Goal: Task Accomplishment & Management: Manage account settings

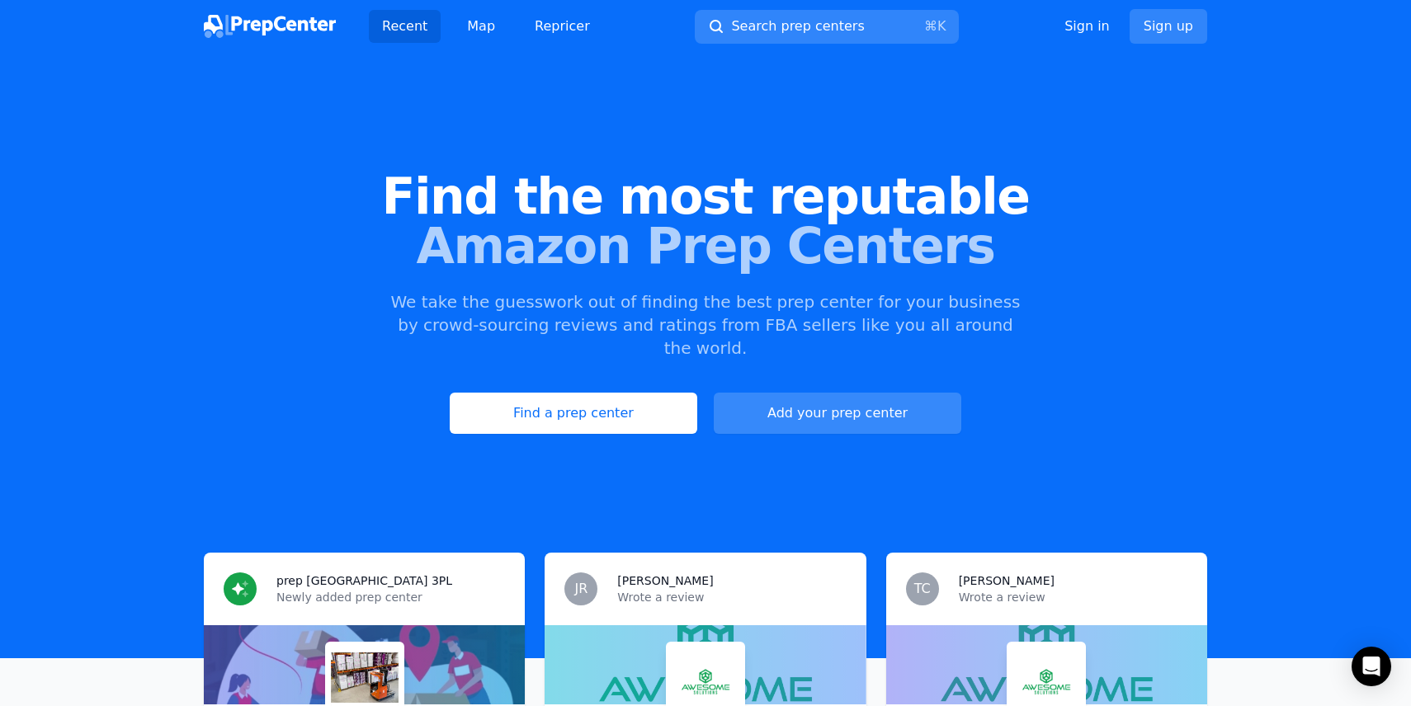
click at [797, 399] on link "Add your prep center" at bounding box center [838, 413] width 248 height 41
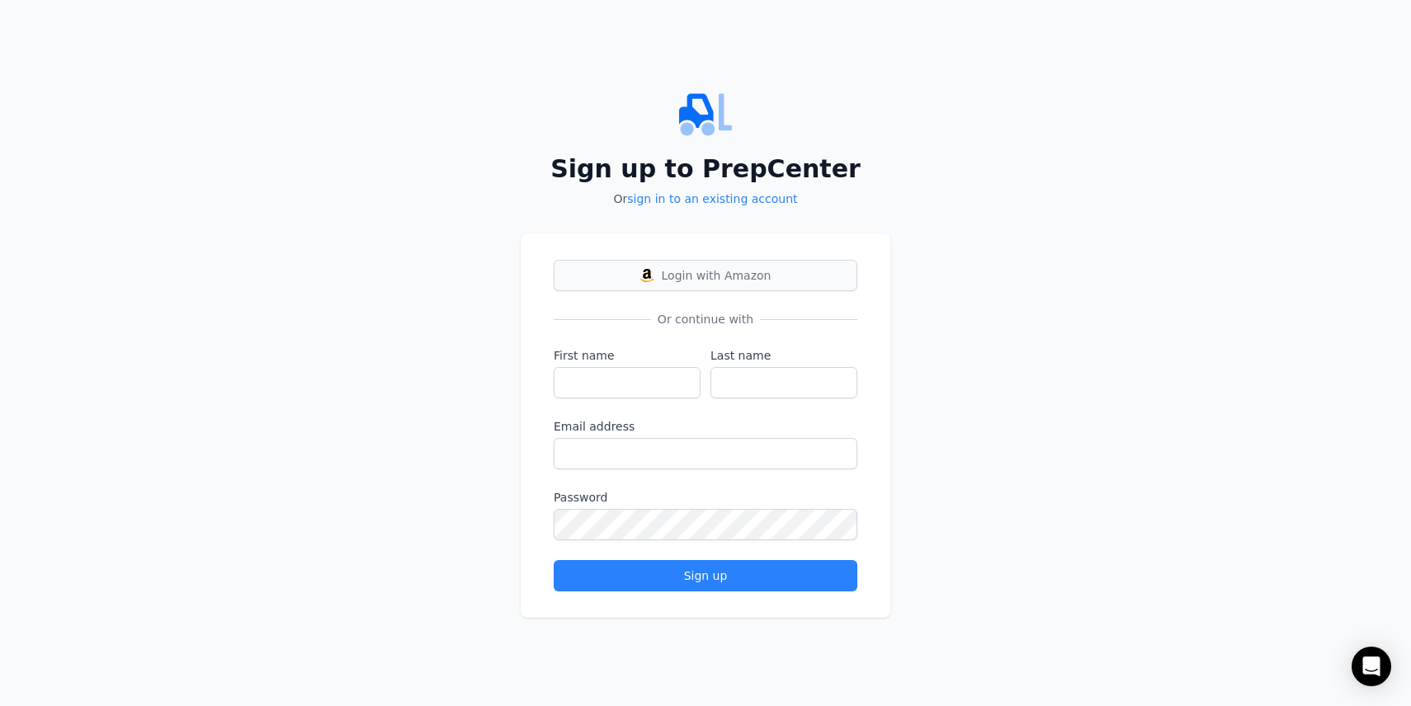
click at [667, 275] on span "Login with Amazon" at bounding box center [717, 275] width 110 height 17
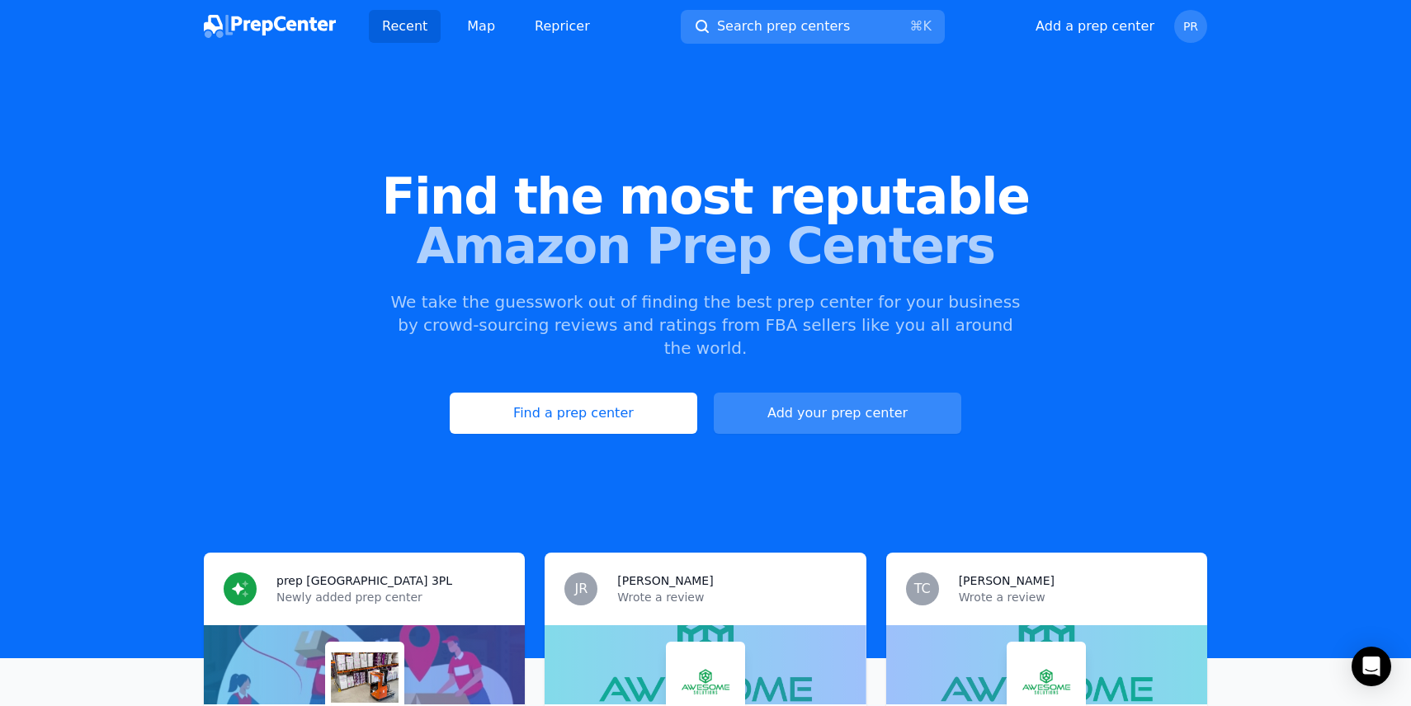
click at [820, 393] on button "Add your prep center" at bounding box center [838, 413] width 248 height 41
select select "US"
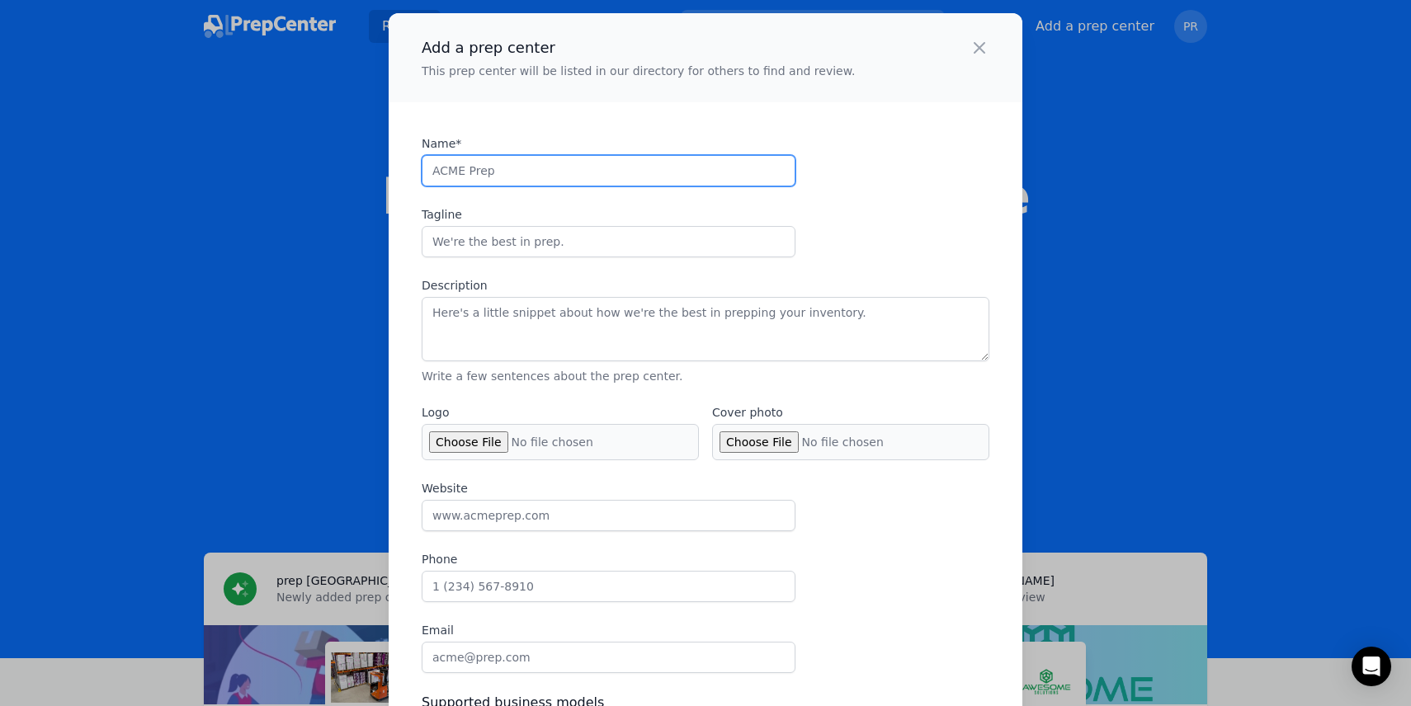
click at [536, 156] on input "Name*" at bounding box center [609, 170] width 374 height 31
type input "PrepVia"
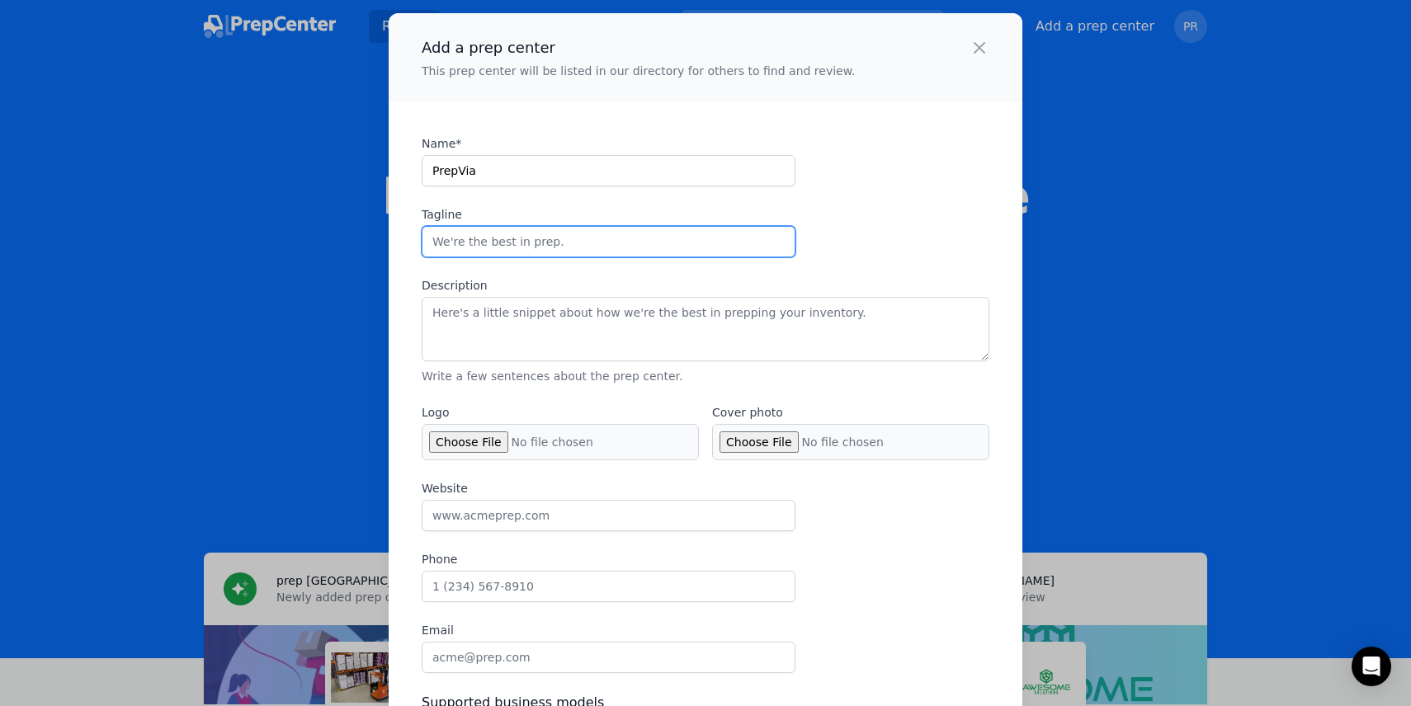
click at [517, 238] on input "Tagline" at bounding box center [609, 241] width 374 height 31
type input "W"
type input "48h turnaround with one of the best rates in the market"
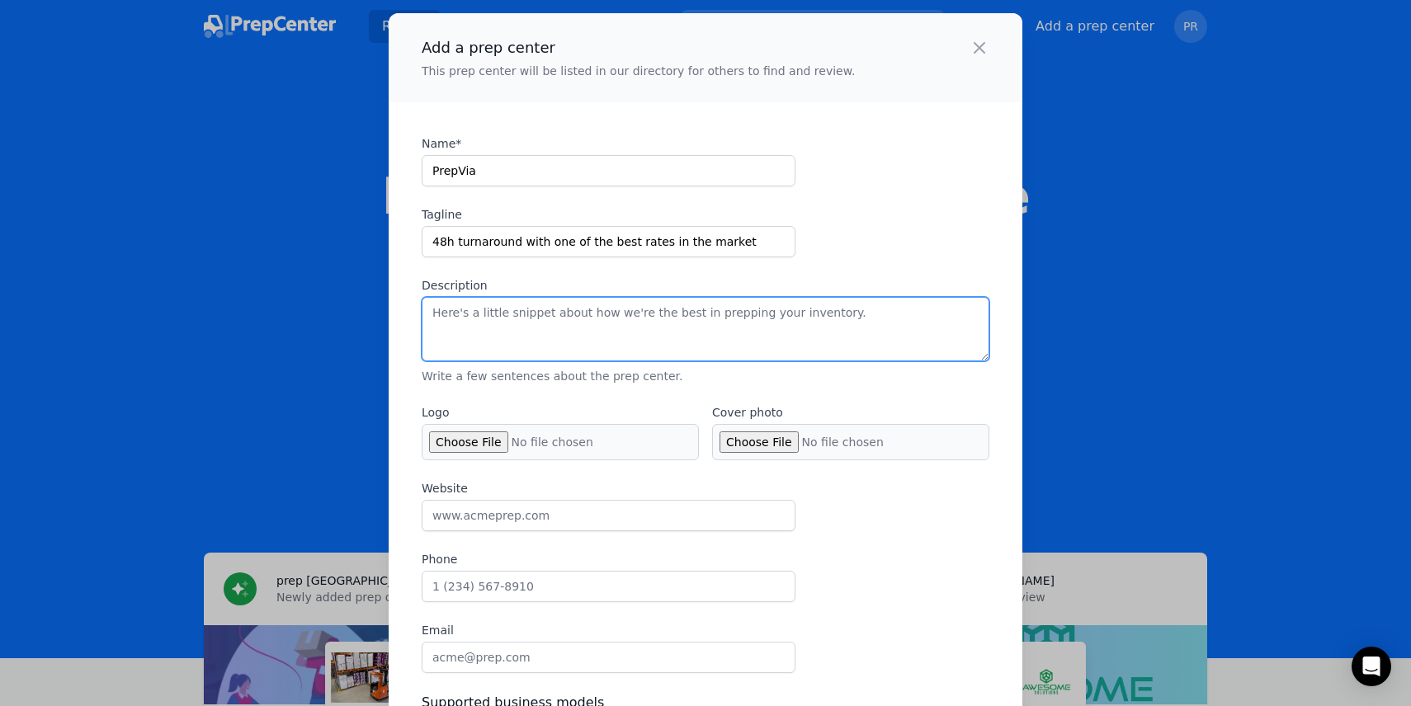
click at [646, 319] on textarea "Description" at bounding box center [706, 329] width 568 height 64
type textarea "p"
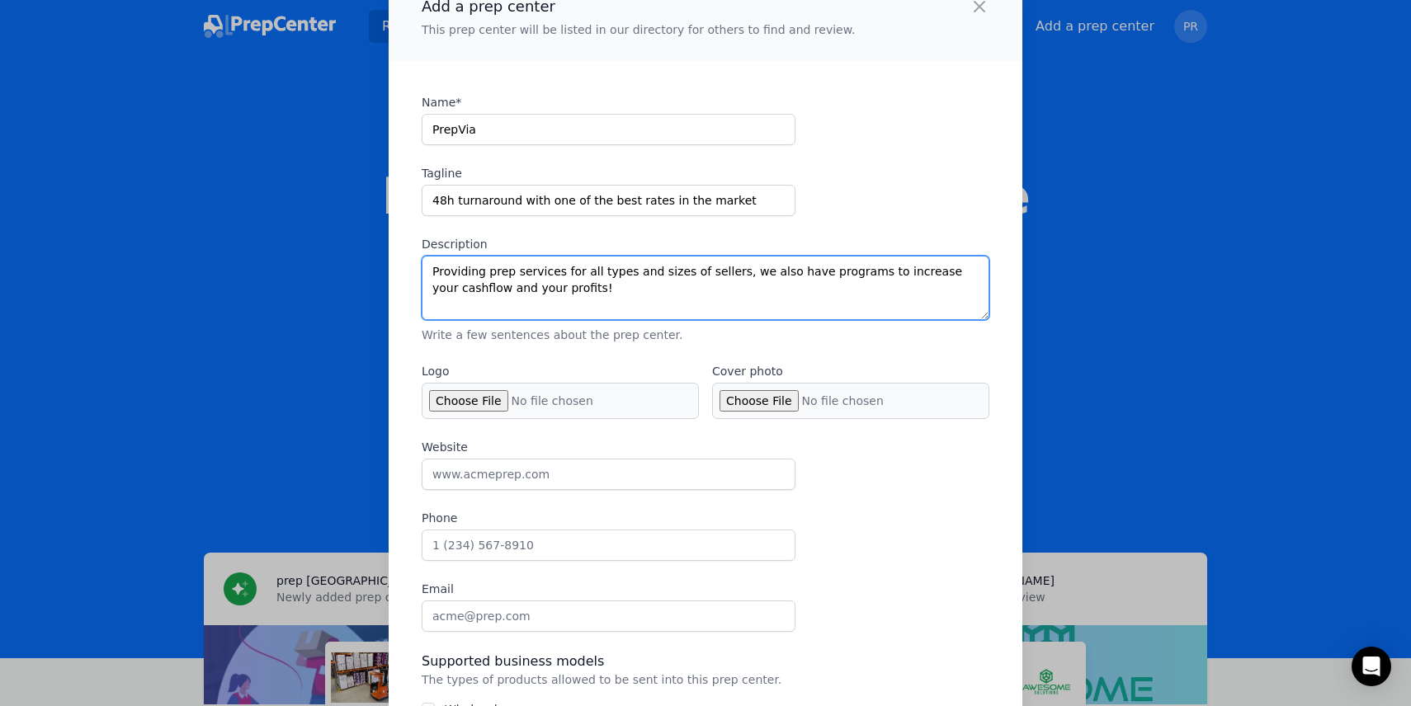
scroll to position [36, 0]
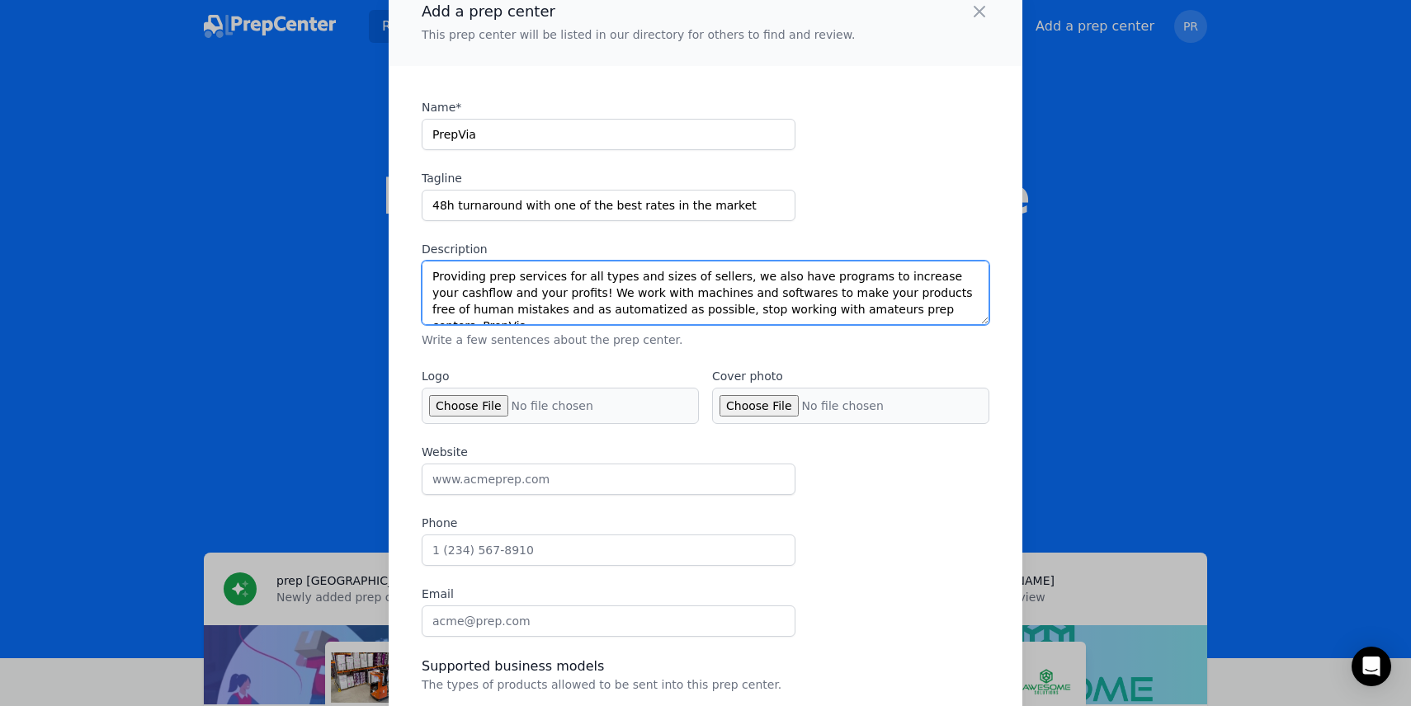
drag, startPoint x: 949, startPoint y: 305, endPoint x: 435, endPoint y: 243, distance: 517.8
click at [435, 243] on div "Description Providing prep services for all types and sizes of sellers, we also…" at bounding box center [706, 294] width 568 height 107
paste textarea "sellers of all types and sizes, we go beyond the basics. Our specialized progra…"
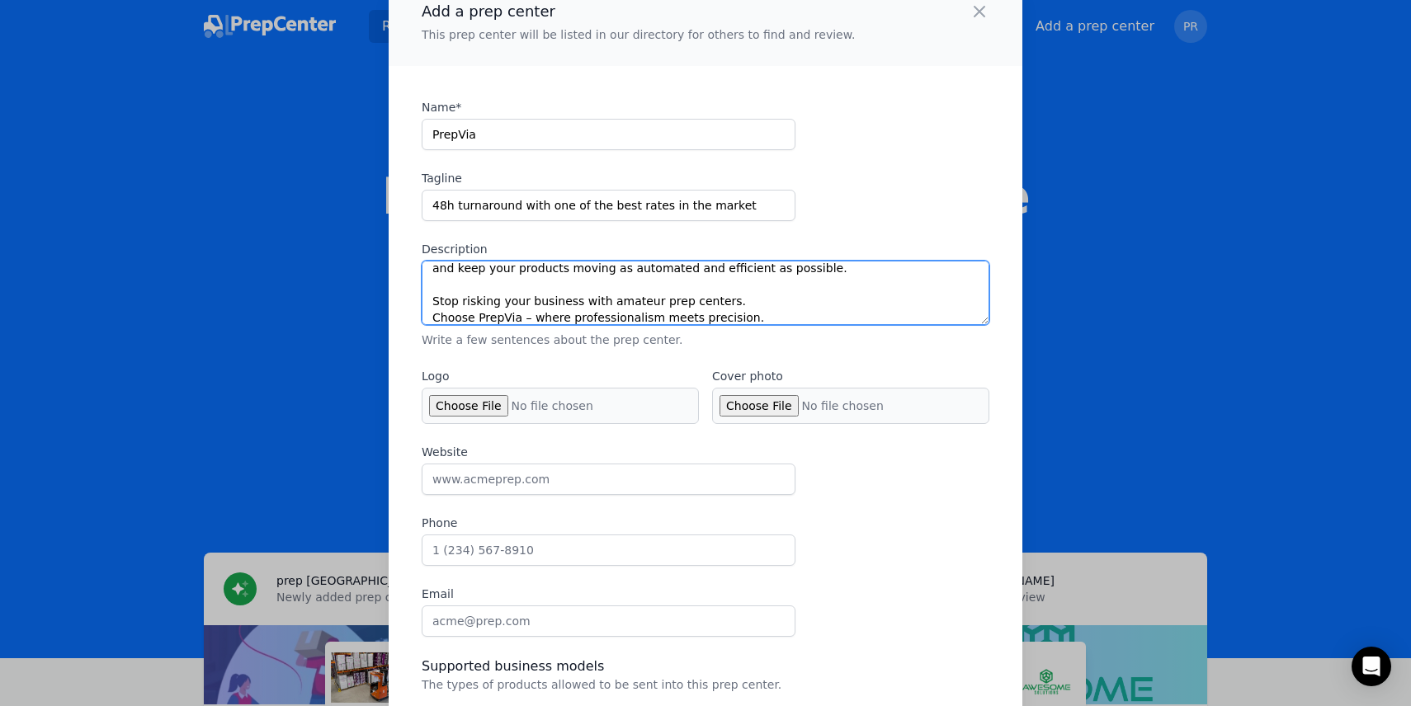
scroll to position [83, 0]
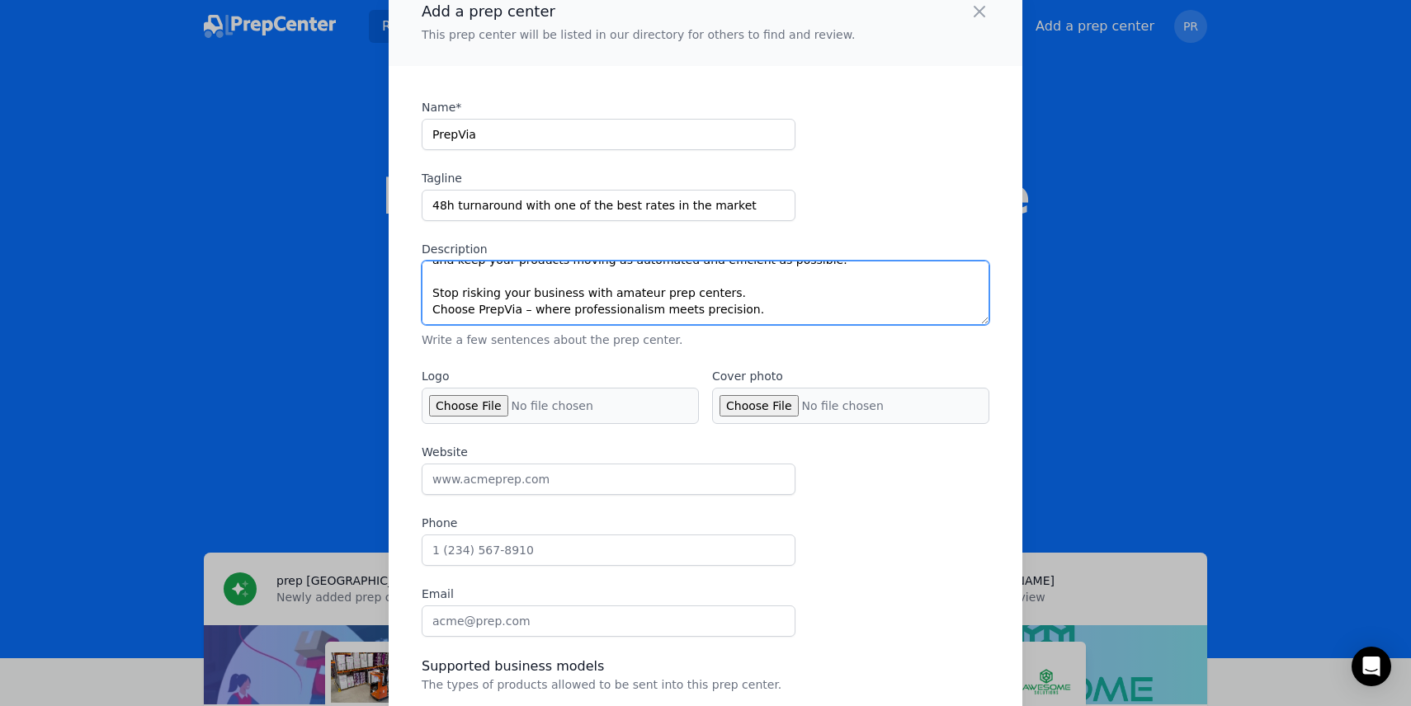
type textarea "Providing prep services for sellers of all types and sizes, we go beyond the ba…"
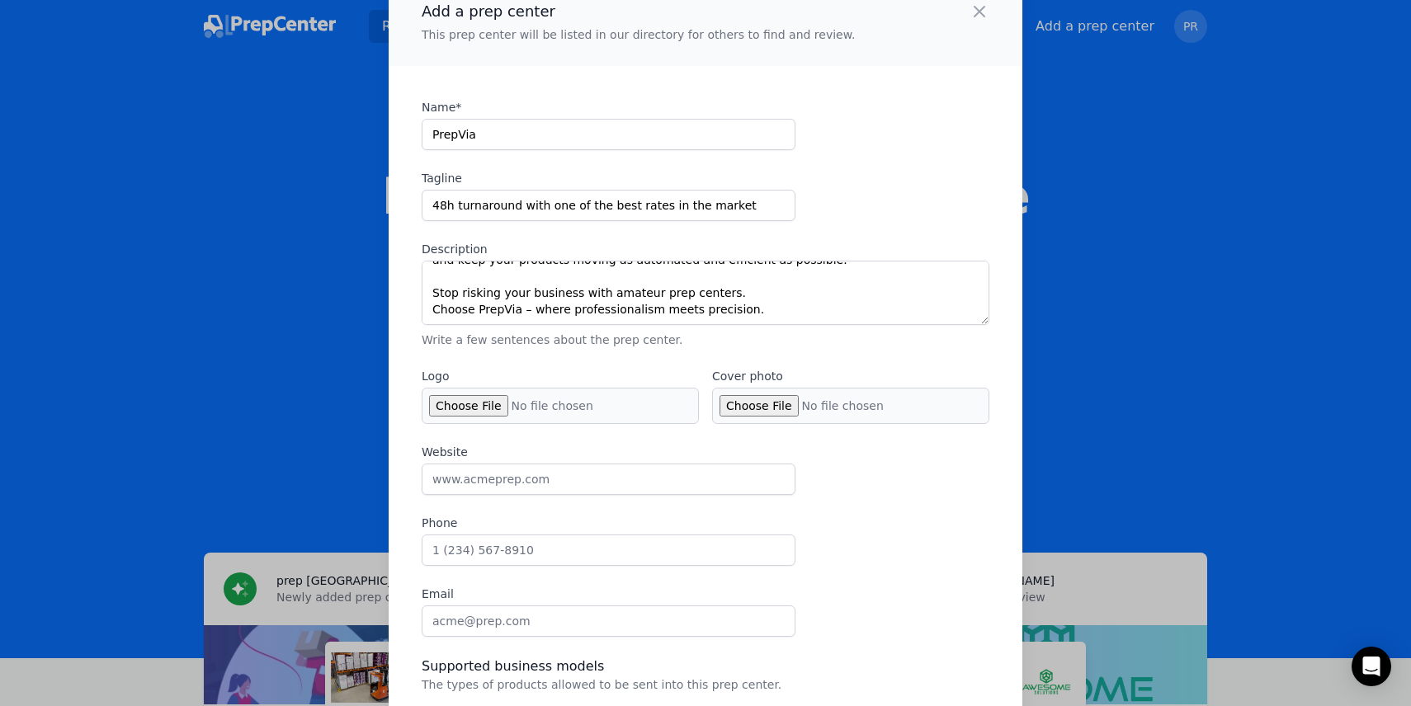
click at [541, 371] on label "Logo" at bounding box center [560, 376] width 277 height 17
click at [541, 388] on input "Logo" at bounding box center [560, 406] width 277 height 36
click at [480, 420] on input "Logo" at bounding box center [560, 406] width 277 height 36
type input "C:\fakepath\PREPVIA__icon Electric Cyan.jpg"
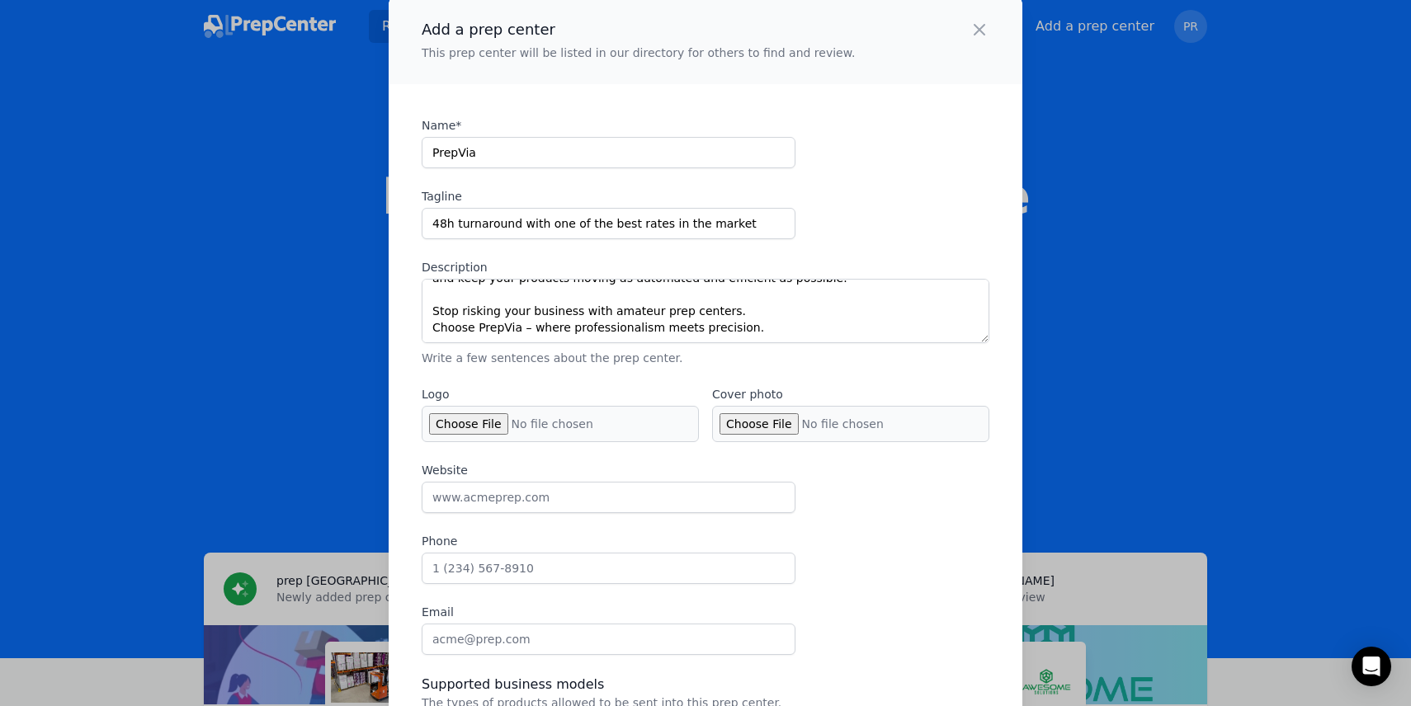
scroll to position [15, 0]
click at [750, 418] on input "Cover photo" at bounding box center [850, 427] width 277 height 36
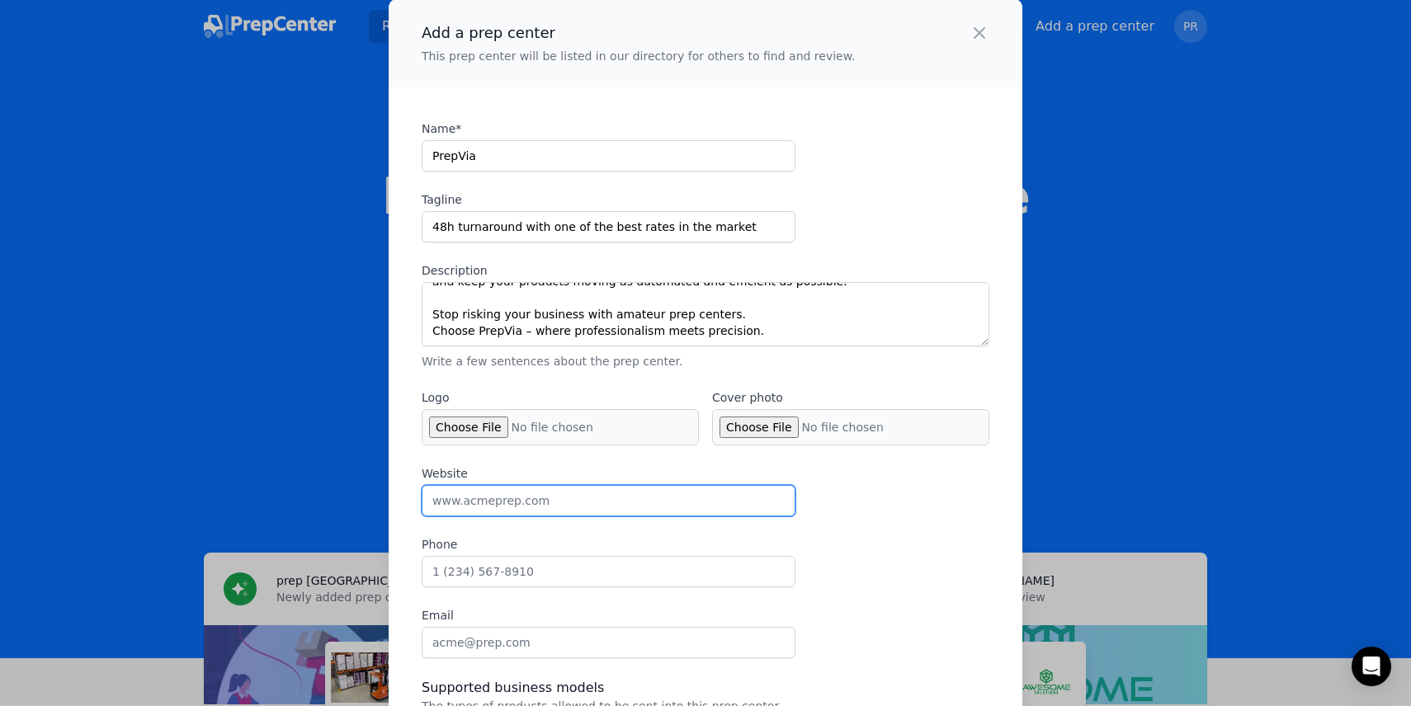
click at [481, 495] on input "Website" at bounding box center [609, 500] width 374 height 31
type input "[DOMAIN_NAME]"
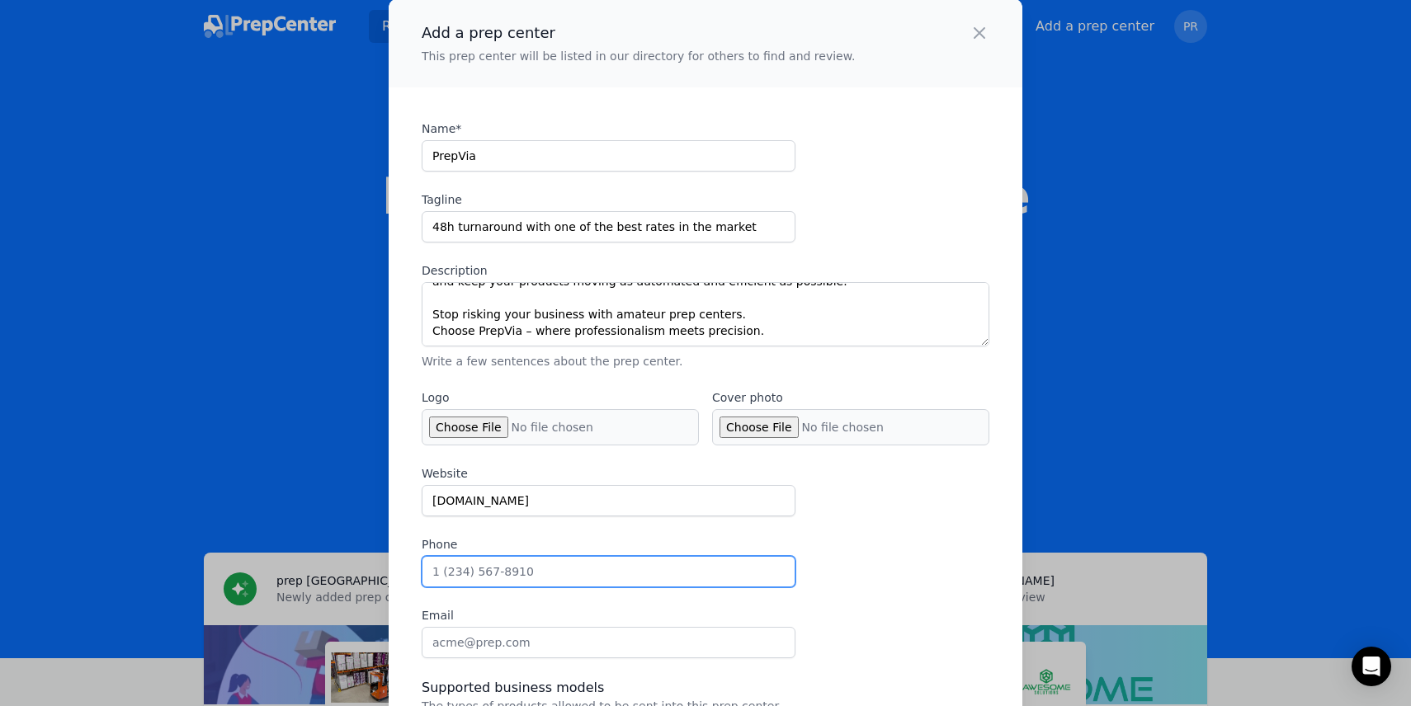
click at [481, 584] on input "Phone" at bounding box center [609, 571] width 374 height 31
type input "17868997286"
type input "650 NE 32nd St"
type input "4907"
type input "Miami"
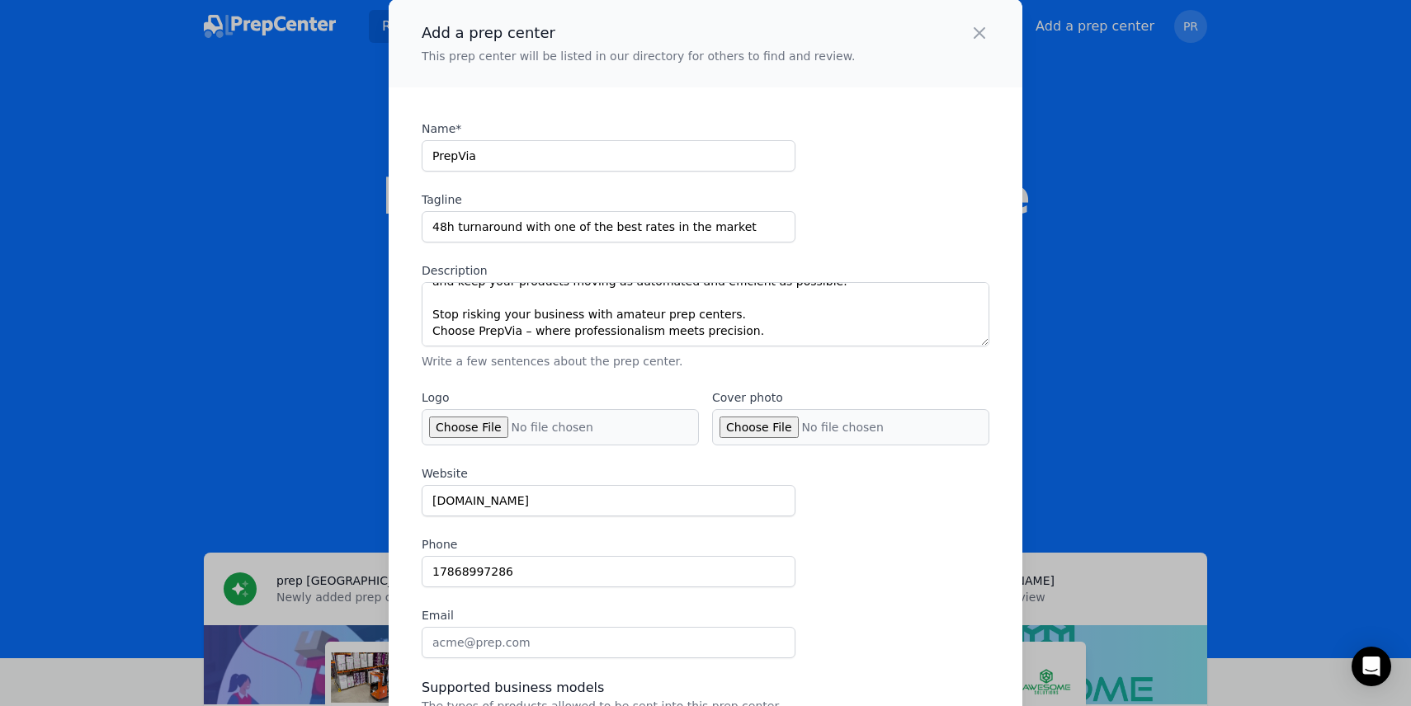
type input "Florida"
type input "33137"
click at [857, 576] on div "Website prepvia.com Phone 17868997286 Email" at bounding box center [706, 561] width 568 height 193
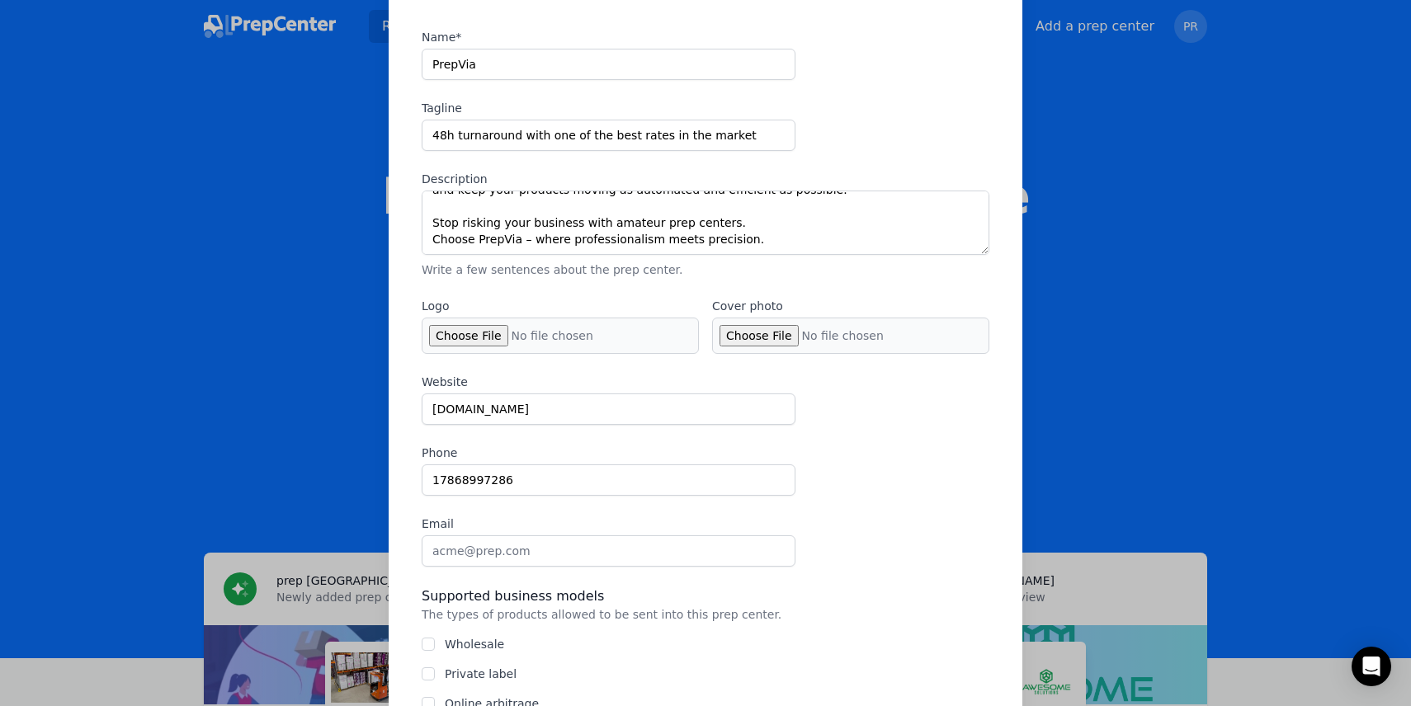
scroll to position [118, 0]
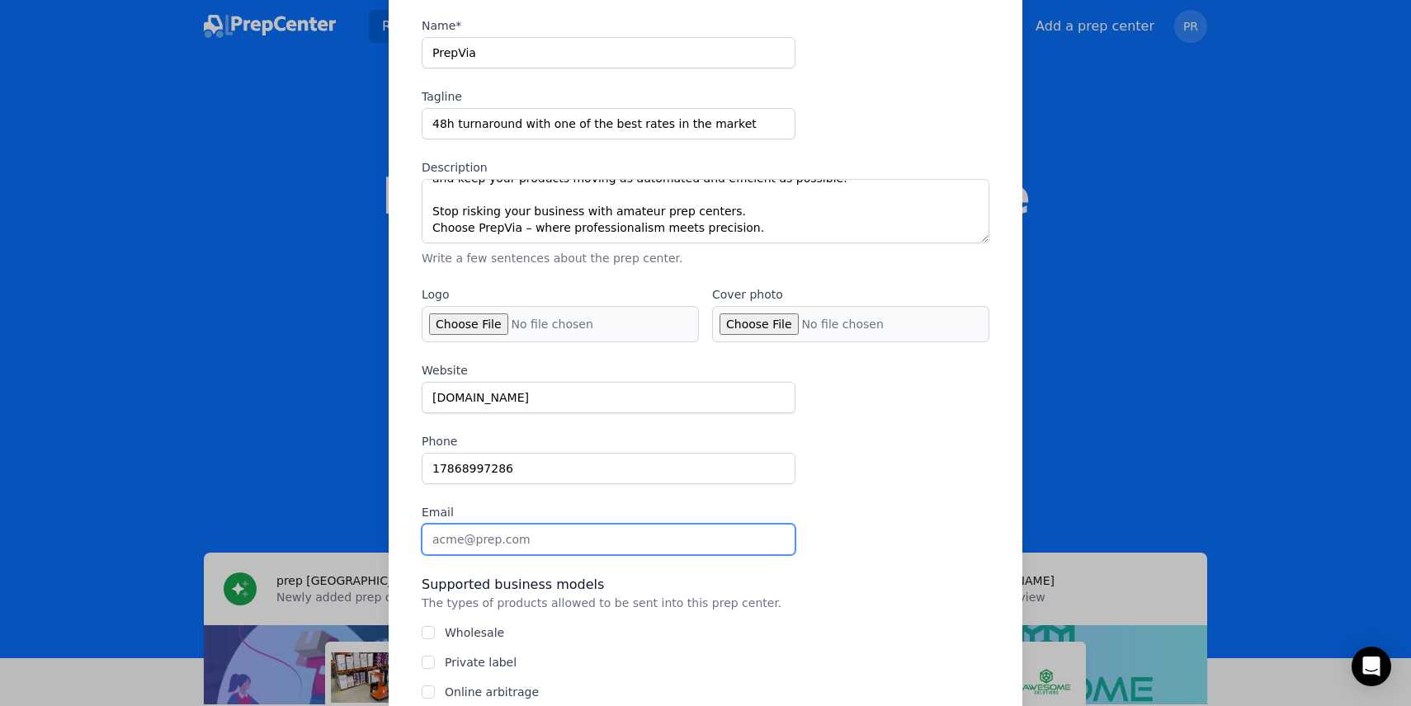
click at [580, 534] on input "Email" at bounding box center [609, 539] width 374 height 31
type input "[EMAIL_ADDRESS][DOMAIN_NAME]"
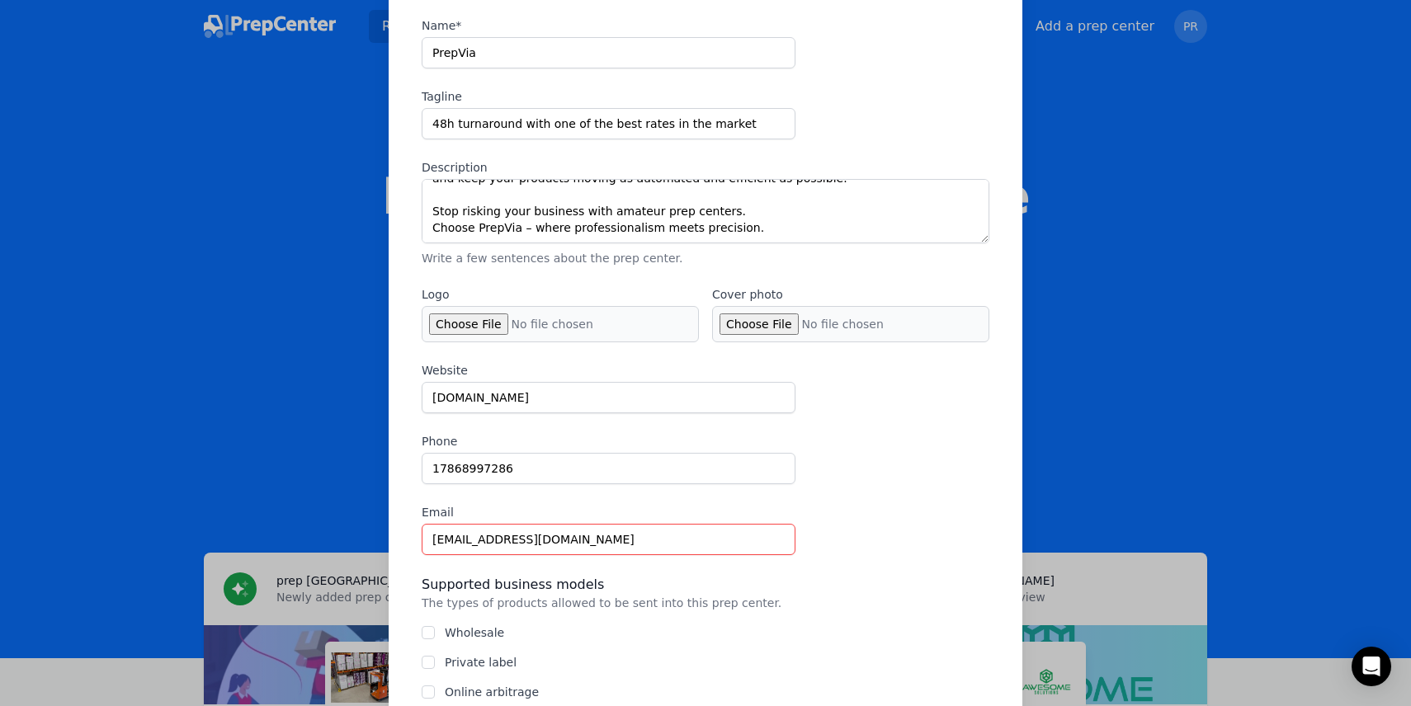
click at [508, 639] on div "Wholesale" at bounding box center [706, 633] width 568 height 17
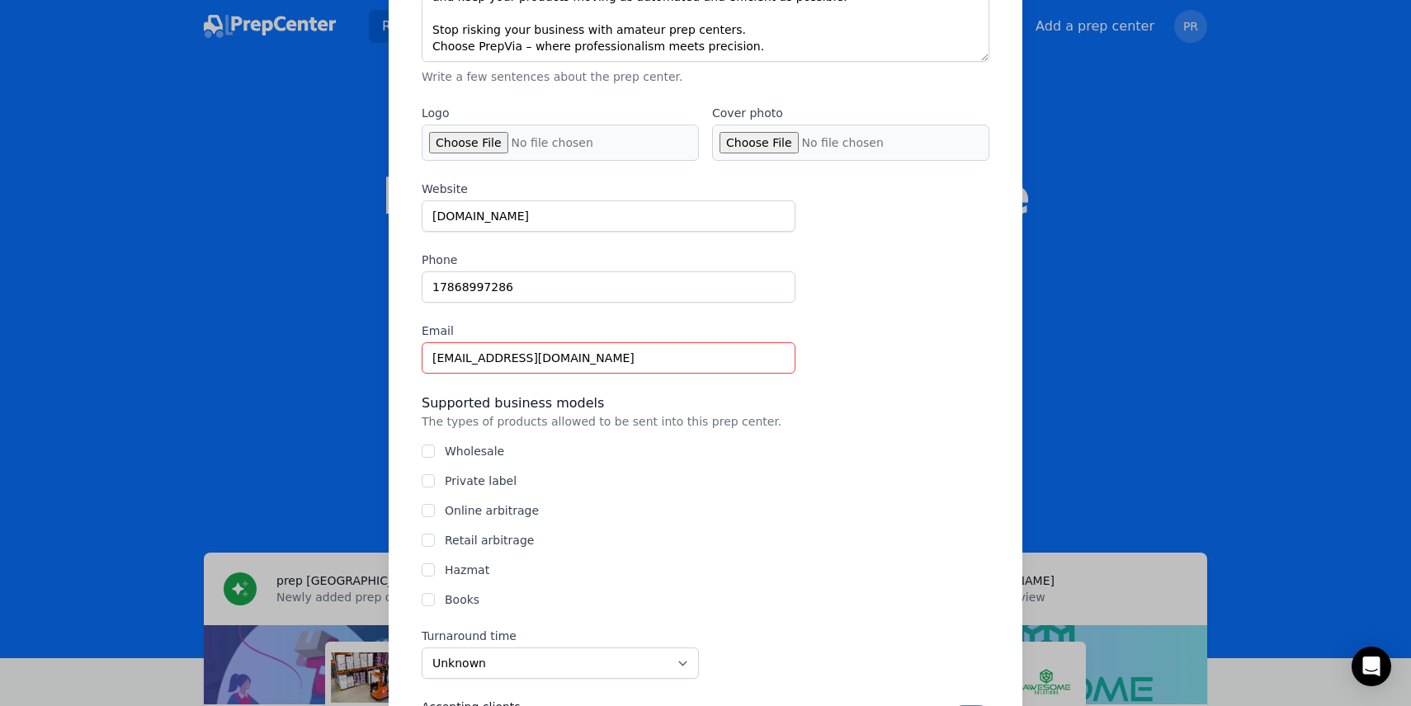
scroll to position [335, 0]
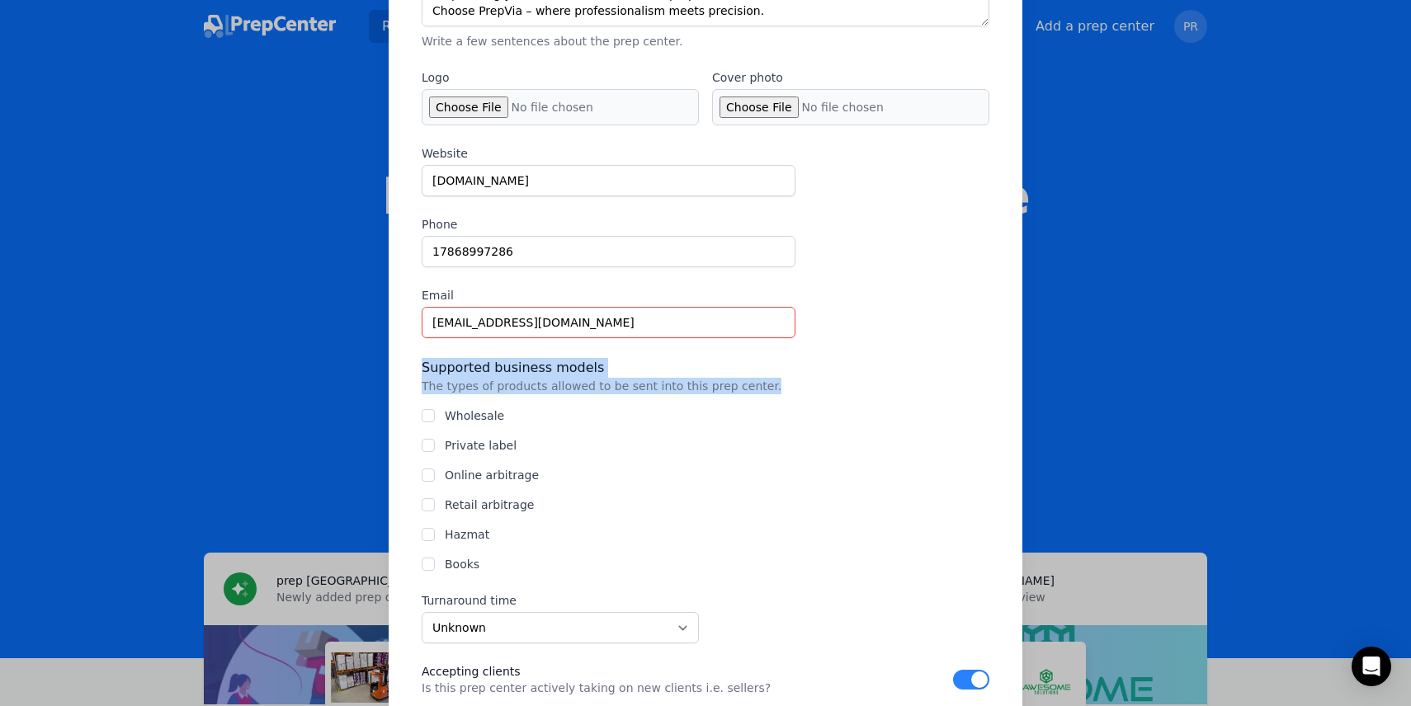
drag, startPoint x: 756, startPoint y: 385, endPoint x: 404, endPoint y: 367, distance: 352.0
click at [404, 367] on div "Add a prep center This prep center will be listed in our directory for others t…" at bounding box center [706, 622] width 634 height 1889
click at [523, 379] on p "The types of products allowed to be sent into this prep center." at bounding box center [706, 386] width 568 height 17
click at [434, 409] on div at bounding box center [428, 416] width 13 height 17
click at [434, 441] on input "Private label" at bounding box center [428, 445] width 13 height 13
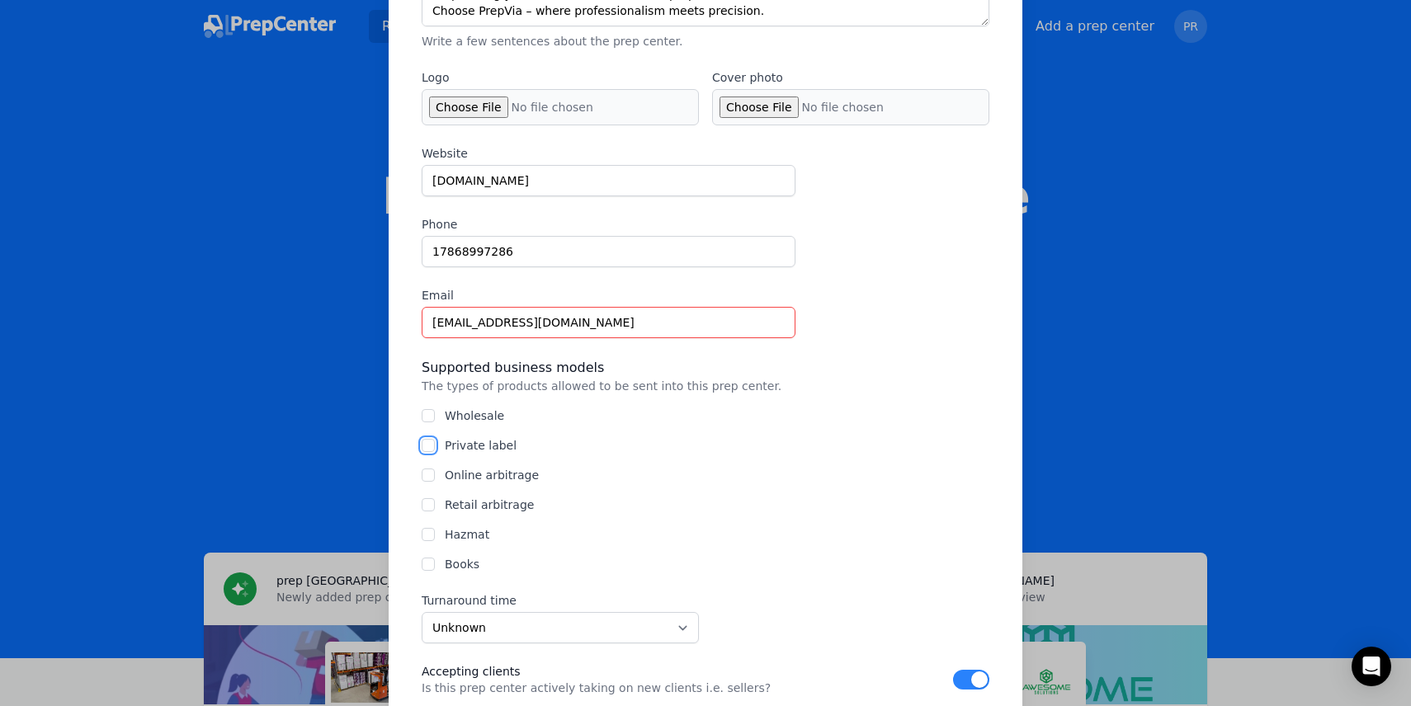
checkbox input "true"
click at [423, 418] on input "Wholesale" at bounding box center [428, 415] width 13 height 13
checkbox input "true"
click at [426, 479] on input "Online arbitrage" at bounding box center [428, 475] width 13 height 13
checkbox input "true"
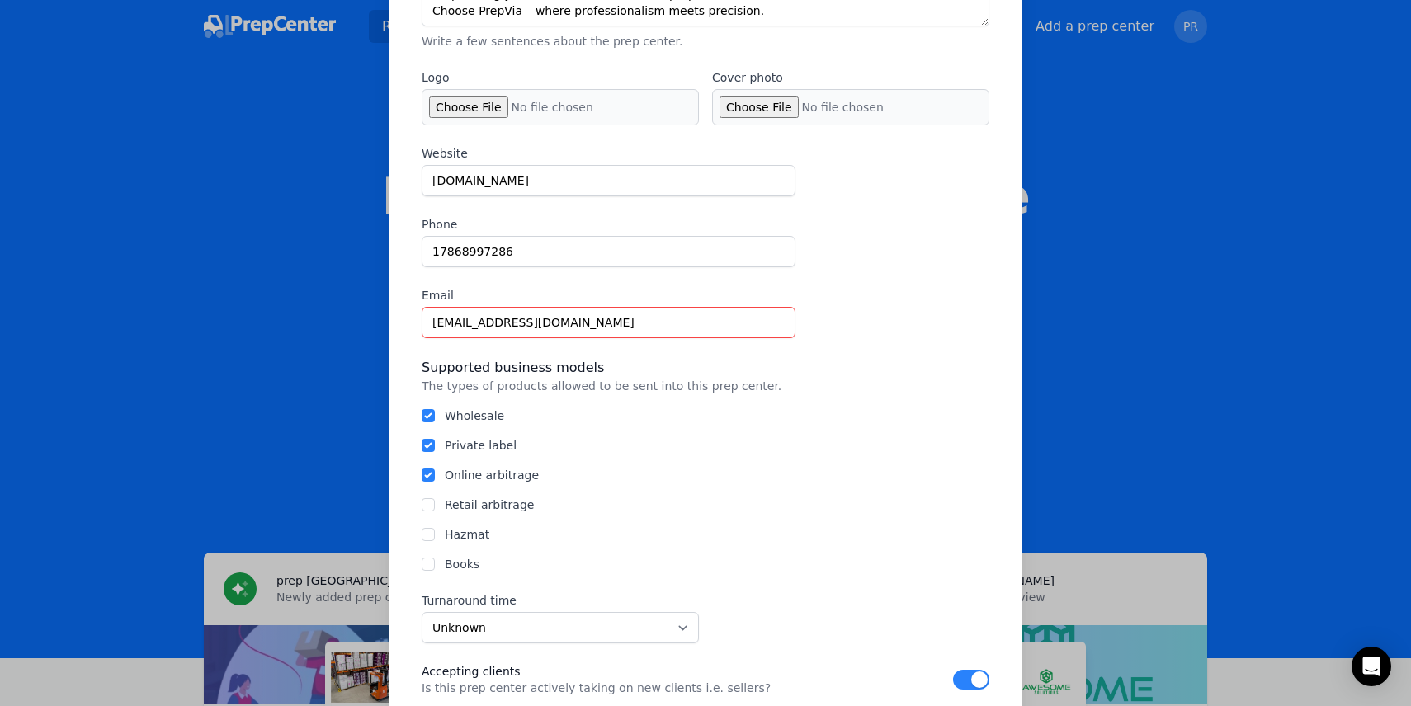
click at [427, 513] on div at bounding box center [428, 505] width 13 height 17
click at [427, 503] on input "Retail arbitrage" at bounding box center [428, 504] width 13 height 13
checkbox input "true"
click at [426, 562] on input "Books" at bounding box center [428, 564] width 13 height 13
checkbox input "true"
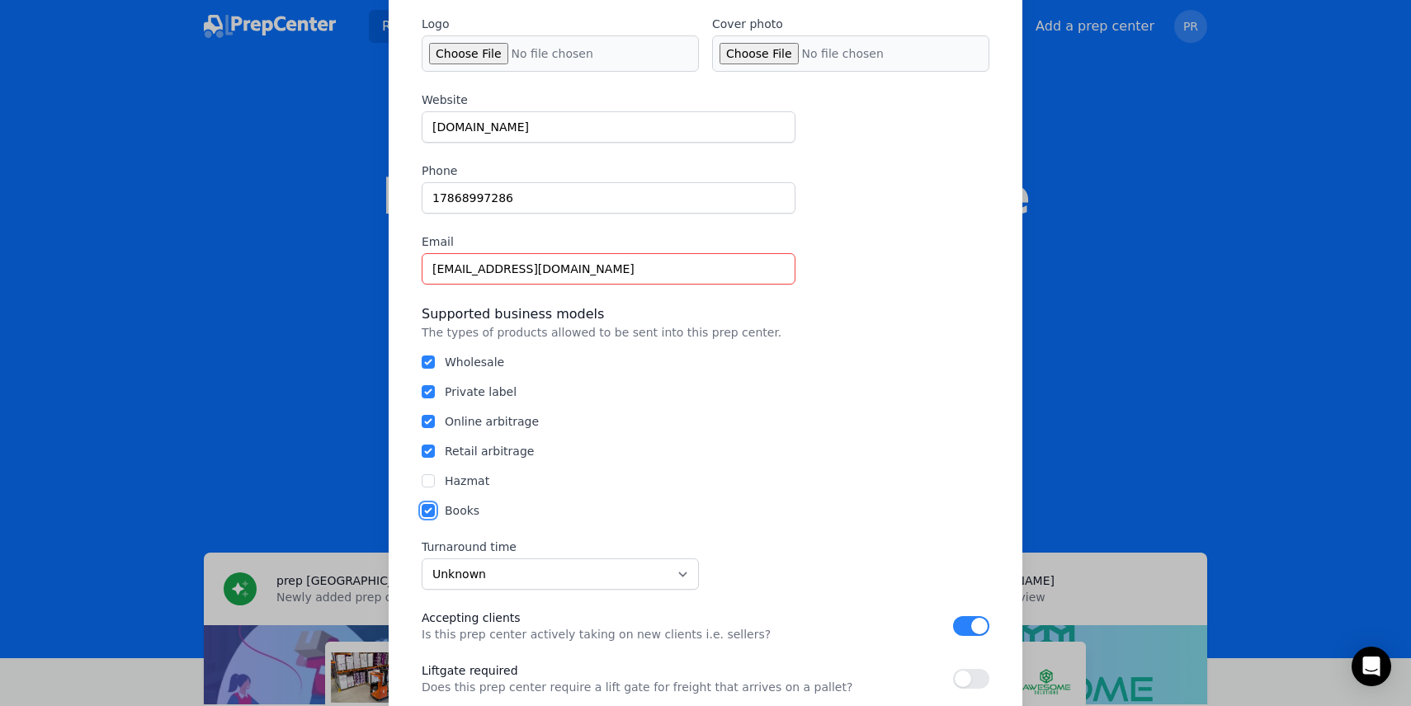
scroll to position [390, 0]
click at [586, 565] on select "Unknown Within 24 hours 24 to 48 hours 48 to 72 hours Over 72 hours" at bounding box center [560, 573] width 277 height 31
select select "24to48"
click at [422, 558] on select "Unknown Within 24 hours 24 to 48 hours 48 to 72 hours Over 72 hours" at bounding box center [560, 573] width 277 height 31
click at [769, 560] on div "Turnaround time Unknown Within 24 hours 24 to 48 hours 48 to 72 hours Over 72 h…" at bounding box center [706, 616] width 568 height 157
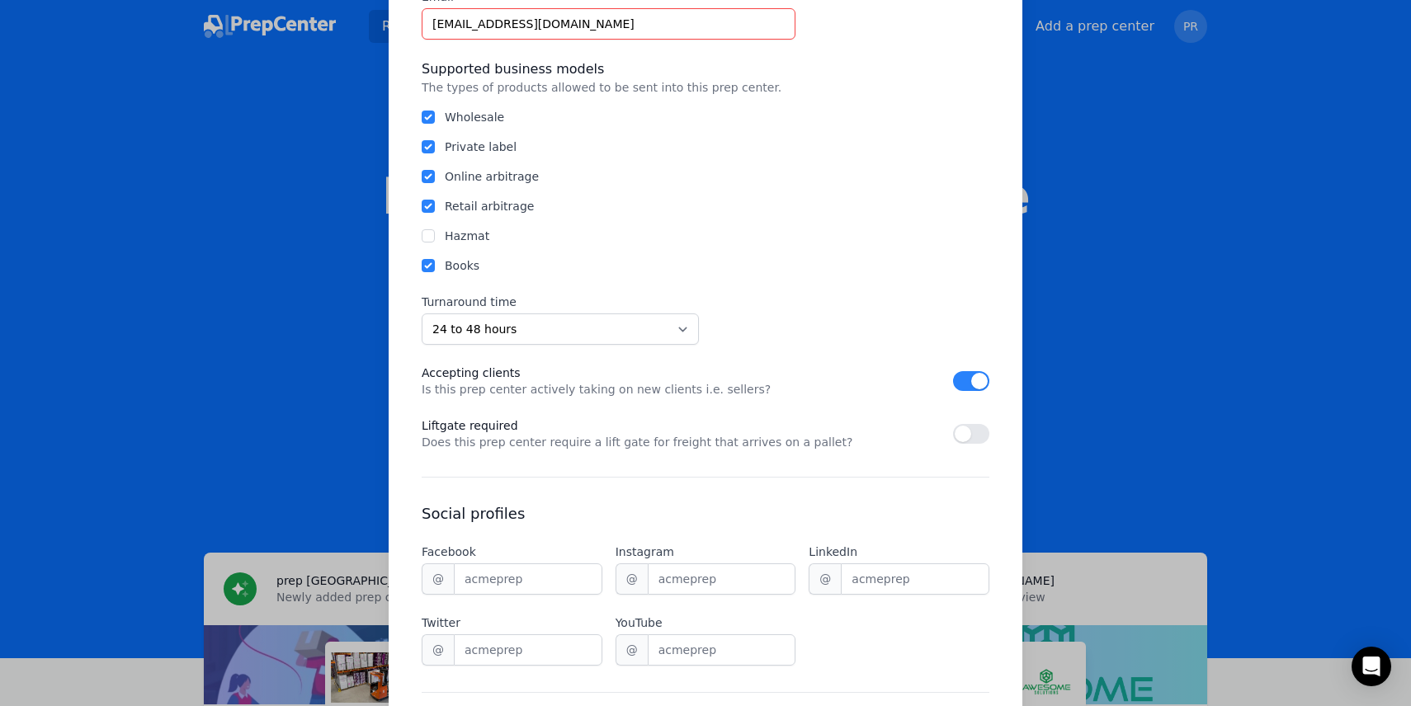
scroll to position [835, 0]
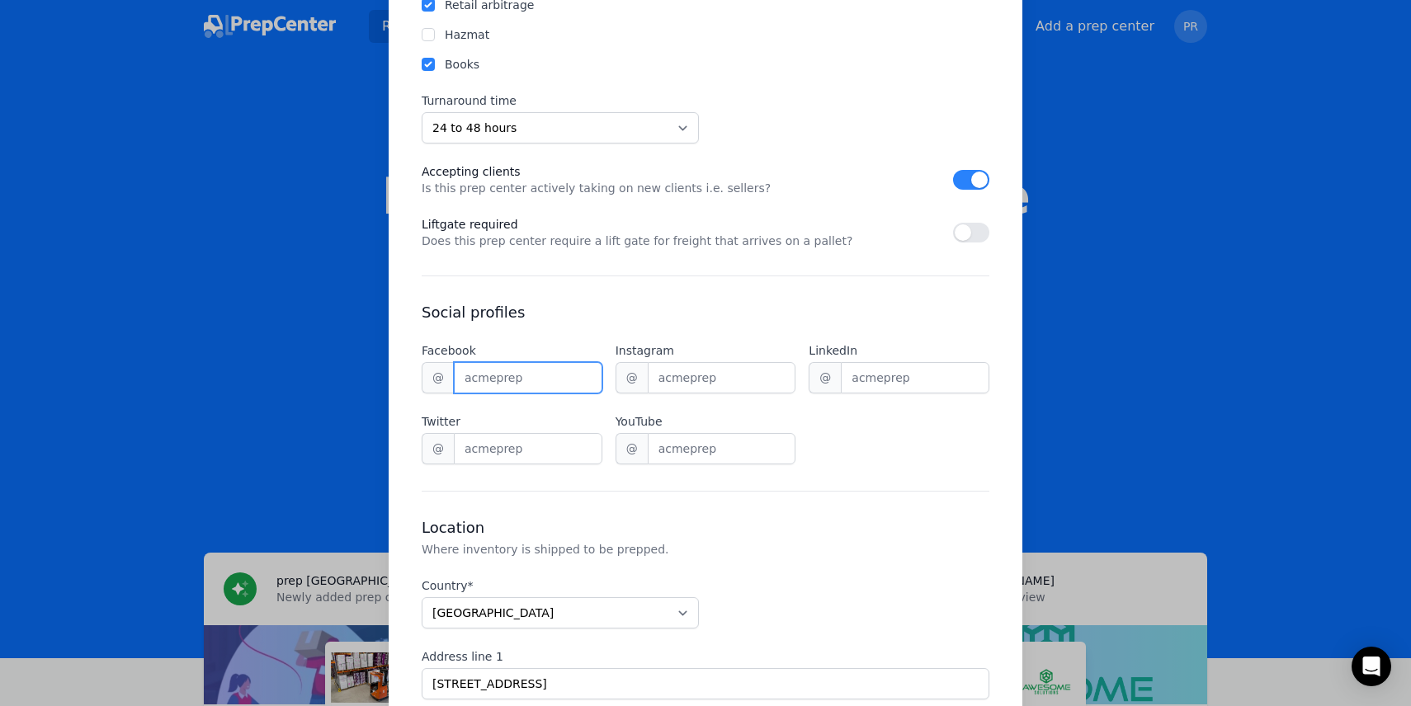
click at [480, 369] on input "Facebook" at bounding box center [528, 377] width 149 height 31
click at [724, 380] on input "Instagram" at bounding box center [722, 377] width 149 height 31
type input "prepvia_"
click at [905, 373] on input "LinkedIn" at bounding box center [915, 377] width 149 height 31
type input "Prepvia"
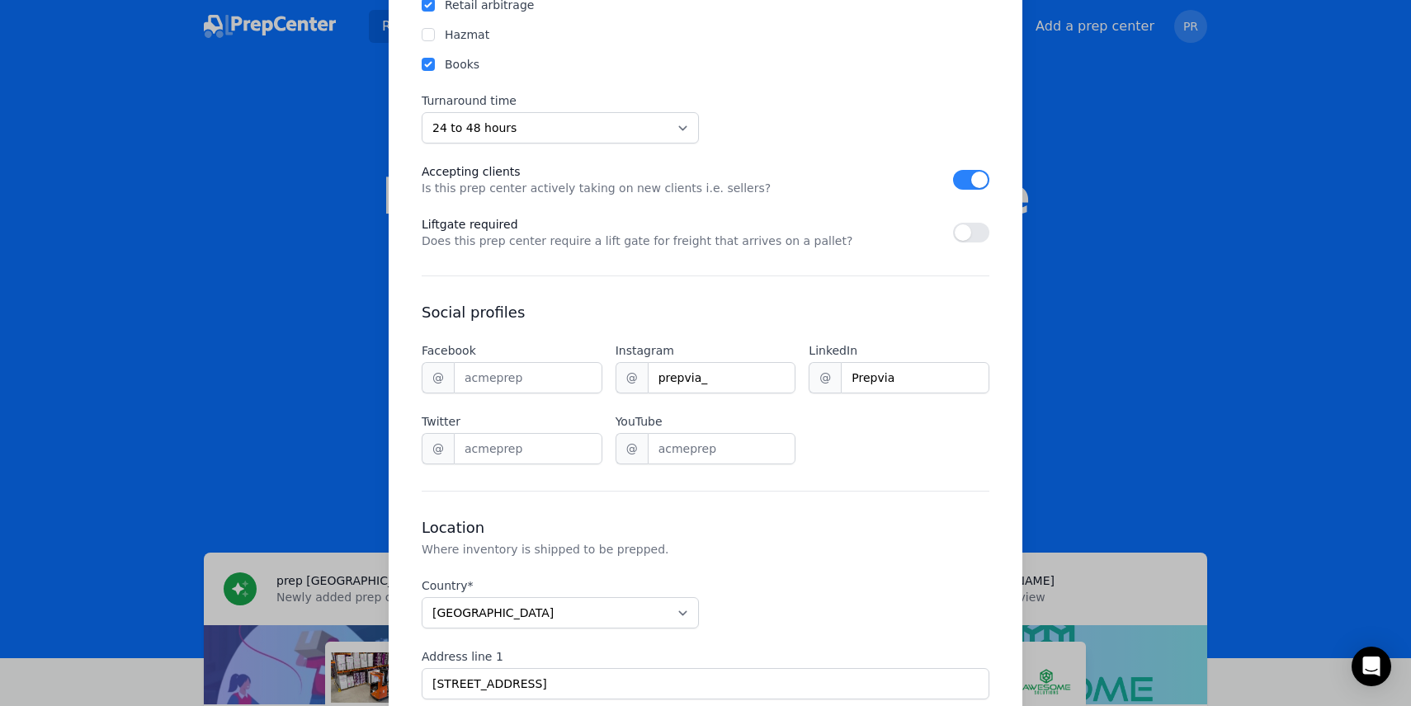
click at [717, 316] on h3 "Social profiles" at bounding box center [706, 313] width 568 height 20
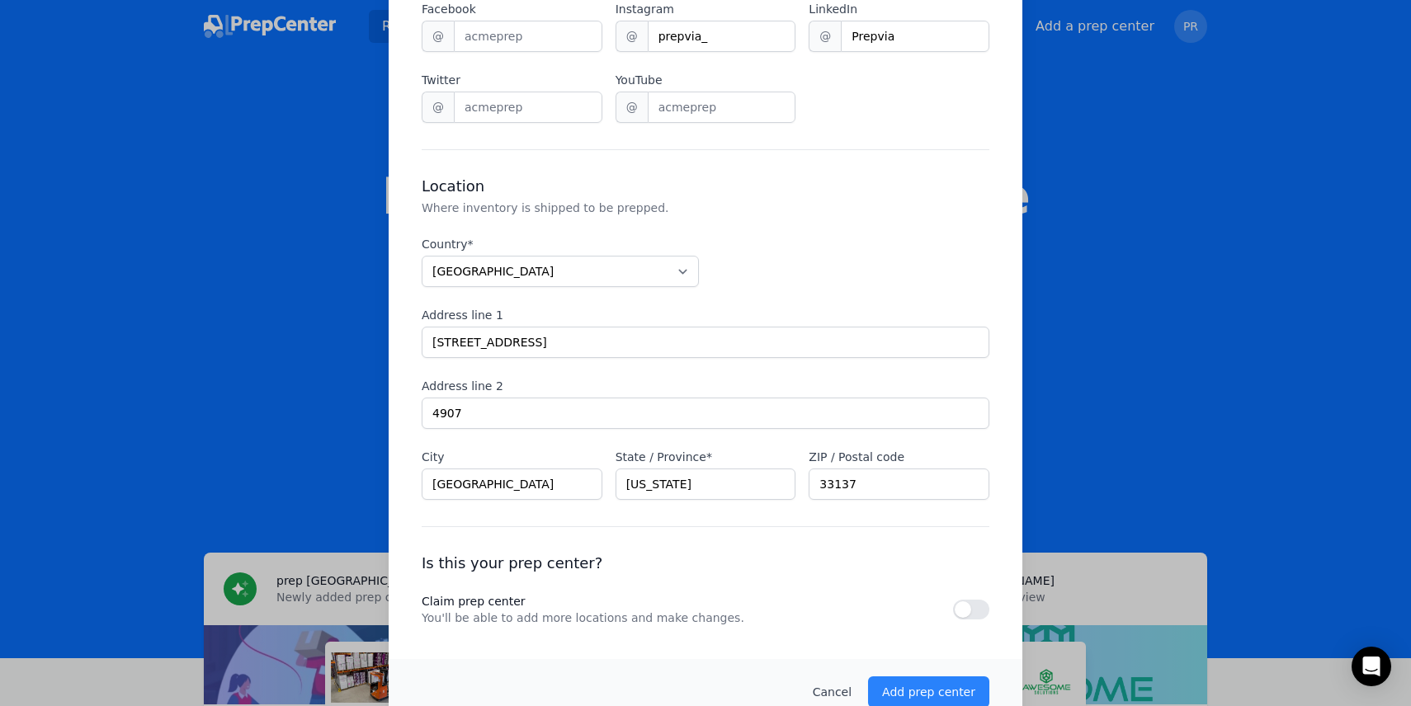
scroll to position [1209, 0]
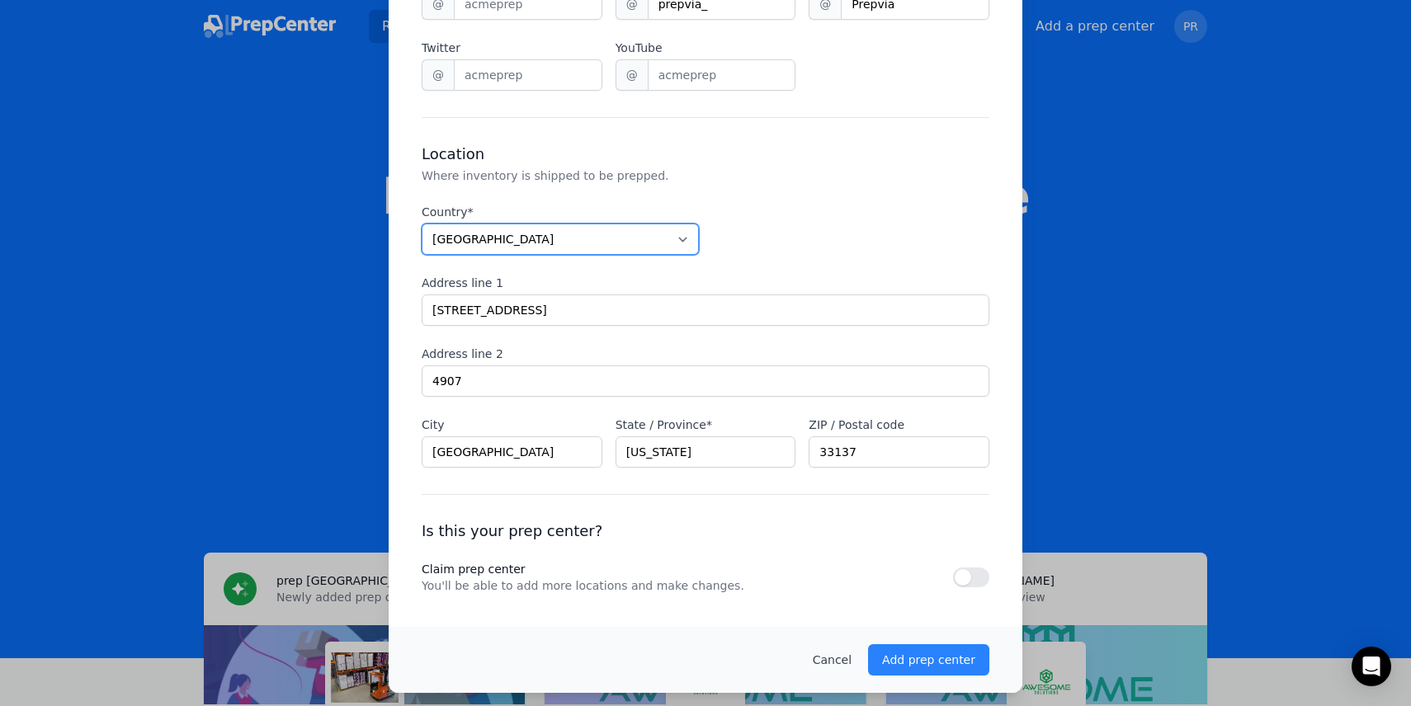
click at [550, 239] on select "Afghanistan Albania Algeria American Samoa Andorra Angola Anguilla Antarctica A…" at bounding box center [560, 239] width 277 height 31
click at [422, 224] on select "Afghanistan Albania Algeria American Samoa Andorra Angola Anguilla Antarctica A…" at bounding box center [560, 239] width 277 height 31
click at [550, 239] on select "Afghanistan Albania Algeria American Samoa Andorra Angola Anguilla Antarctica A…" at bounding box center [560, 239] width 277 height 31
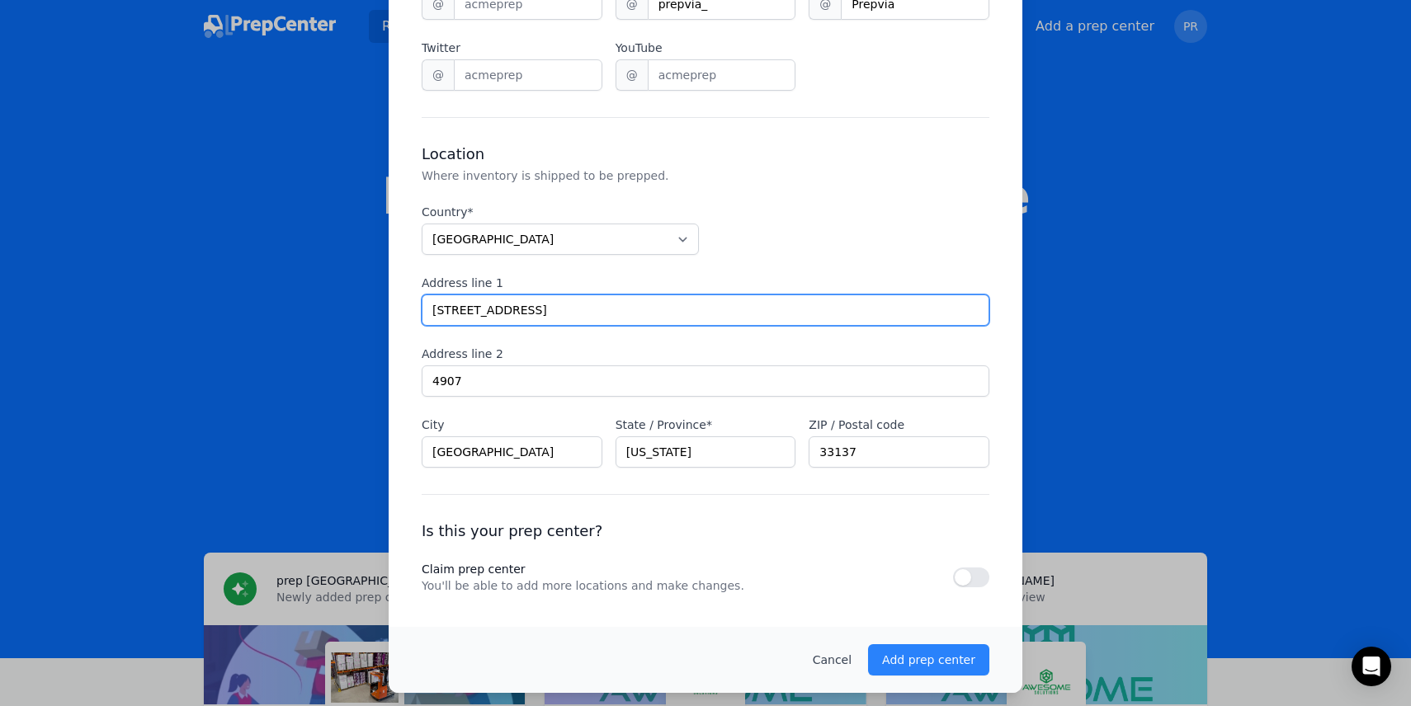
click at [629, 319] on input "650 NE 32nd St" at bounding box center [706, 310] width 568 height 31
click at [487, 313] on input "286 NW 29 TH ST" at bounding box center [706, 310] width 568 height 31
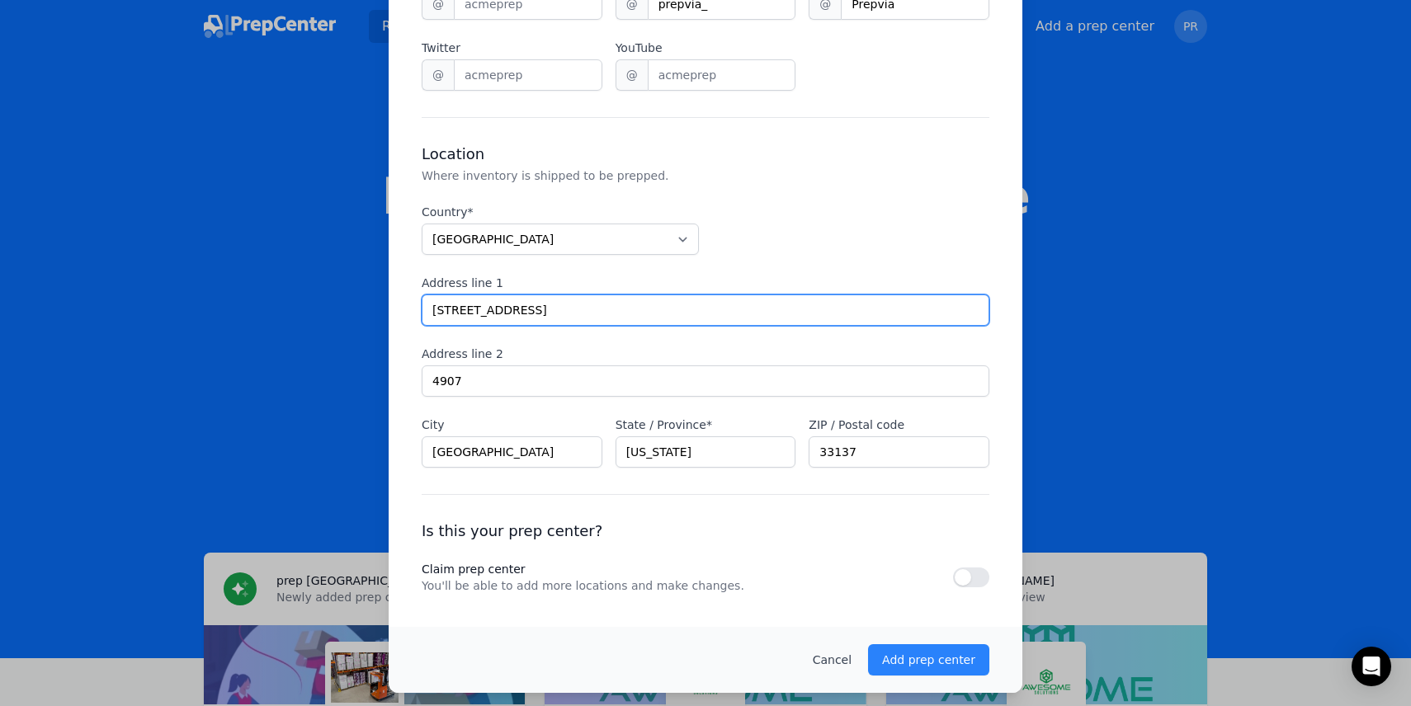
click at [487, 313] on input "286 NW 29 TH ST" at bounding box center [706, 310] width 568 height 31
type input "266 W 24 TH ST"
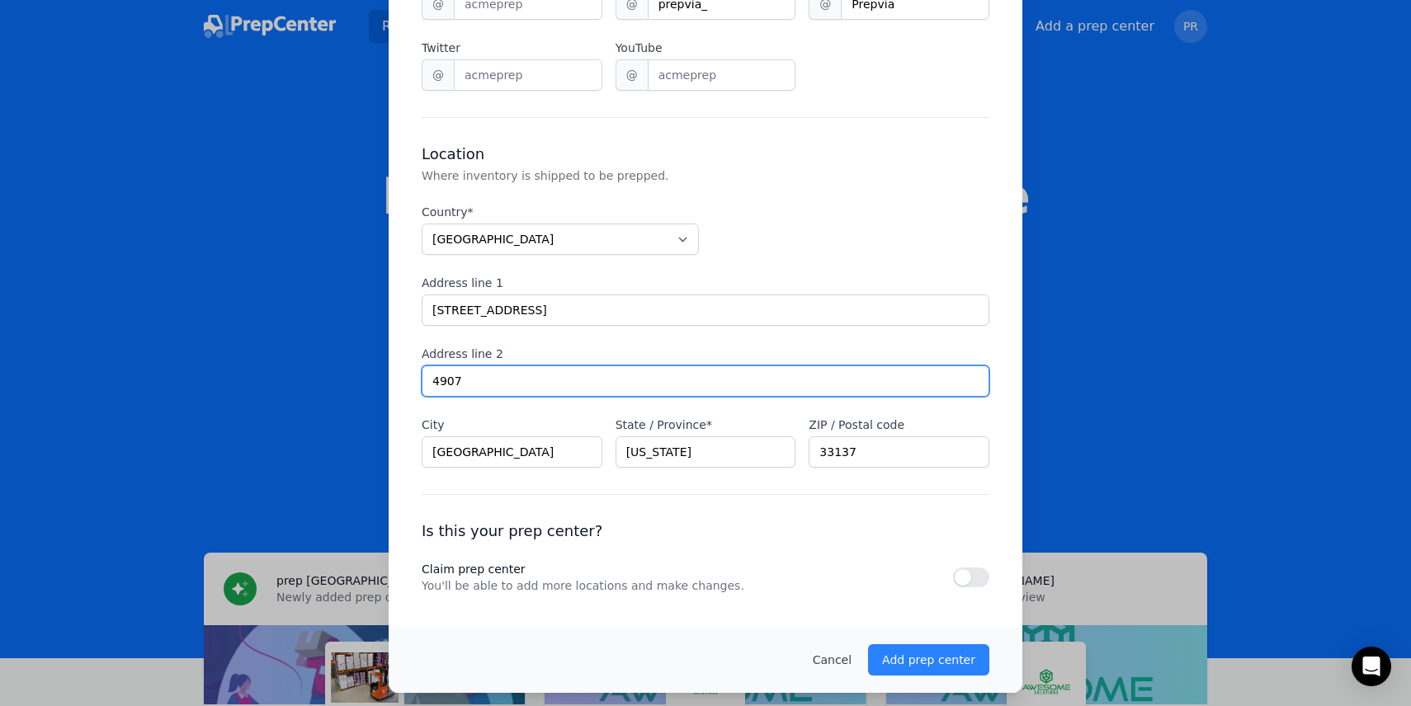
click at [521, 371] on input "4907" at bounding box center [706, 381] width 568 height 31
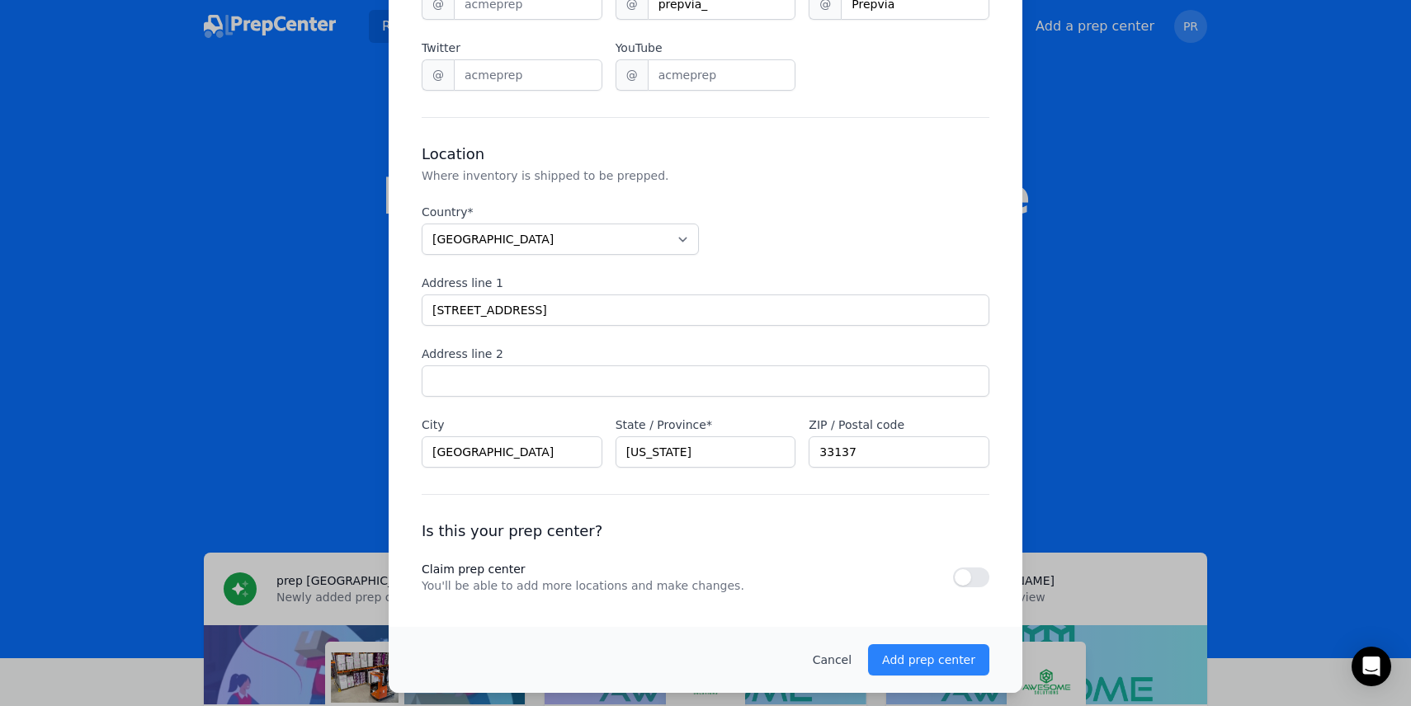
click at [507, 407] on div "Country* Afghanistan Albania Algeria American Samoa Andorra Angola Anguilla Ant…" at bounding box center [706, 336] width 568 height 264
click at [481, 442] on input "Miami" at bounding box center [512, 452] width 181 height 31
type input "Hialeah"
click at [873, 460] on input "33137" at bounding box center [899, 452] width 181 height 31
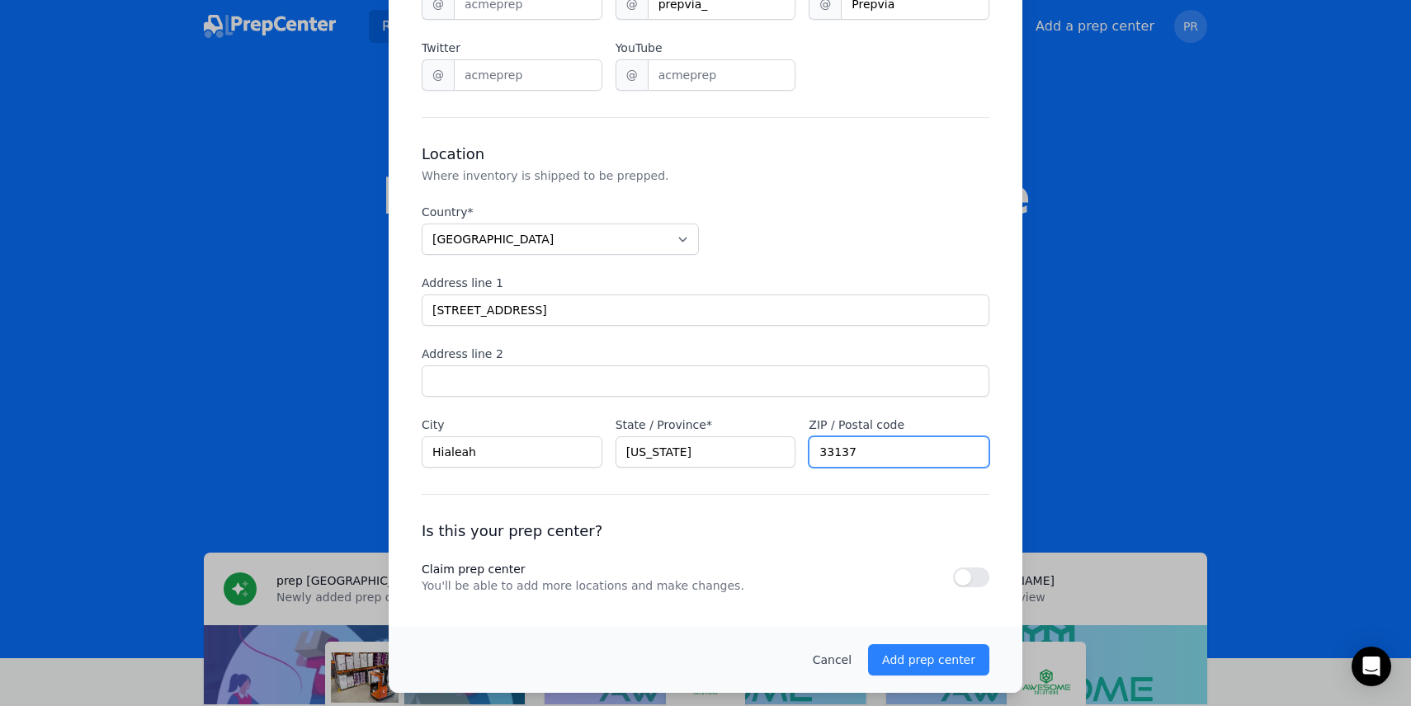
click at [873, 460] on input "33137" at bounding box center [899, 452] width 181 height 31
type input "33010"
click at [762, 510] on div "Is this your prep center? Claim prep center You'll be able to add more location…" at bounding box center [706, 544] width 568 height 100
click at [972, 582] on button "button" at bounding box center [971, 578] width 36 height 20
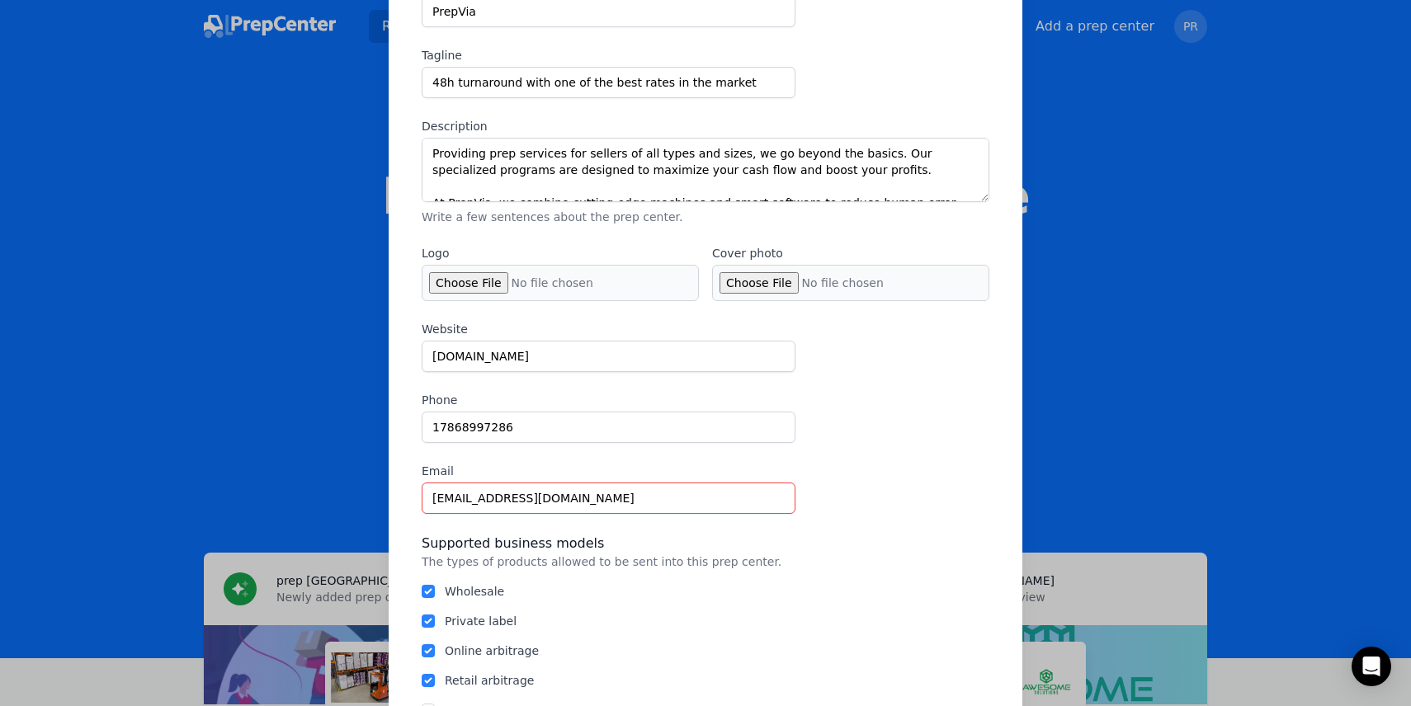
scroll to position [157, 0]
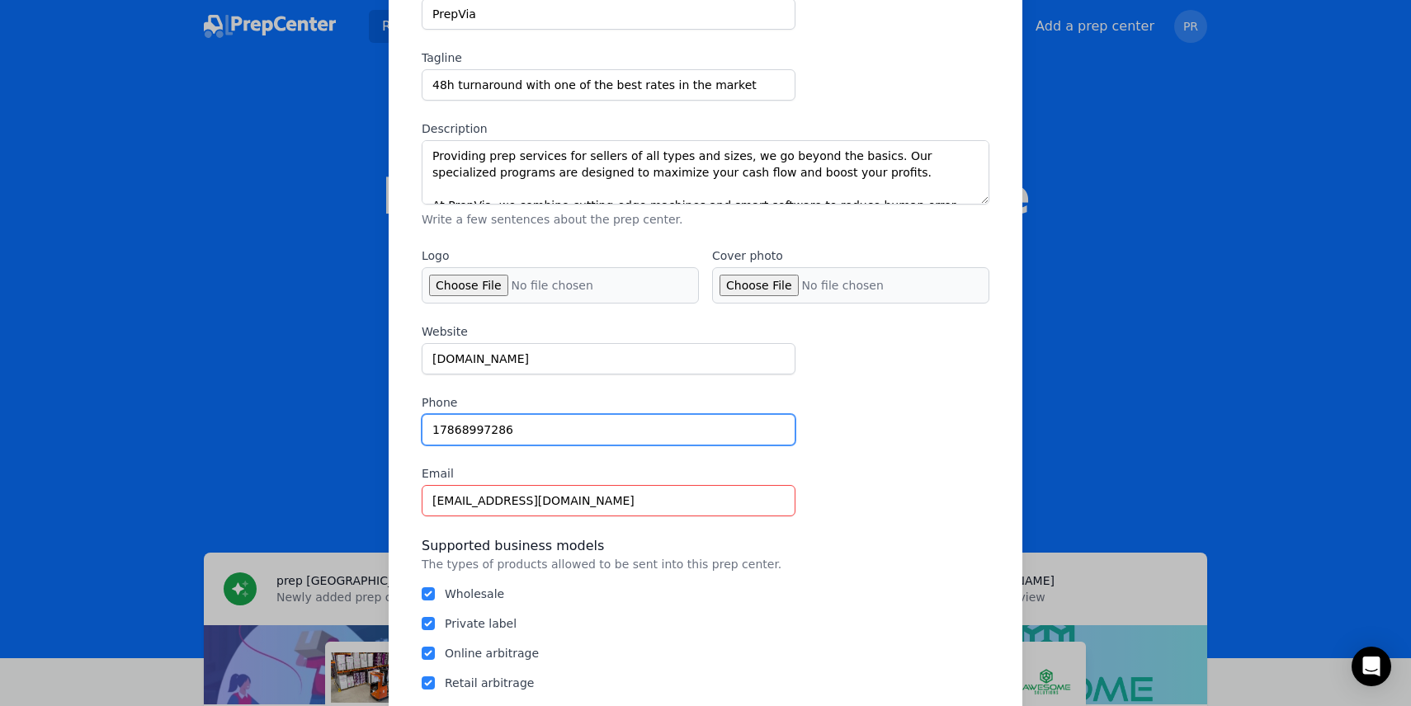
click at [621, 442] on input "17868997286" at bounding box center [609, 429] width 374 height 31
type input "1"
type input "[PHONE_NUMBER]"
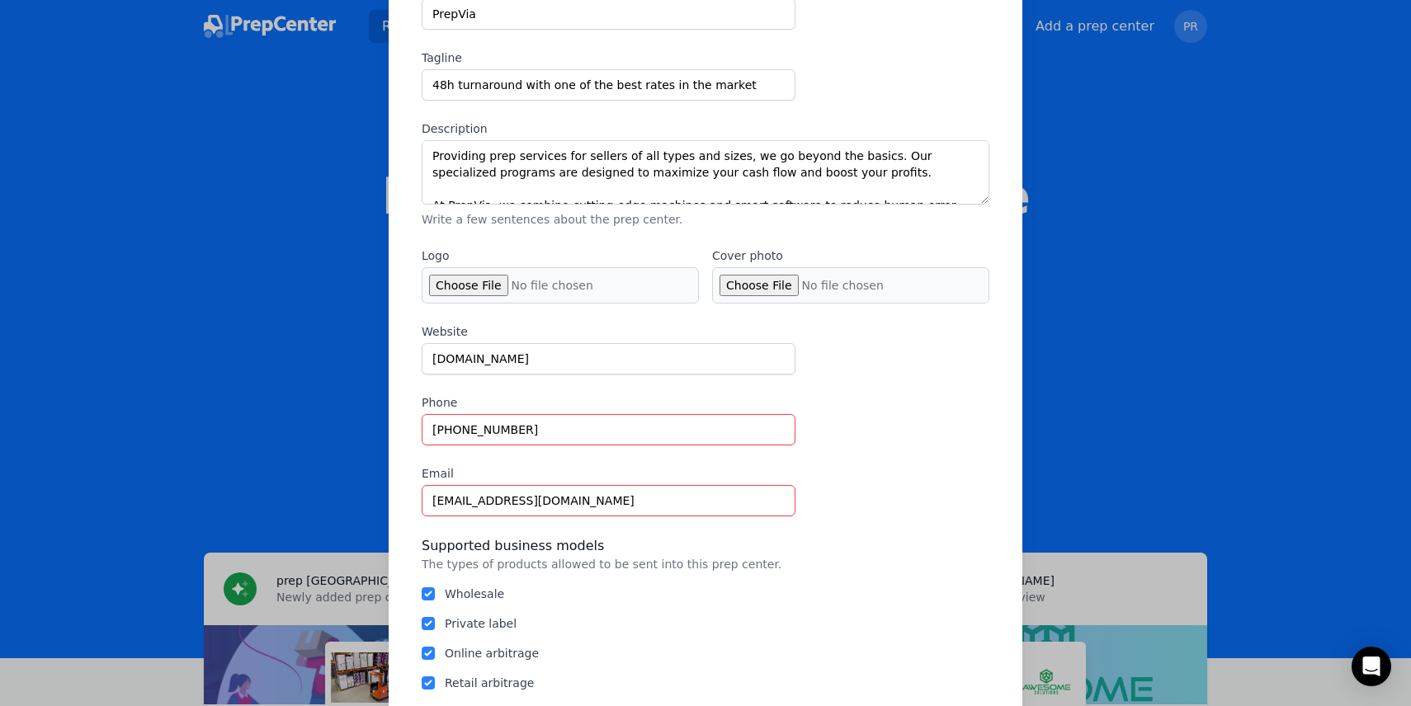
click at [755, 629] on div "Private label" at bounding box center [706, 624] width 568 height 17
click at [754, 297] on input "Cover photo" at bounding box center [850, 285] width 277 height 36
type input "C:\fakepath\PREPVIA TRUCK LOGO 2.png"
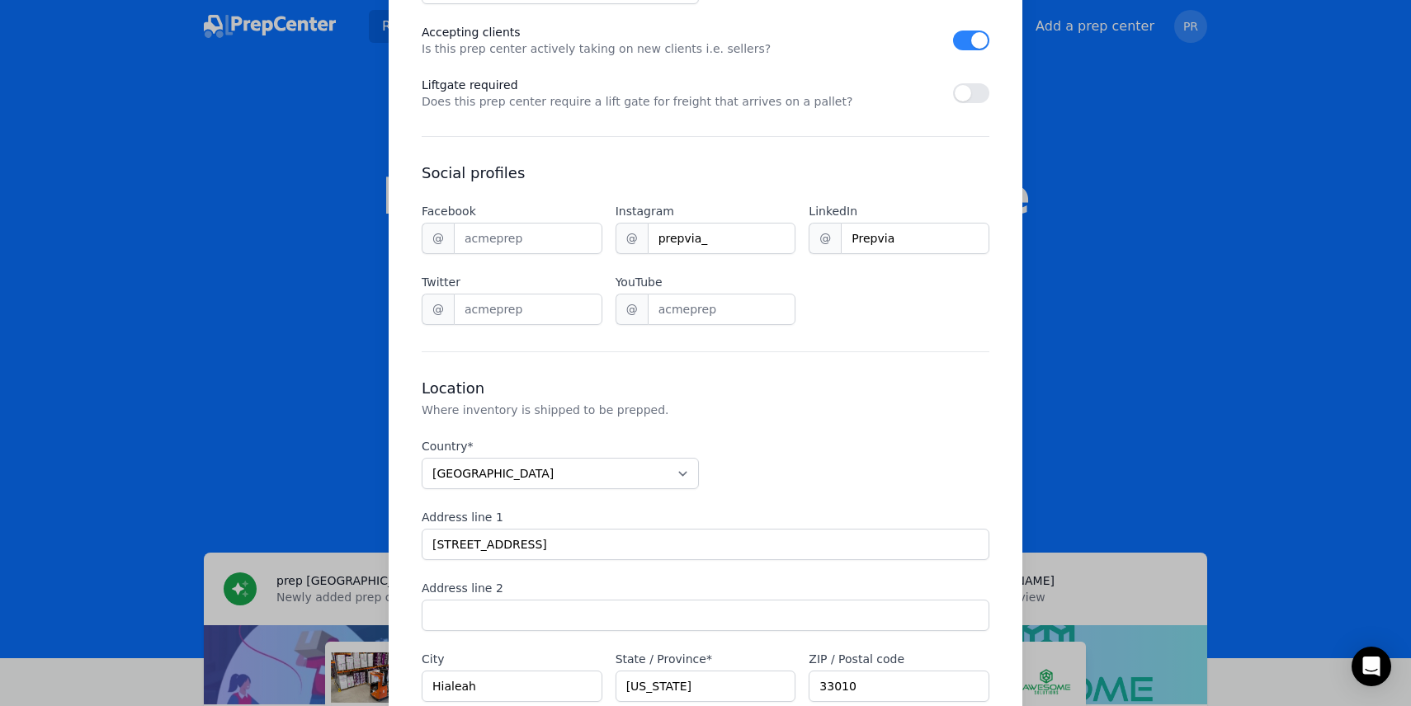
scroll to position [1209, 0]
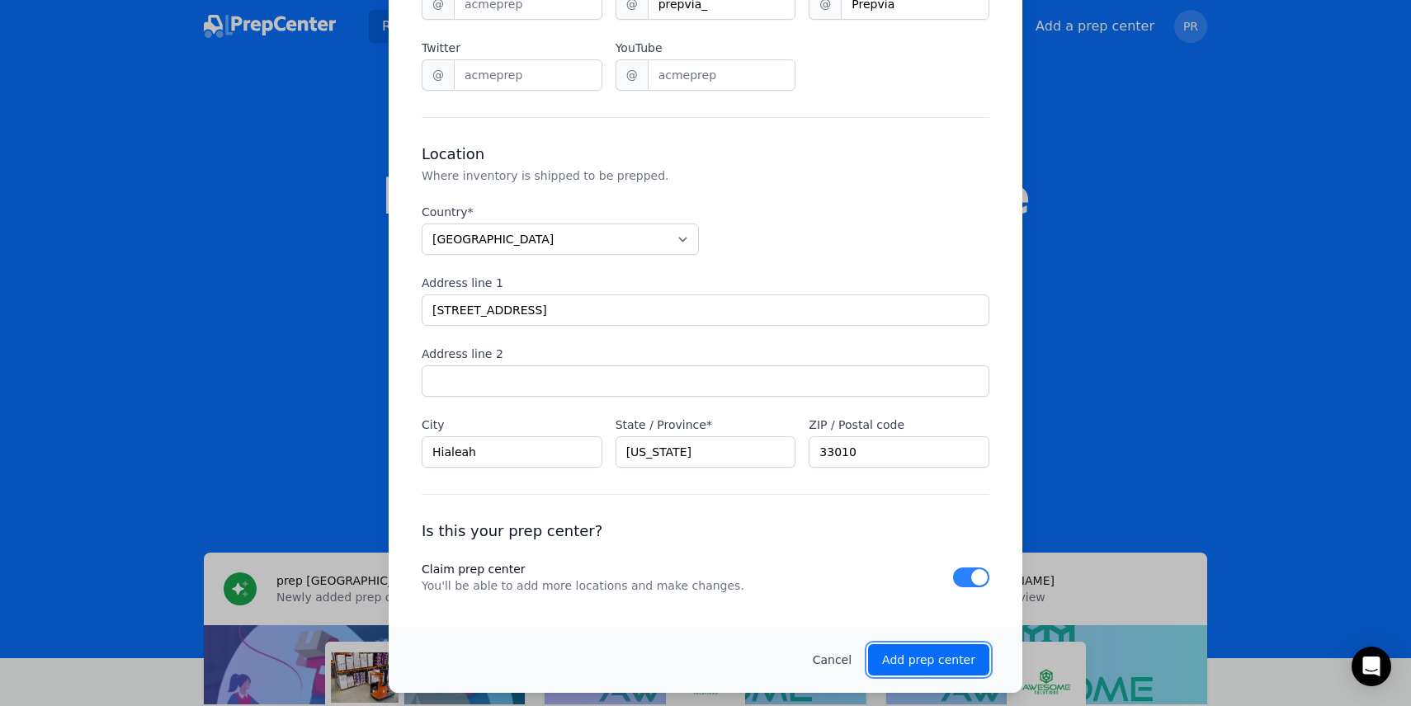
click at [924, 655] on p "Add prep center" at bounding box center [928, 660] width 93 height 17
checkbox input "false"
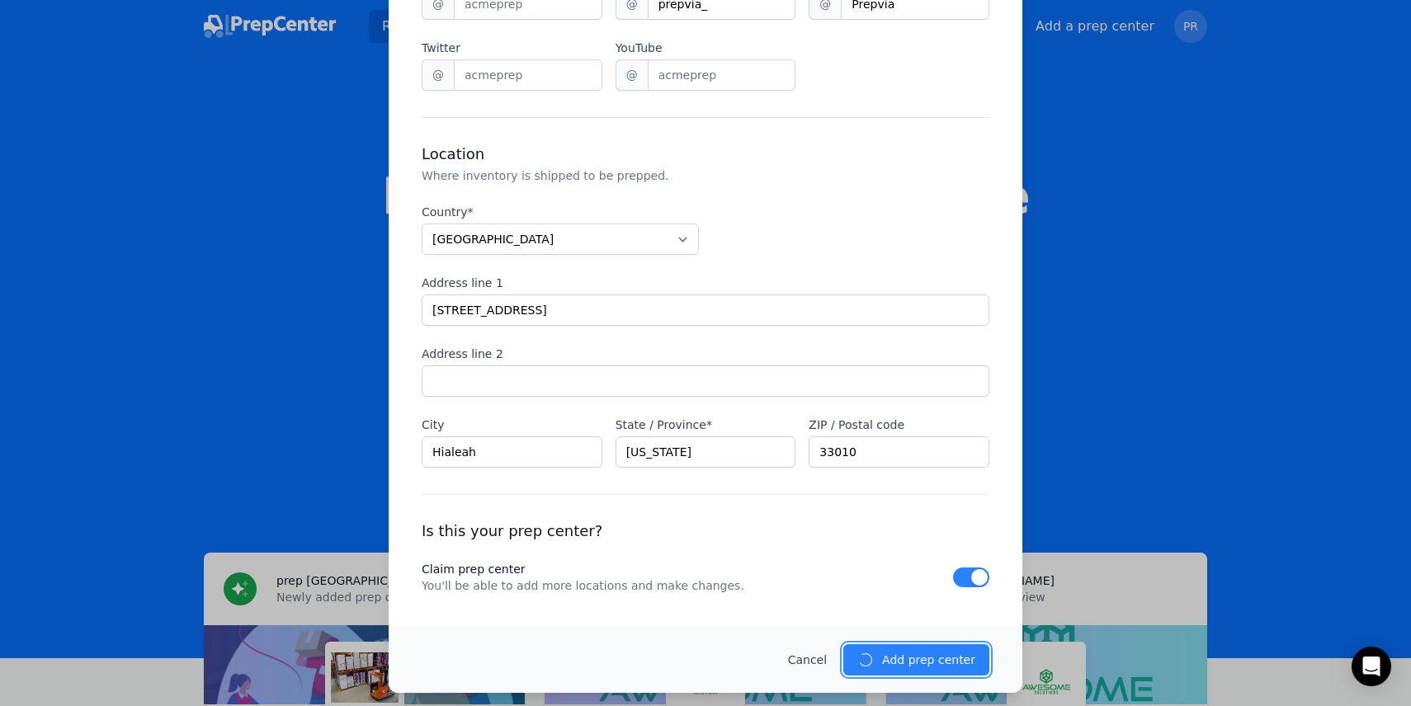
checkbox input "false"
select select "unknown"
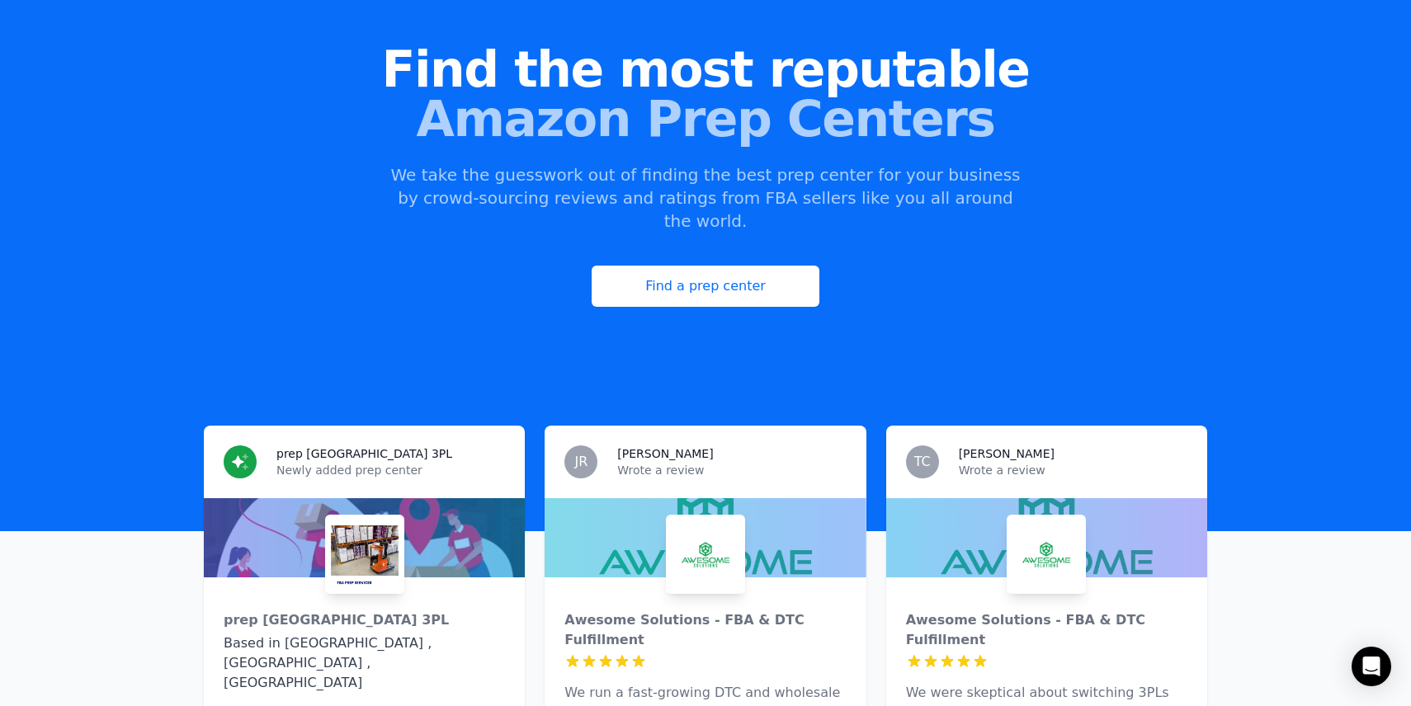
scroll to position [0, 0]
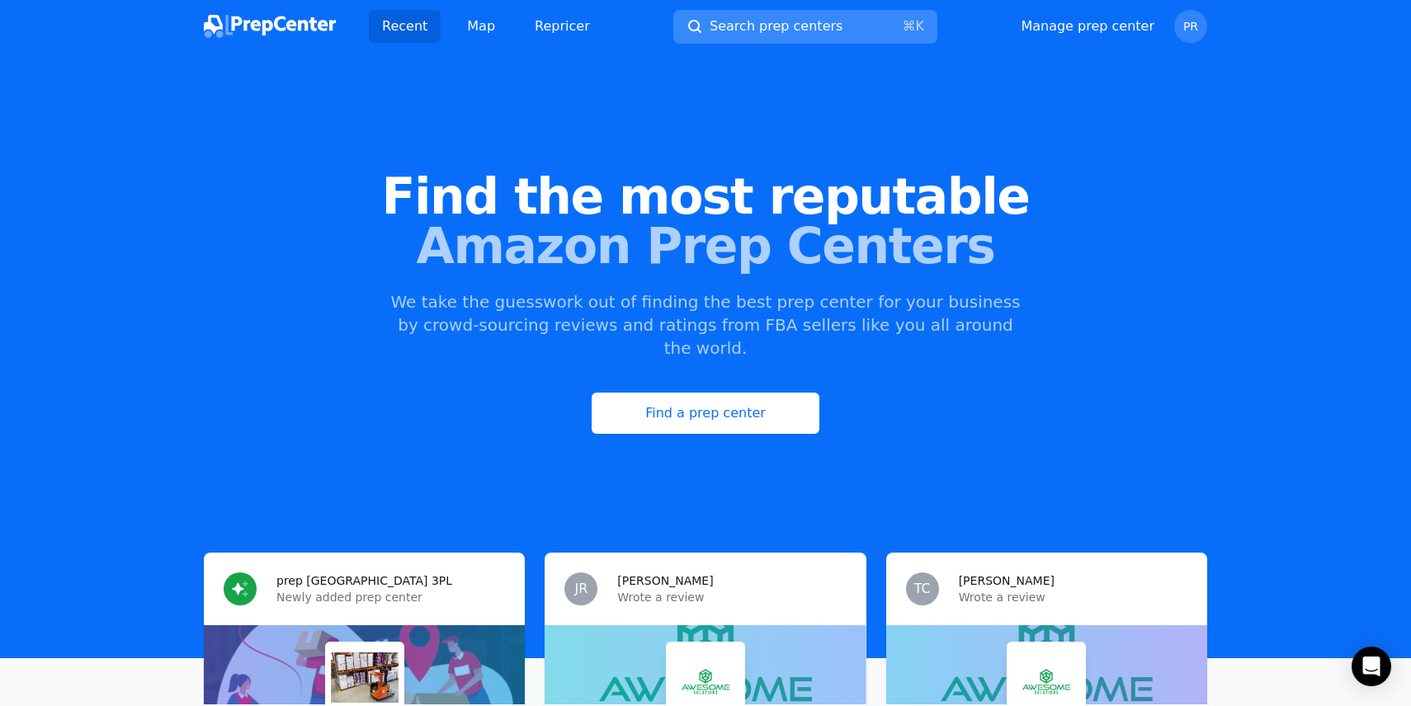
click at [736, 33] on span "Search prep centers" at bounding box center [776, 27] width 133 height 20
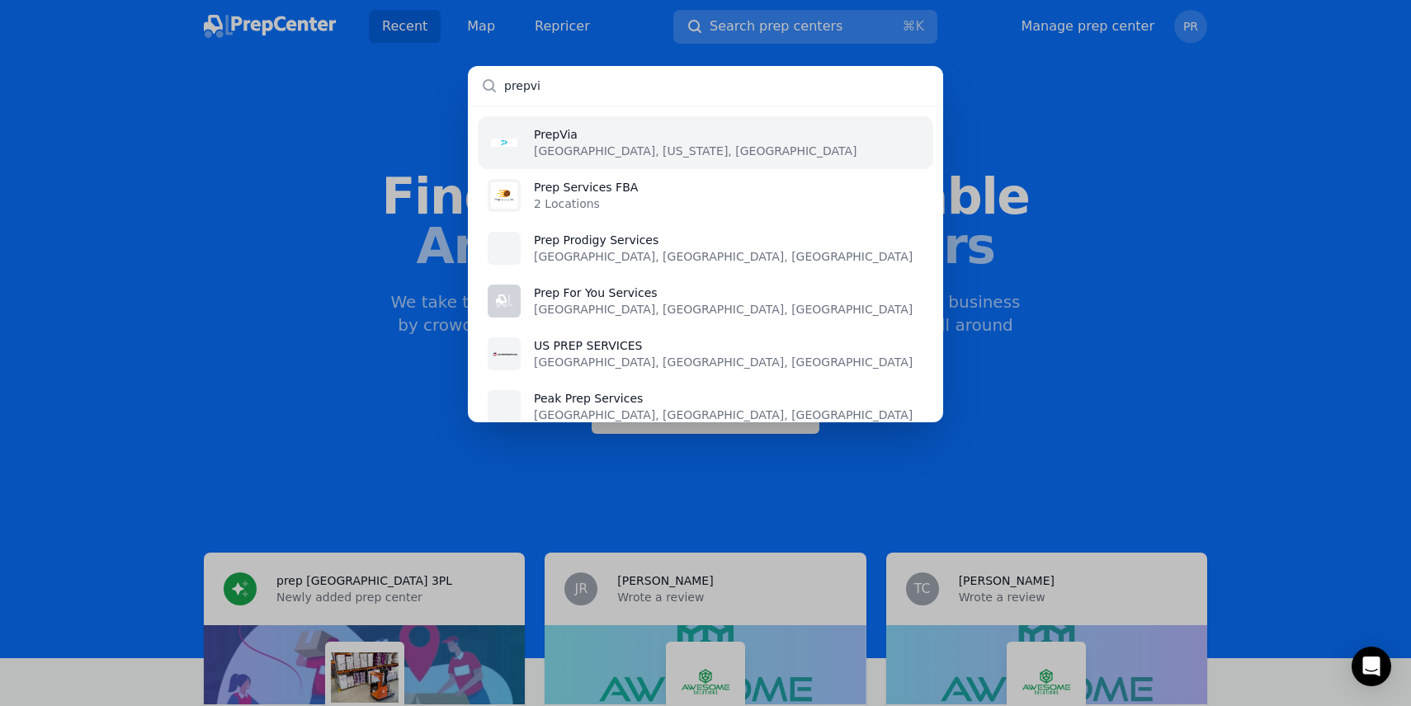
type input "prepvia"
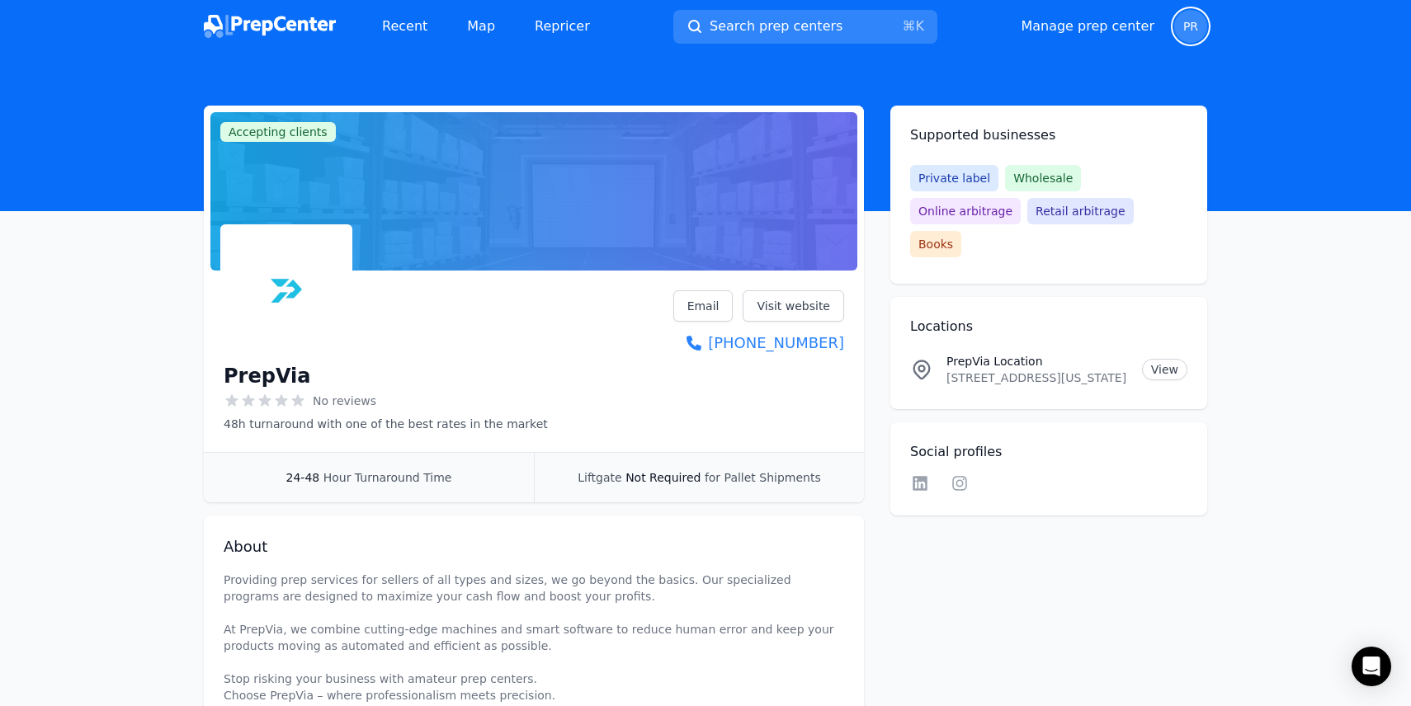
click at [1196, 21] on span "PR" at bounding box center [1190, 27] width 15 height 12
click at [1075, 31] on link "Manage prep center" at bounding box center [1088, 27] width 134 height 20
click at [1094, 27] on link "Manage prep center" at bounding box center [1088, 27] width 134 height 20
click at [1094, 22] on link "Manage prep center" at bounding box center [1088, 27] width 134 height 20
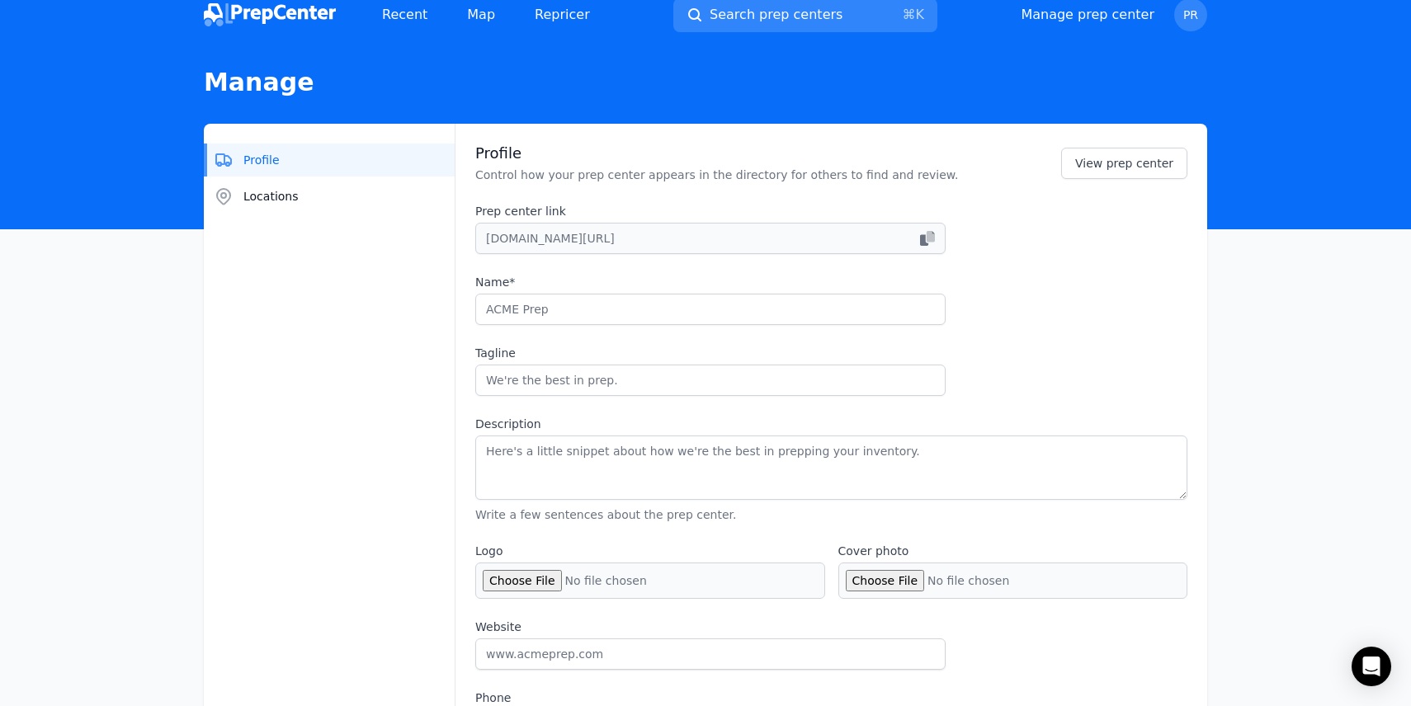
scroll to position [12, 0]
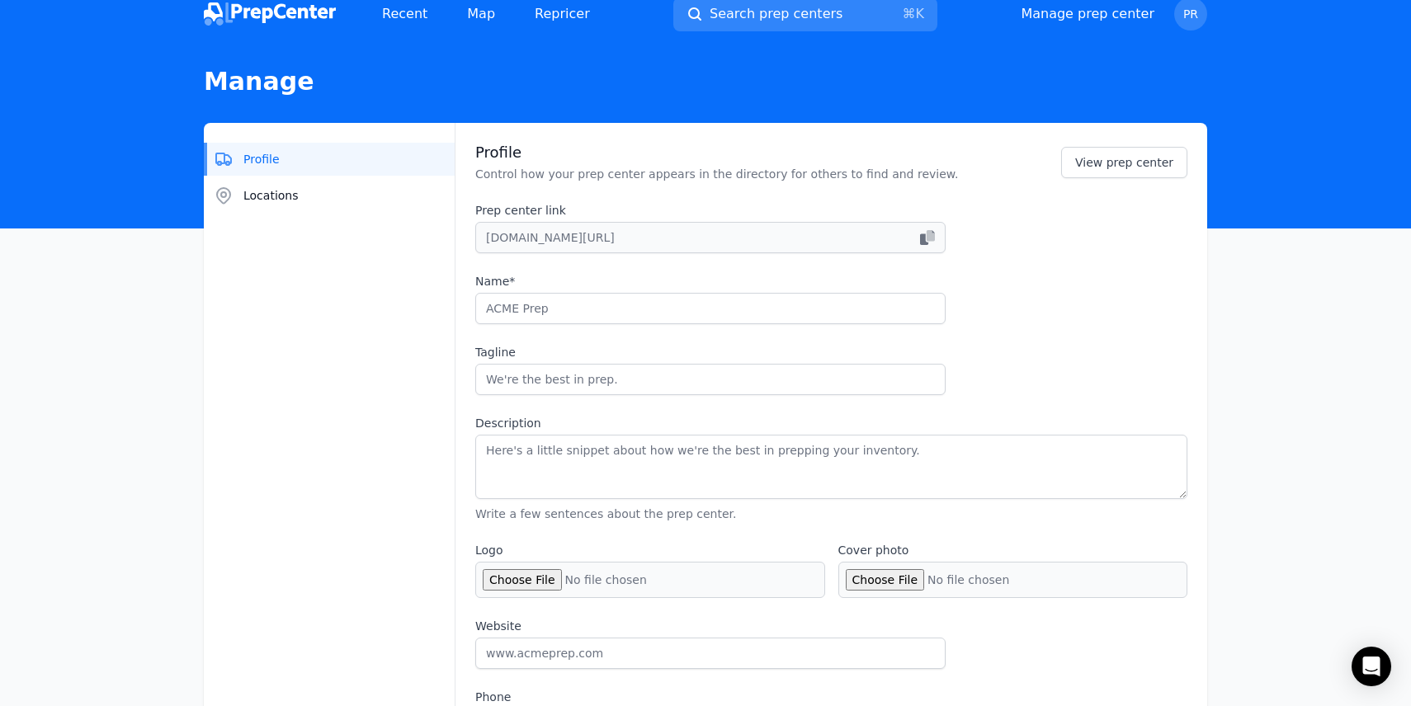
type input "PrepVia"
type input "48h turnaround with one of the best rates in the market"
type textarea "Providing prep services for sellers of all types and sizes, we go beyond the ba…"
type input "[DOMAIN_NAME]"
type input "[PHONE_NUMBER]"
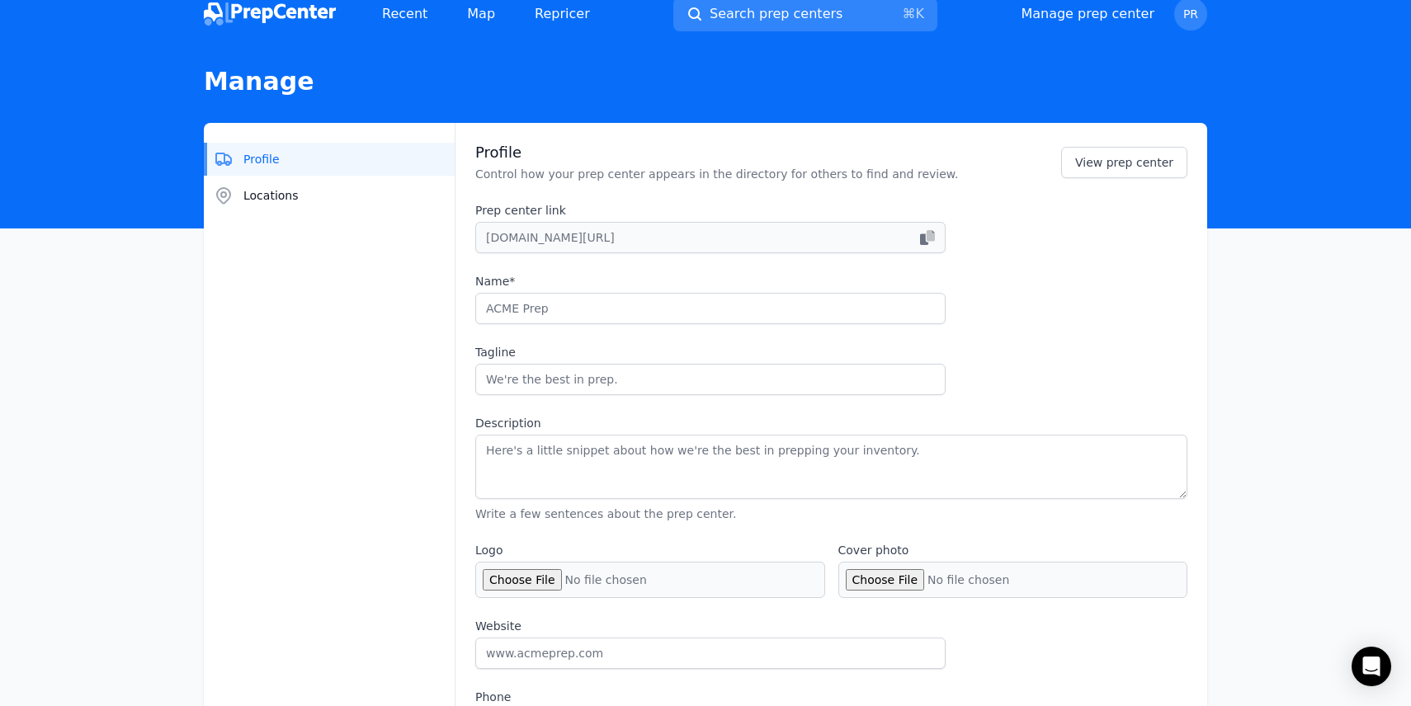
type input "[EMAIL_ADDRESS][DOMAIN_NAME]"
checkbox input "true"
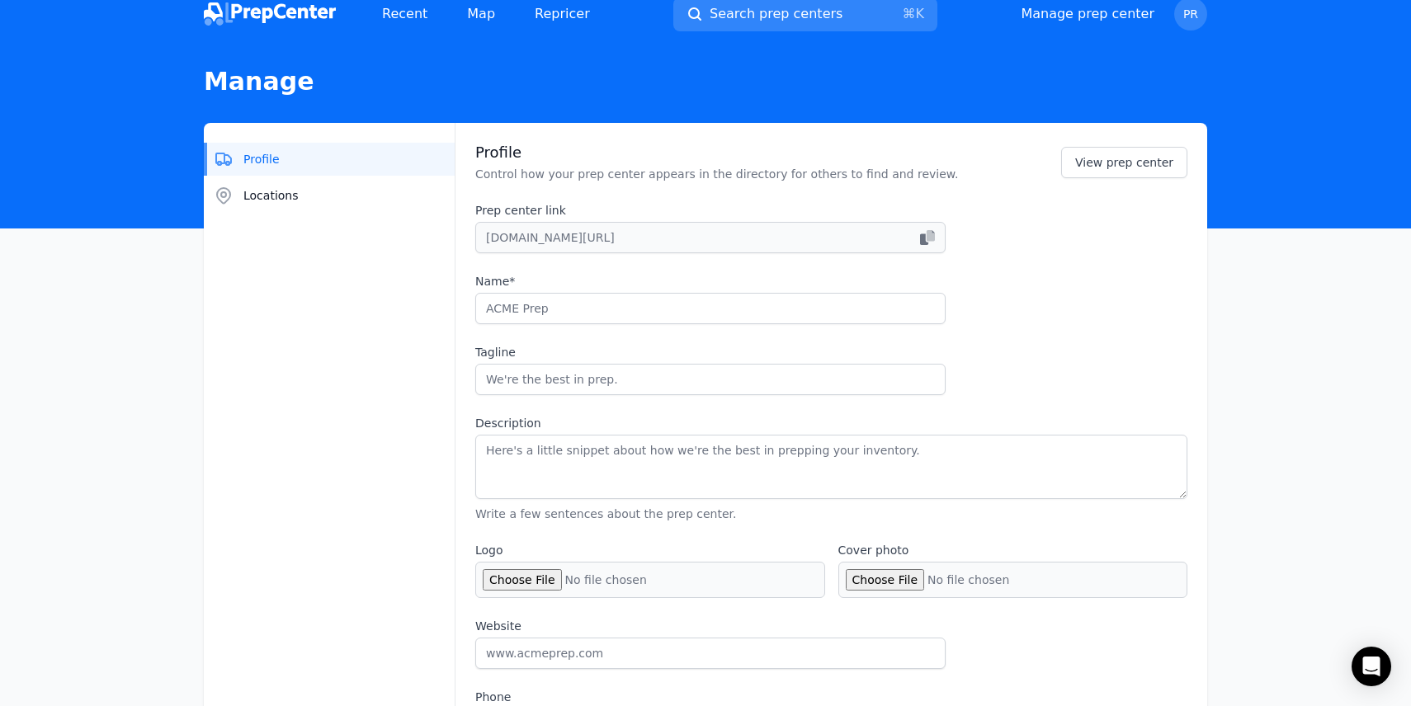
checkbox input "true"
select select "24to48"
type input "prepvia_"
type input "Prepvia"
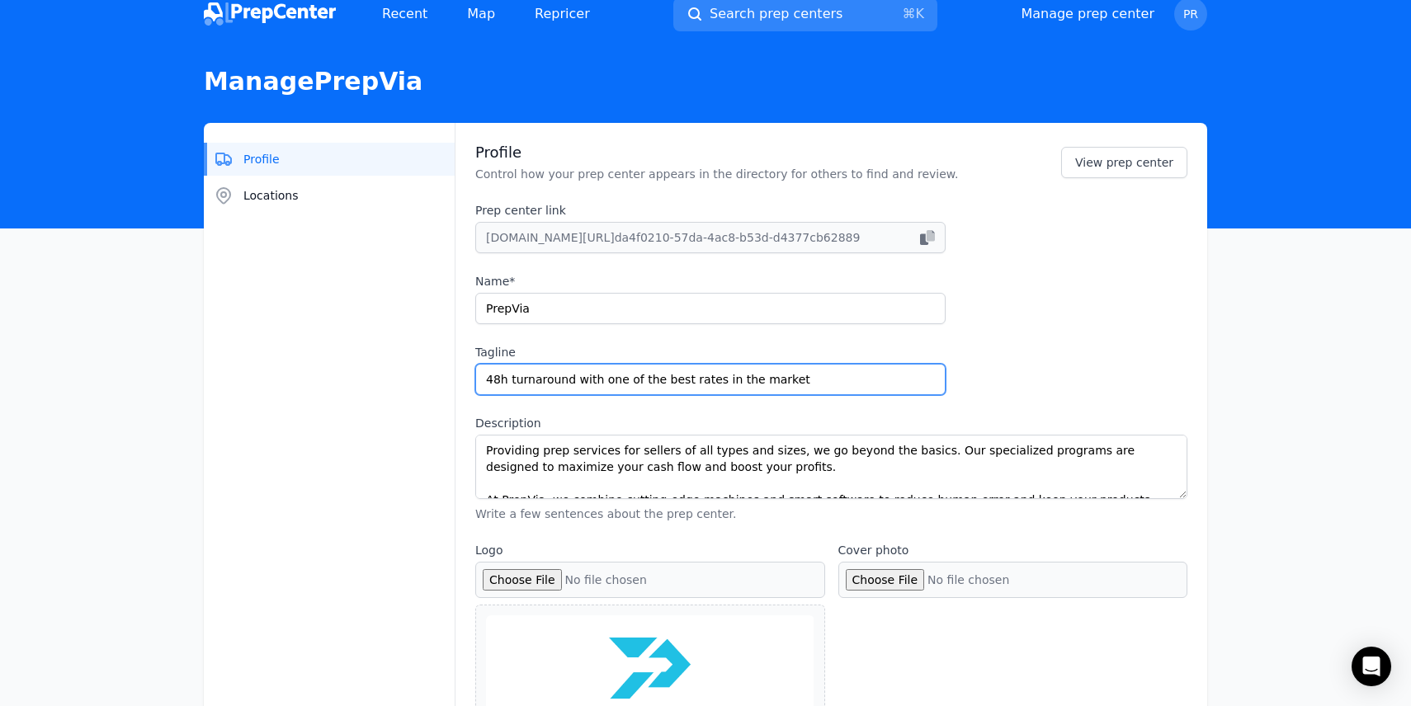
drag, startPoint x: 801, startPoint y: 377, endPoint x: 467, endPoint y: 375, distance: 333.4
type input "y"
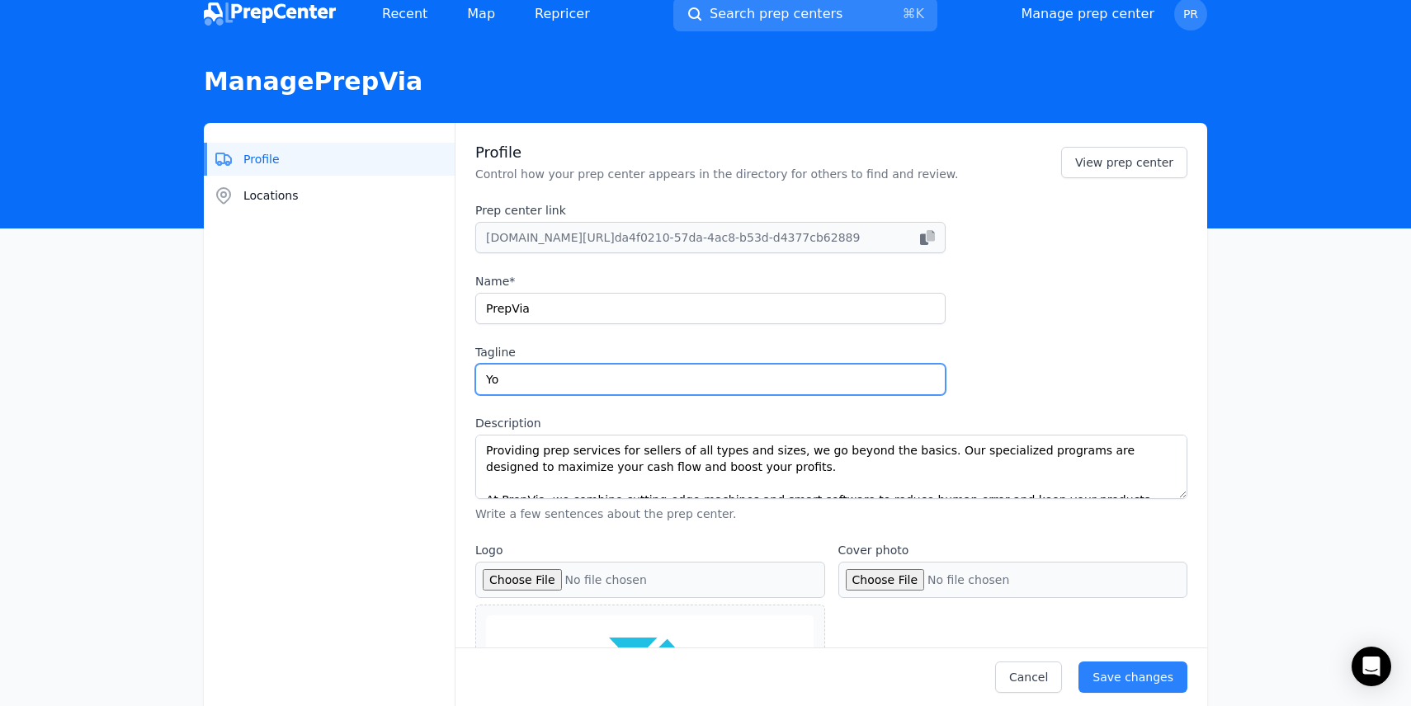
type input "Y"
type input "D"
type input "W"
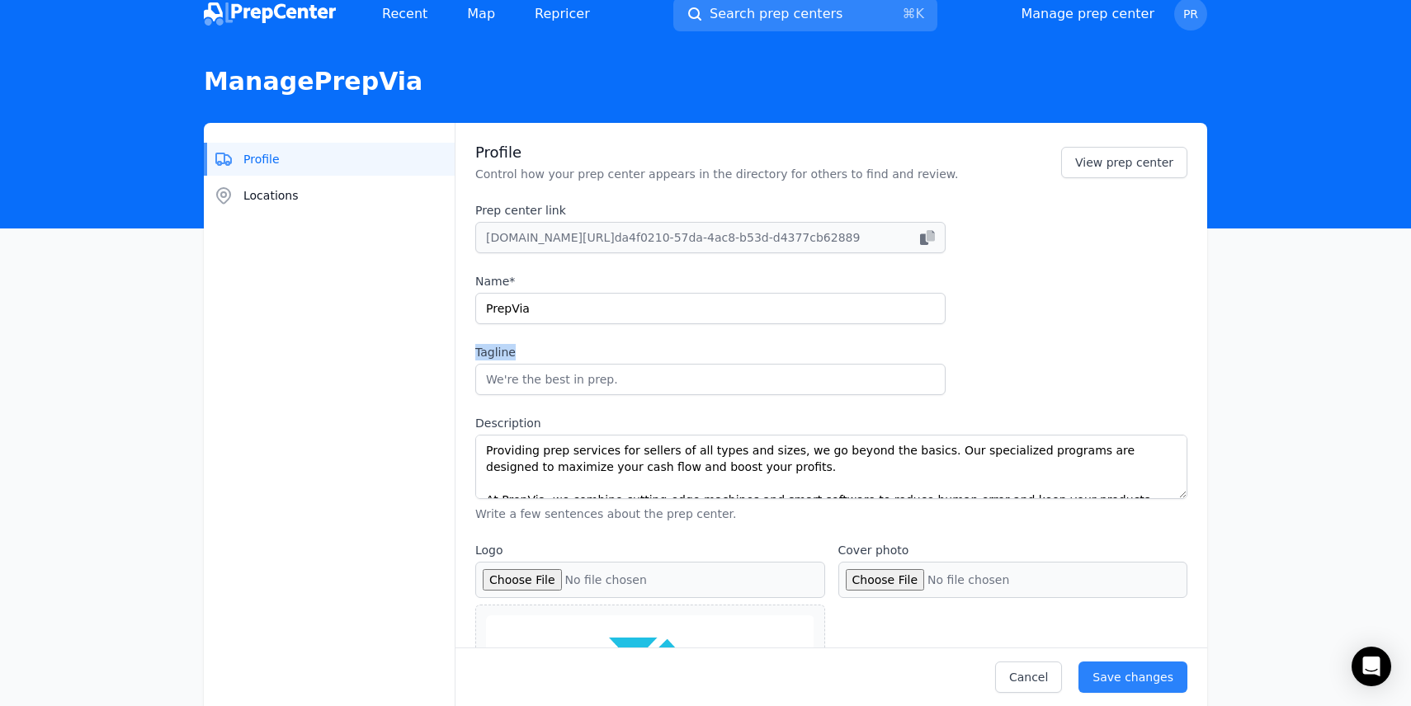
drag, startPoint x: 530, startPoint y: 351, endPoint x: 465, endPoint y: 351, distance: 64.4
copy label "Tagline"
click at [618, 367] on input "Tagline" at bounding box center [710, 379] width 470 height 31
paste input "Fast, accurate prep at the best price — your inventory ready in 48 hours.” “Pay…"
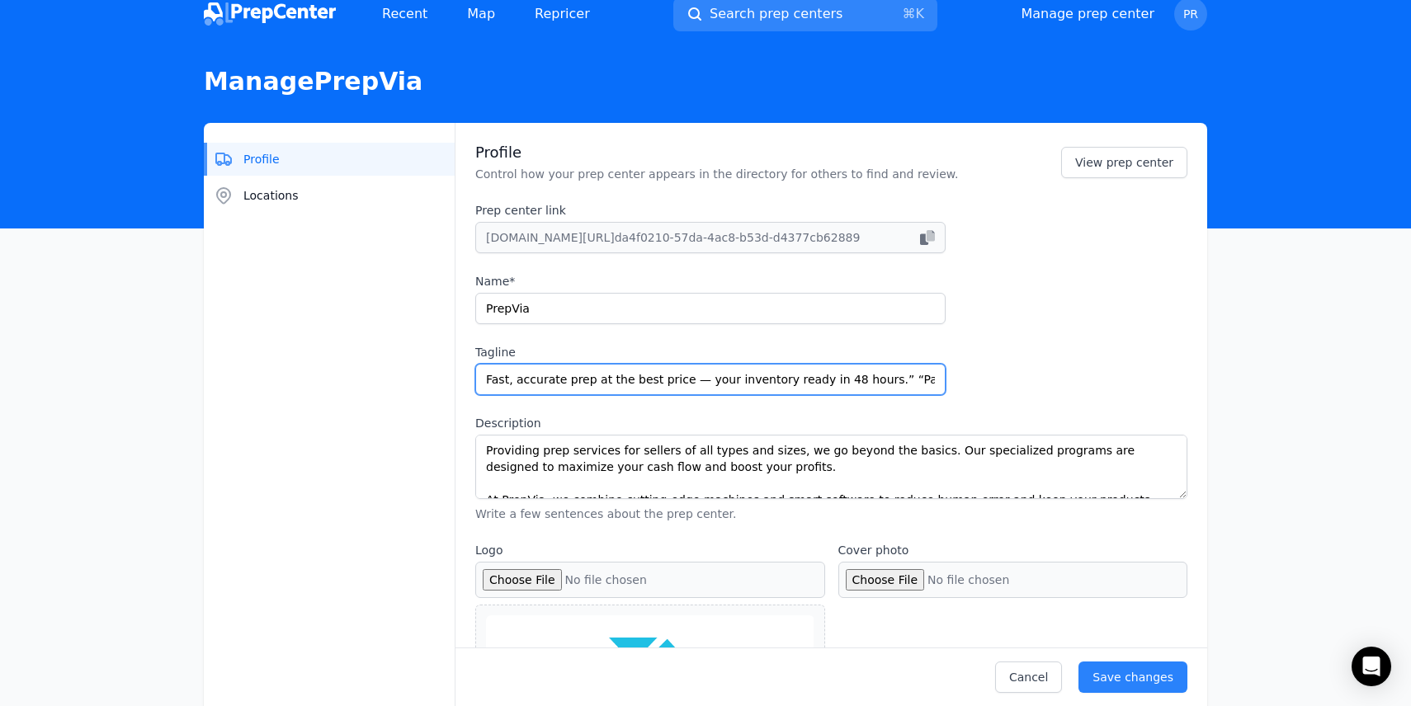
scroll to position [0, 207]
click at [675, 376] on input "Fast, accurate prep at the best price — your inventory ready in 48 hours.” “Pay…" at bounding box center [710, 379] width 470 height 31
click at [936, 381] on input "Fast, accurate prep at the best price — your inventory ready in 48 hours. Pay o…" at bounding box center [710, 379] width 470 height 31
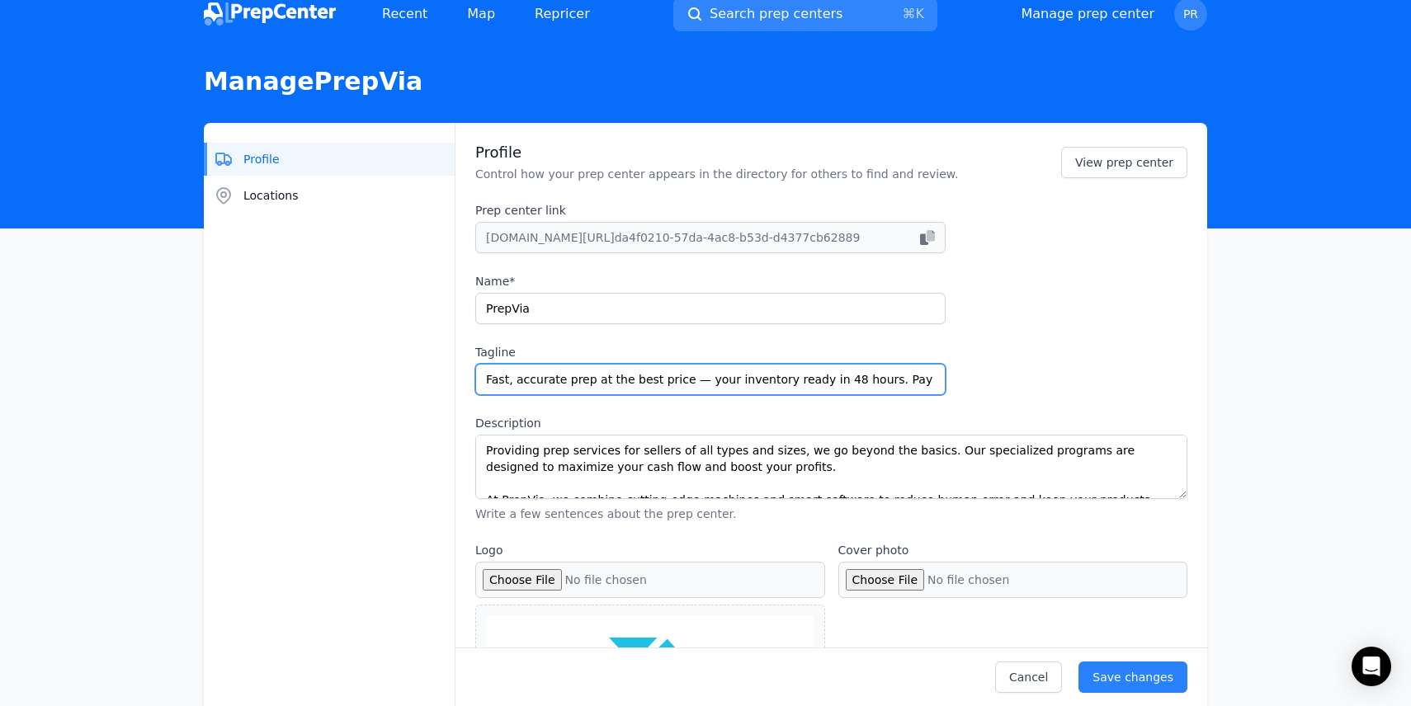
drag, startPoint x: 735, startPoint y: 391, endPoint x: 423, endPoint y: 381, distance: 312.1
click at [692, 377] on input "Fast, accurate prep at the best price — your inventory ready in 48 hours. Pay o…" at bounding box center [710, 379] width 470 height 31
drag, startPoint x: 807, startPoint y: 382, endPoint x: 962, endPoint y: 388, distance: 155.3
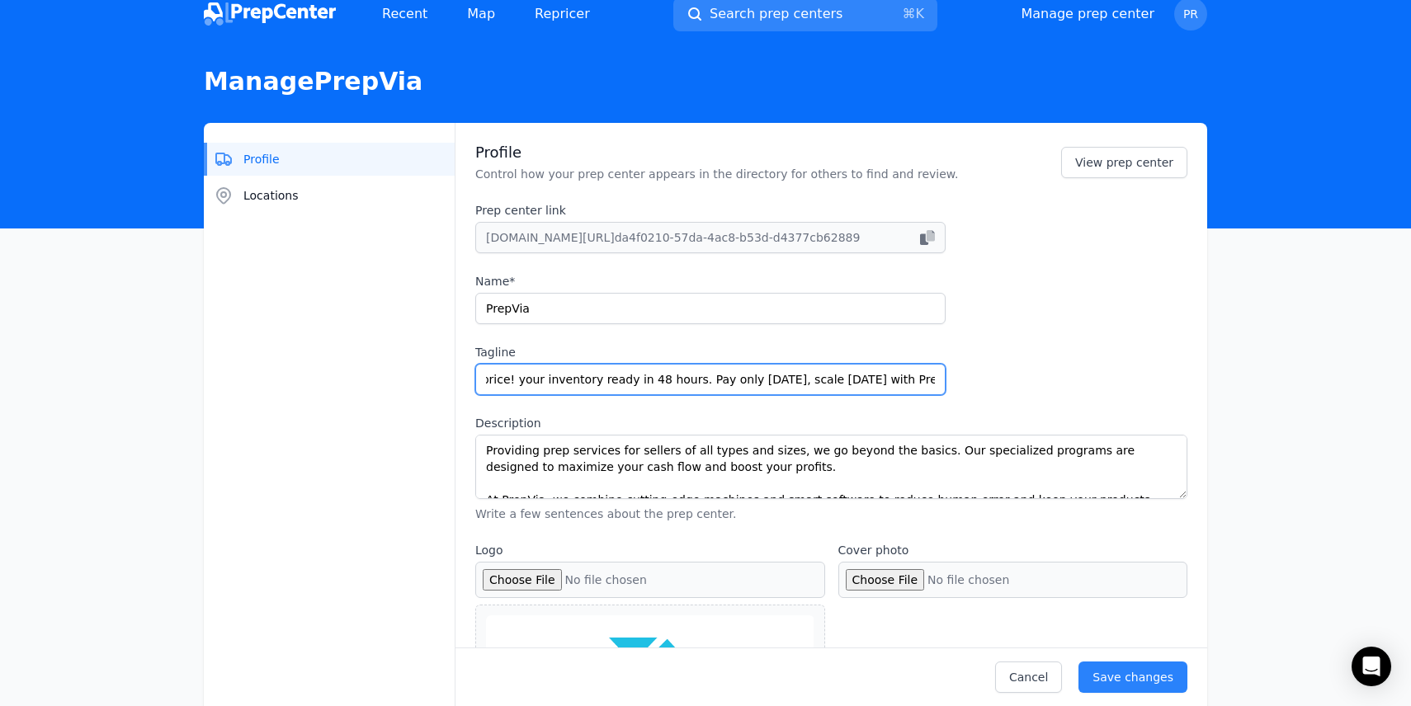
click at [962, 389] on div "Prep center link prepcenter.com/p/ da4f0210-57da-4ac8-b53d-d4377cb62889 Name* P…" at bounding box center [831, 362] width 712 height 320
type input "Fast, accurate prep at the best price! your inventory ready in 48 hours. Pay on…"
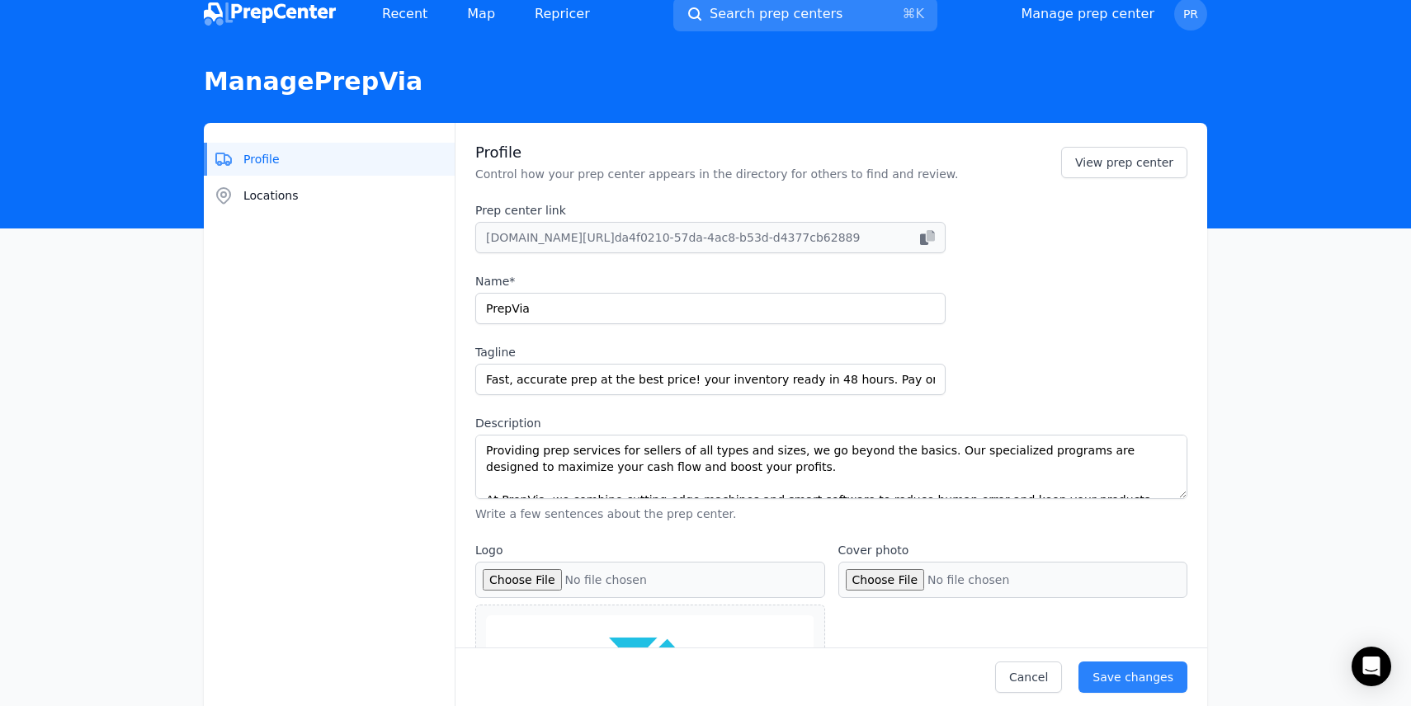
click at [997, 404] on div "Prep center link prepcenter.com/p/ da4f0210-57da-4ac8-b53d-d4377cb62889 Name* P…" at bounding box center [831, 362] width 712 height 320
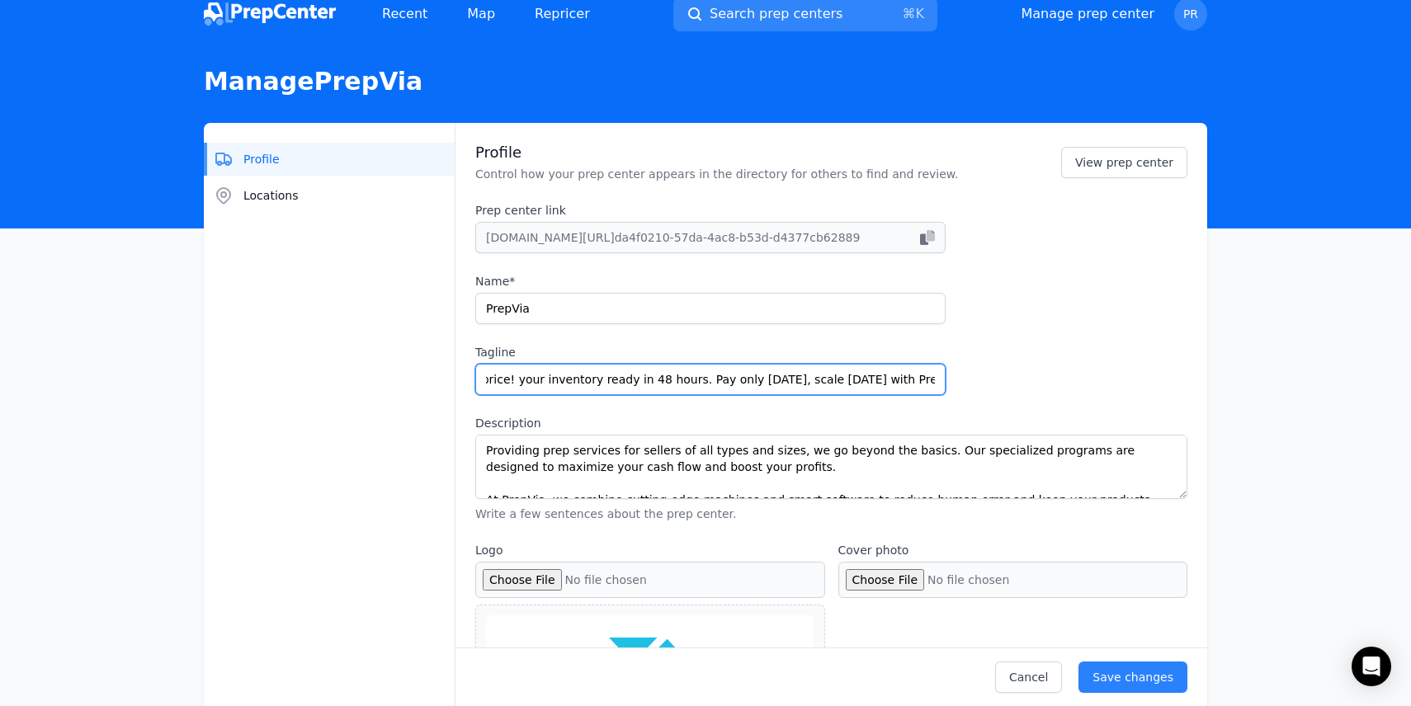
drag, startPoint x: 913, startPoint y: 387, endPoint x: 1037, endPoint y: 394, distance: 124.8
click at [1037, 394] on div "Prep center link prepcenter.com/p/ da4f0210-57da-4ac8-b53d-d4377cb62889 Name* P…" at bounding box center [831, 362] width 712 height 320
click at [791, 383] on input "Fast, accurate prep at the best price! your inventory ready in 48 hours. Pay on…" at bounding box center [710, 379] width 470 height 31
click at [791, 384] on input "Fast, accurate prep at the best price! your inventory ready in 48 hours. Pay on…" at bounding box center [710, 379] width 470 height 31
drag, startPoint x: 791, startPoint y: 384, endPoint x: 924, endPoint y: 383, distance: 133.7
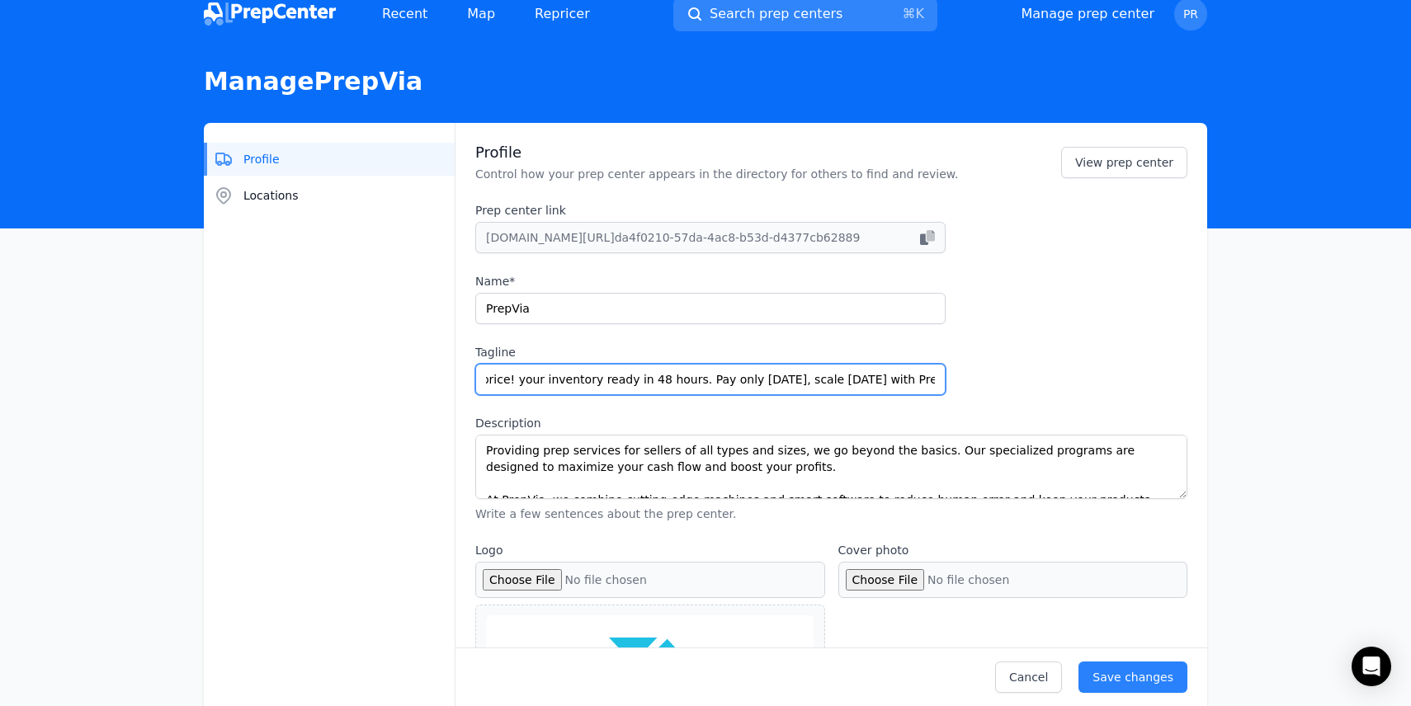
click at [922, 382] on input "Fast, accurate prep at the best price! your inventory ready in 48 hours. Pay on…" at bounding box center [710, 379] width 470 height 31
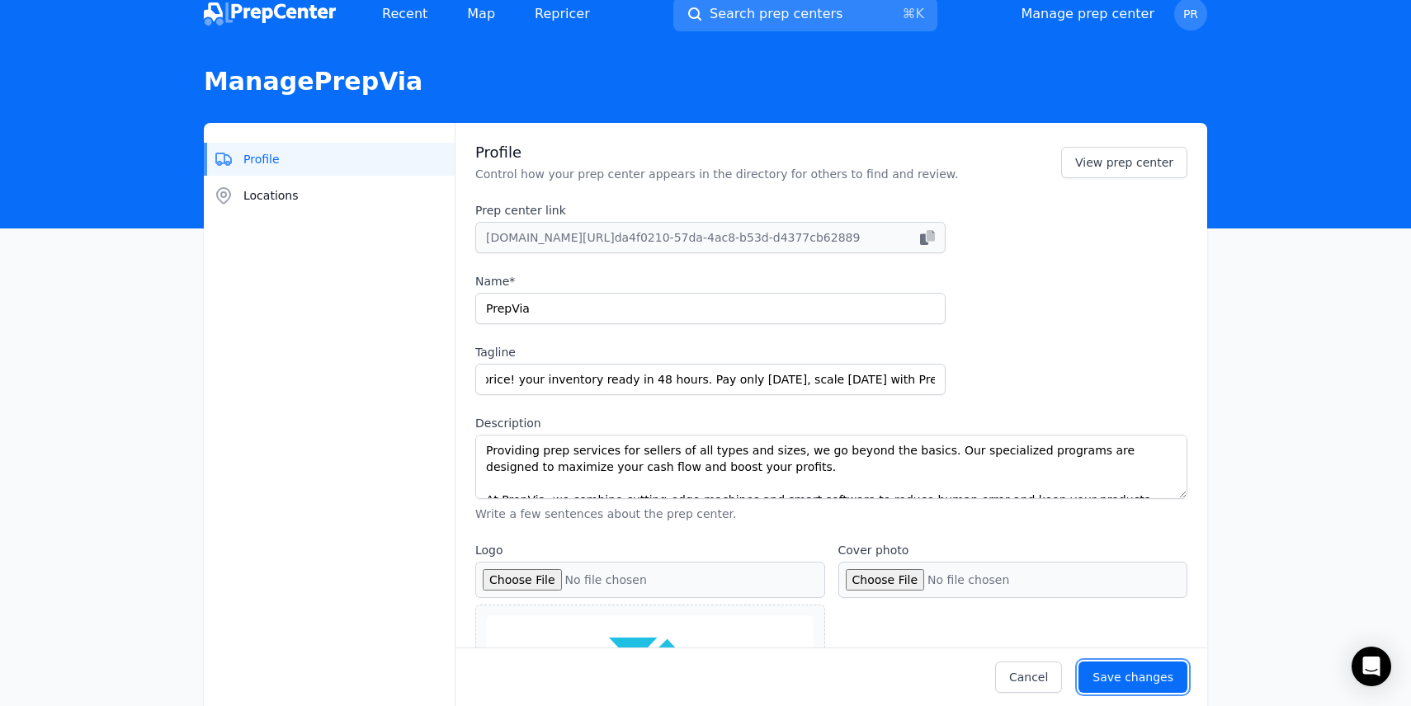
scroll to position [0, 0]
click at [1127, 679] on div "Save changes" at bounding box center [1133, 677] width 81 height 17
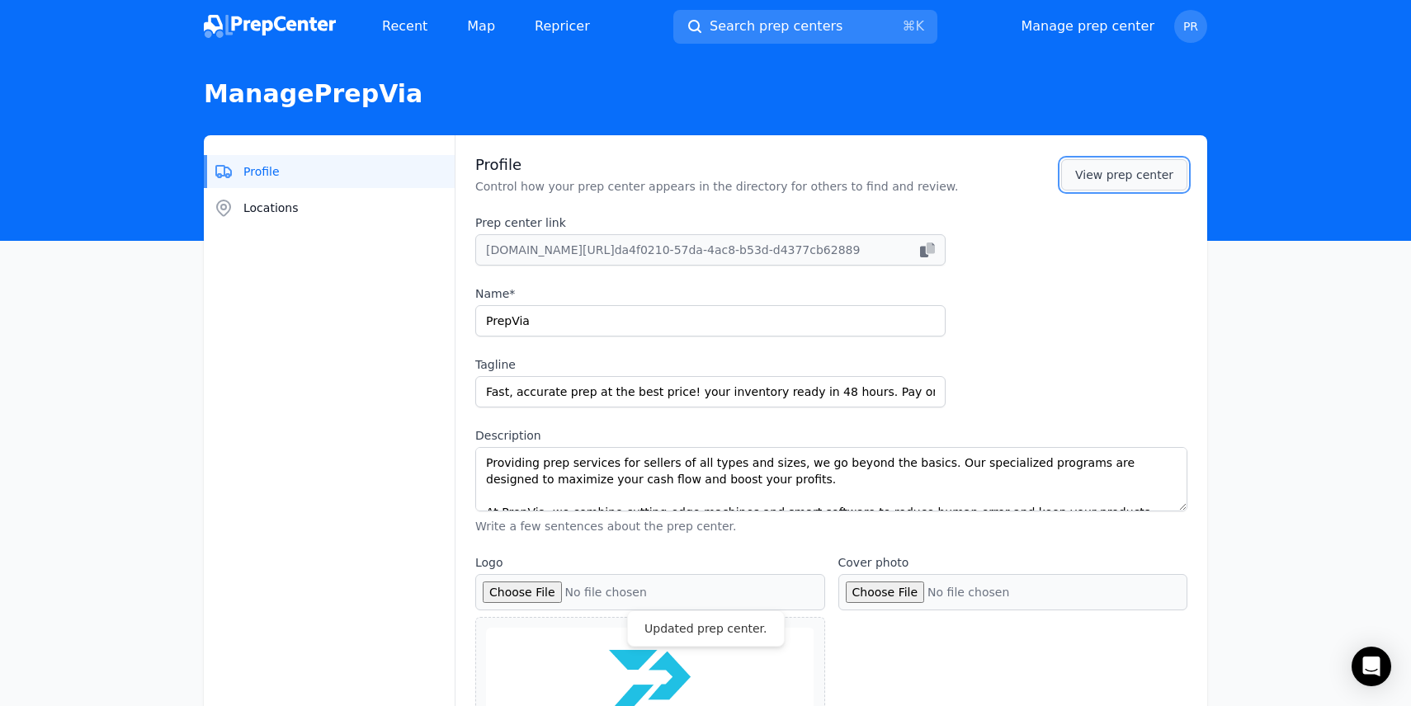
click at [1109, 187] on link "View prep center" at bounding box center [1124, 174] width 126 height 31
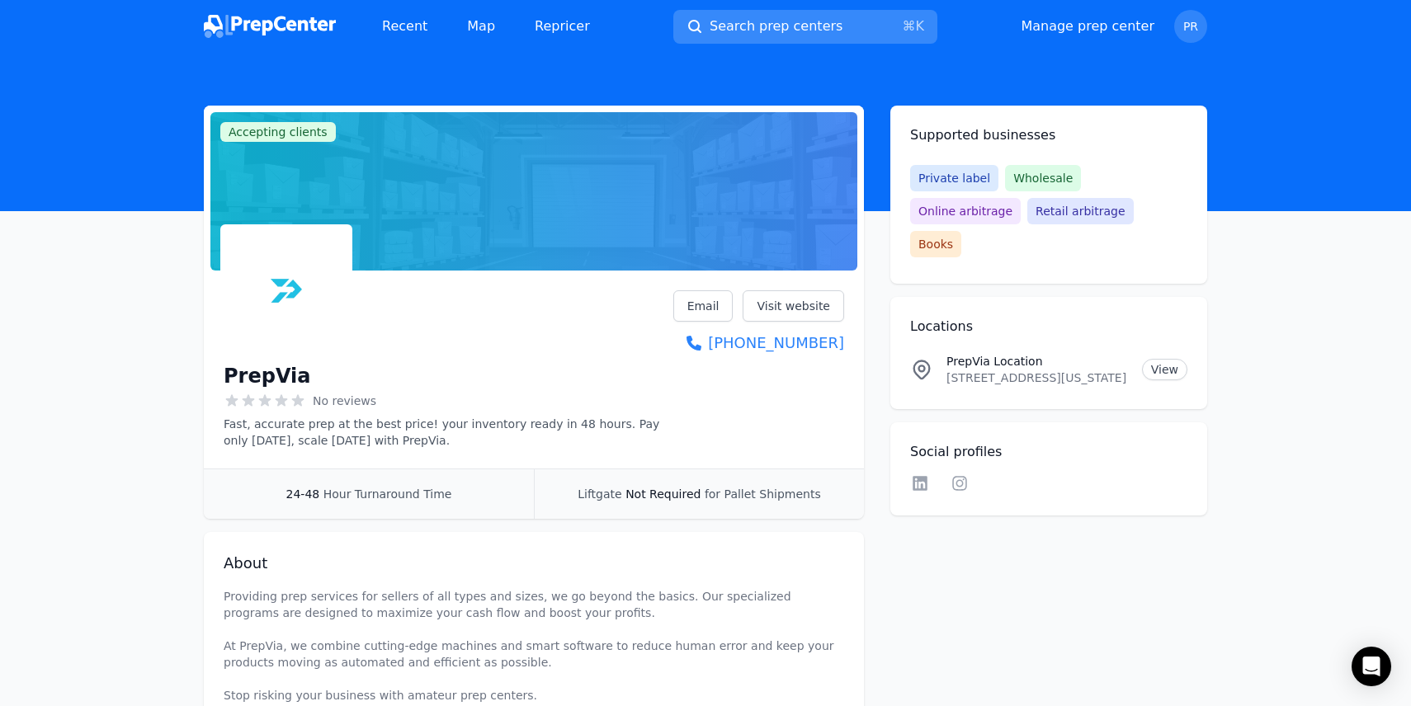
click at [735, 24] on span "Search prep centers" at bounding box center [776, 27] width 133 height 20
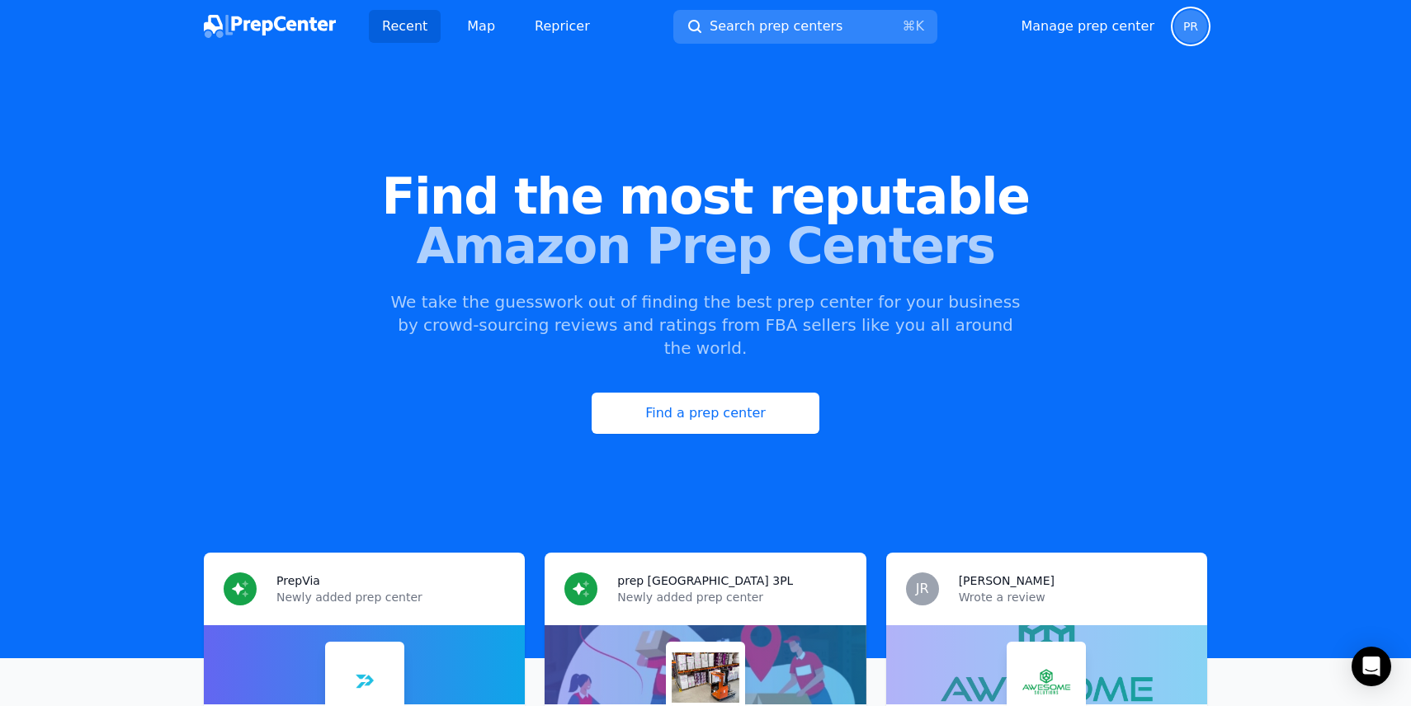
click at [1194, 27] on span "PR" at bounding box center [1190, 27] width 15 height 12
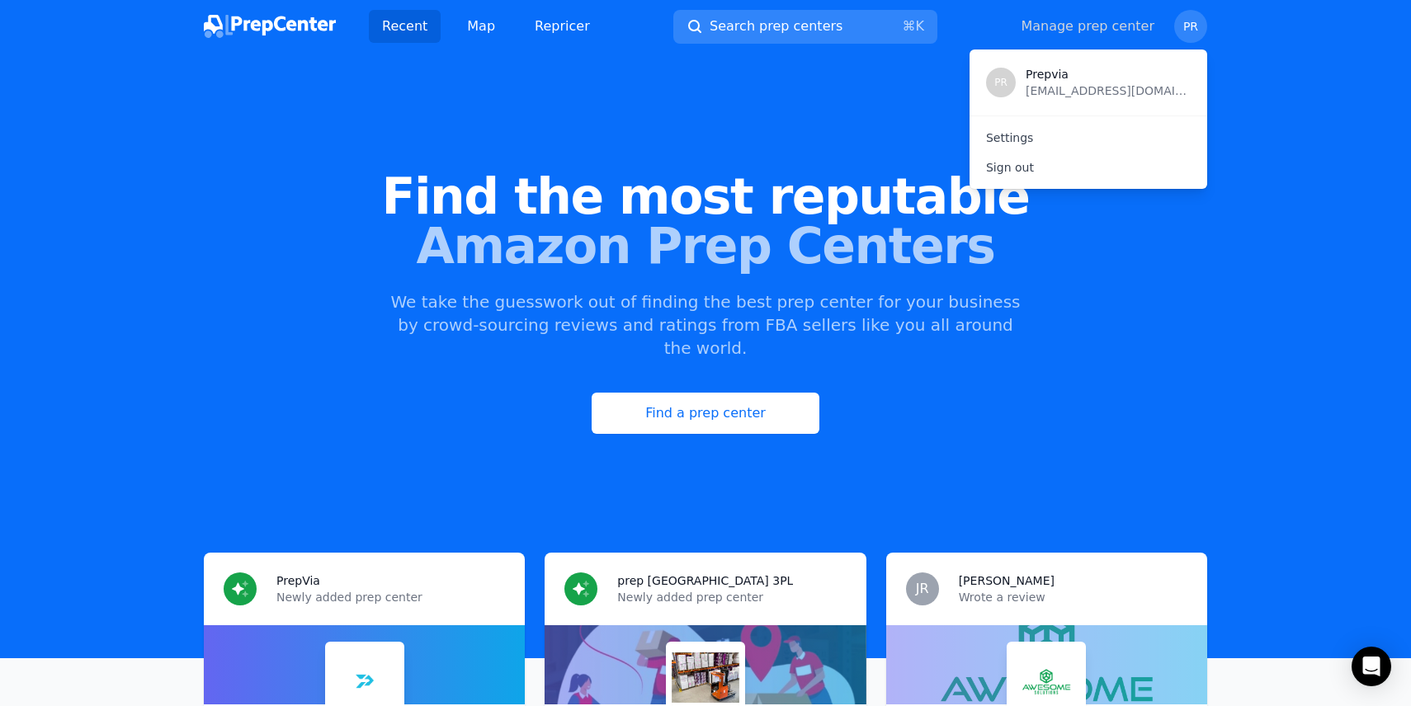
click at [1093, 32] on link "Manage prep center" at bounding box center [1088, 27] width 134 height 20
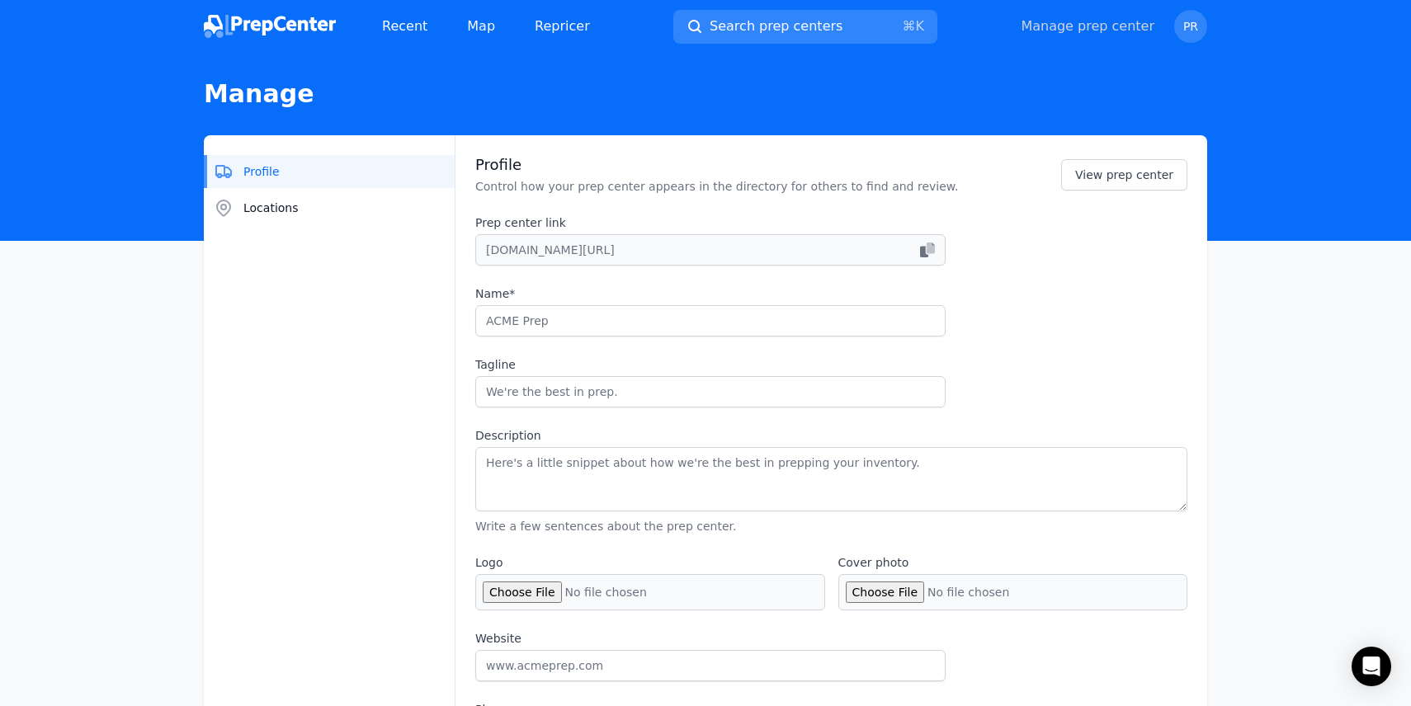
type input "PrepVia"
type input "Fast, accurate prep at the best price! your inventory ready in 48 hours. Pay on…"
type textarea "Providing prep services for sellers of all types and sizes, we go beyond the ba…"
type input "[DOMAIN_NAME]"
type input "[PHONE_NUMBER]"
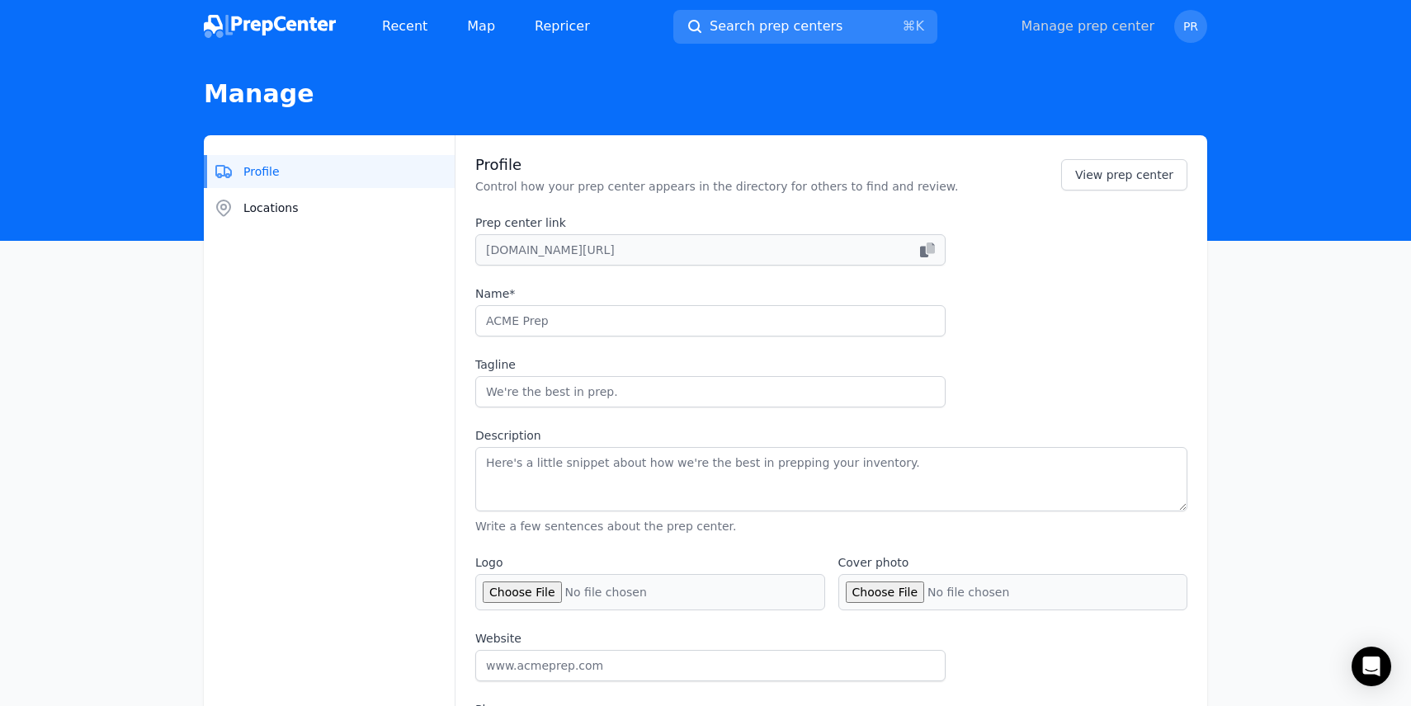
type input "[EMAIL_ADDRESS][DOMAIN_NAME]"
checkbox input "true"
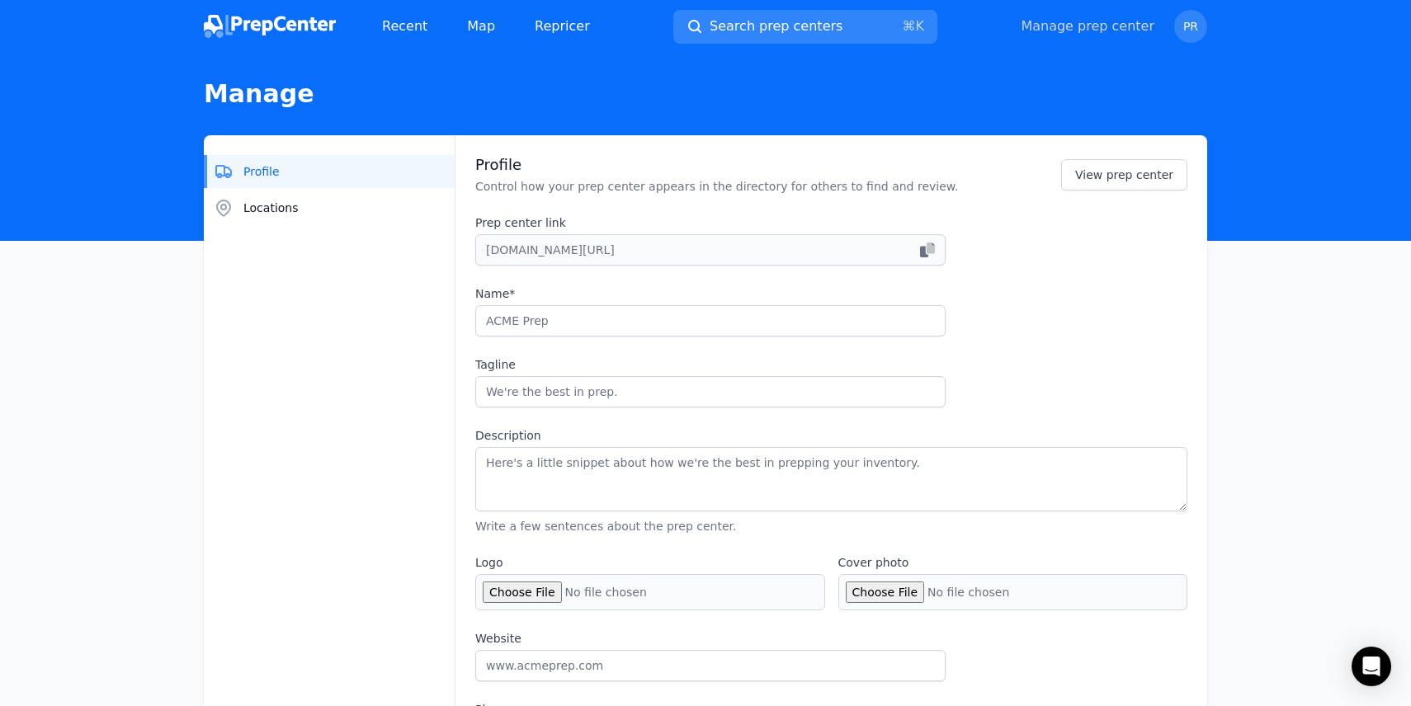
checkbox input "true"
select select "24to48"
type input "prepvia_"
type input "Prepvia"
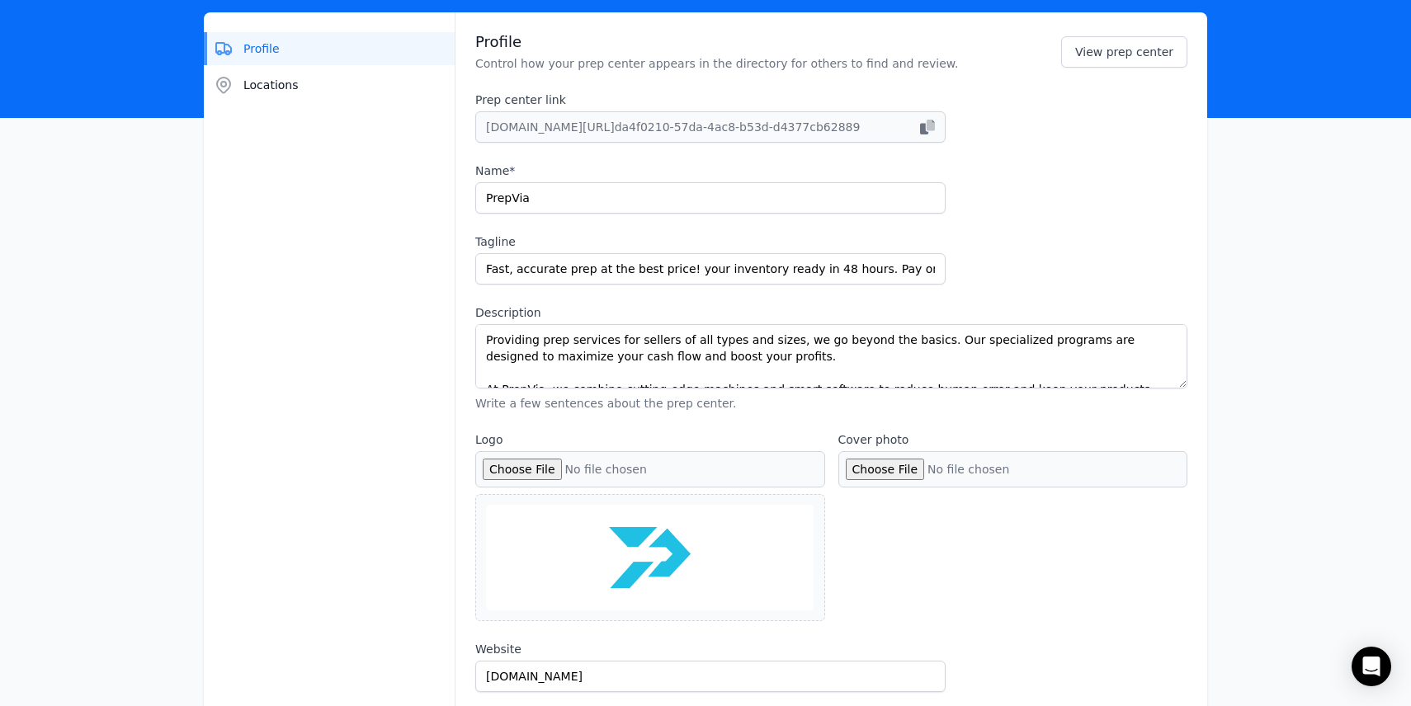
scroll to position [124, 0]
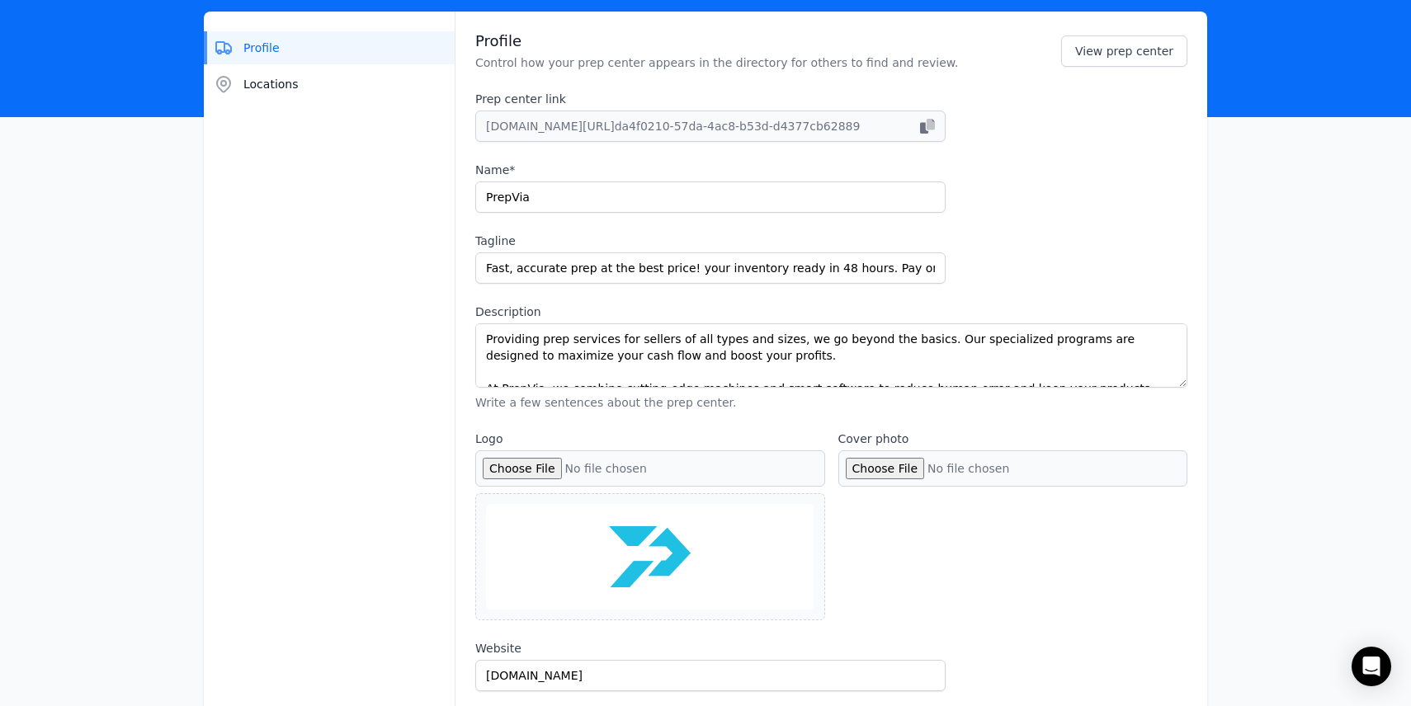
click at [879, 466] on input "Cover photo" at bounding box center [1014, 469] width 350 height 36
type input "C:\fakepath\PREPVIA TRUCK LOGO 2.png"
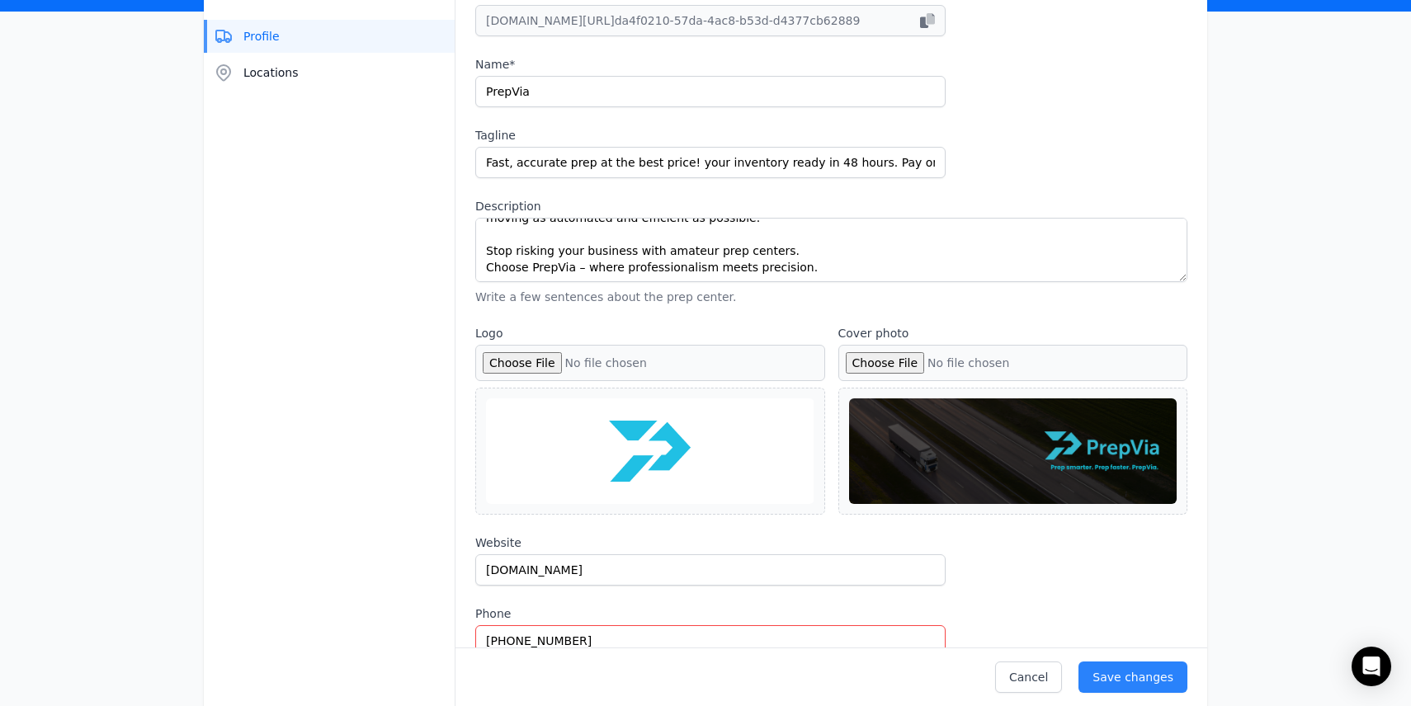
scroll to position [230, 0]
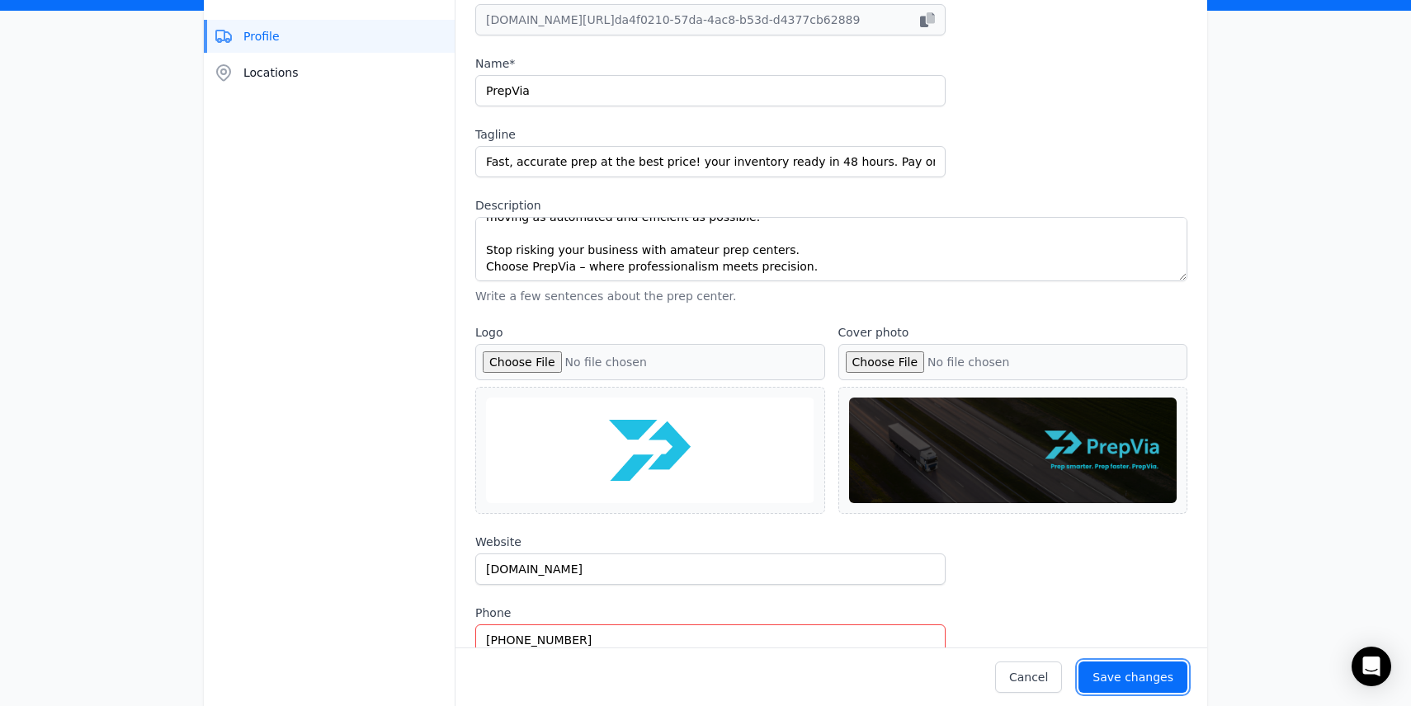
click at [1136, 674] on div "Save changes" at bounding box center [1133, 677] width 81 height 17
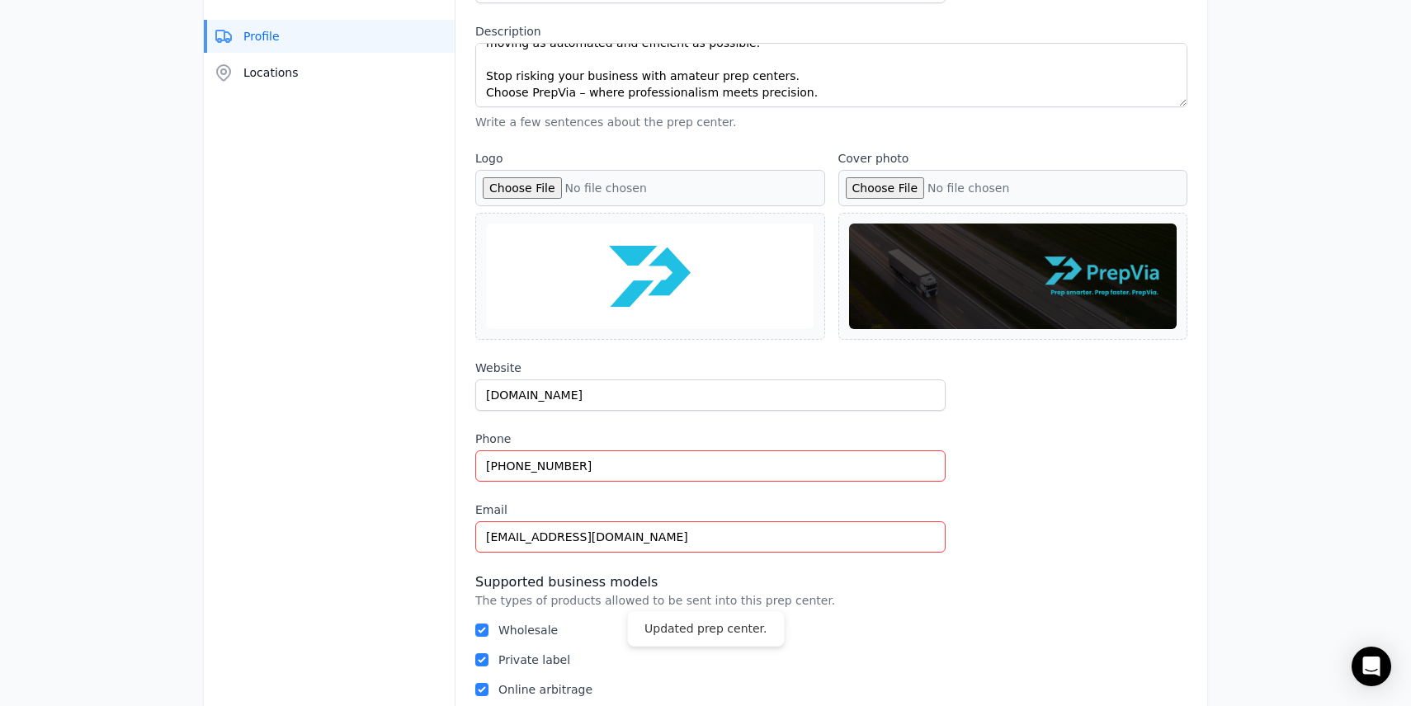
scroll to position [0, 0]
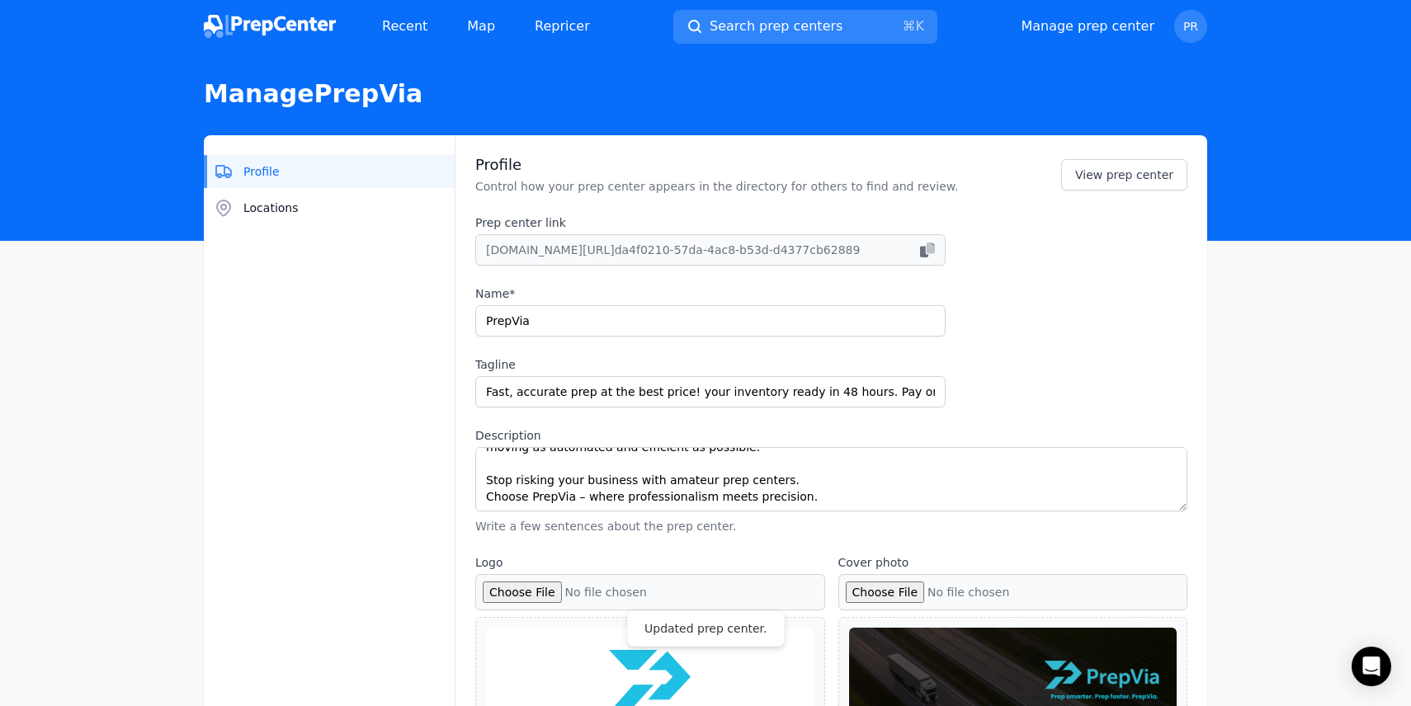
click at [296, 24] on img at bounding box center [270, 26] width 132 height 23
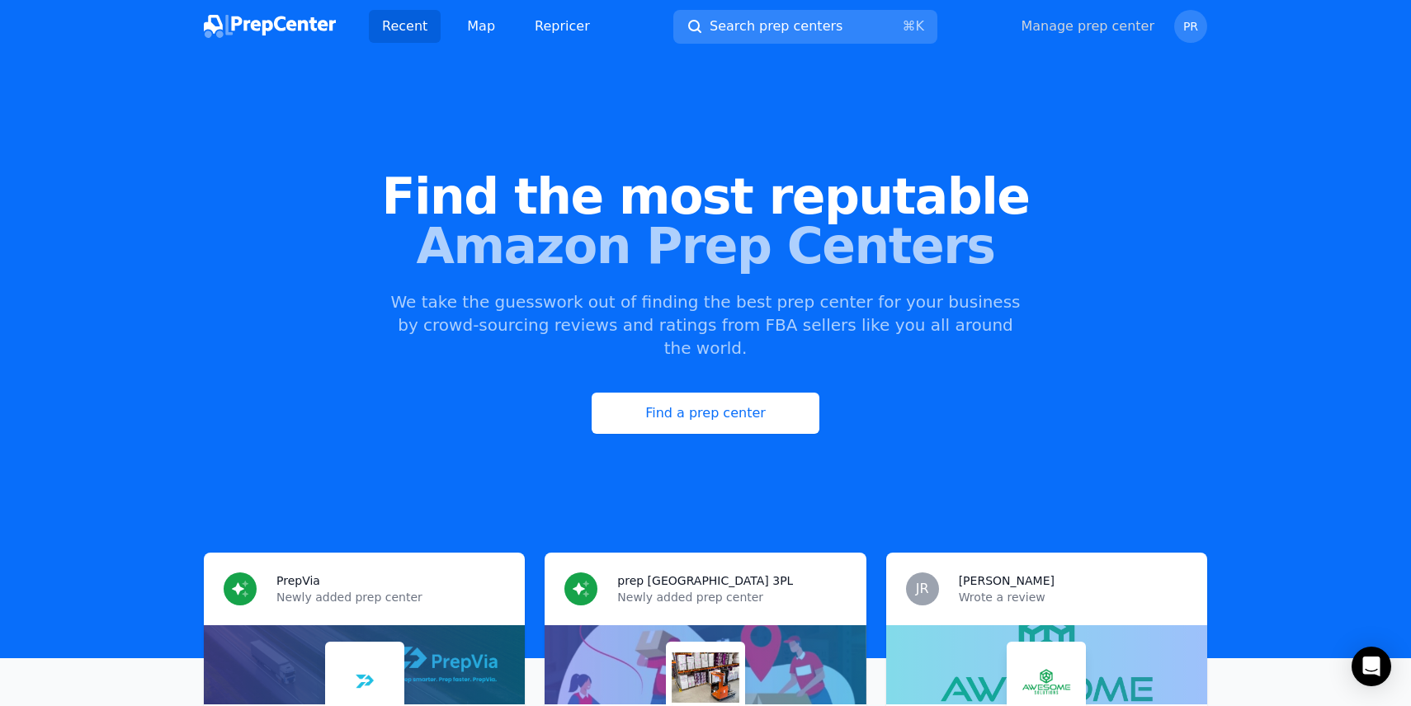
click at [1070, 23] on link "Manage prep center" at bounding box center [1088, 27] width 134 height 20
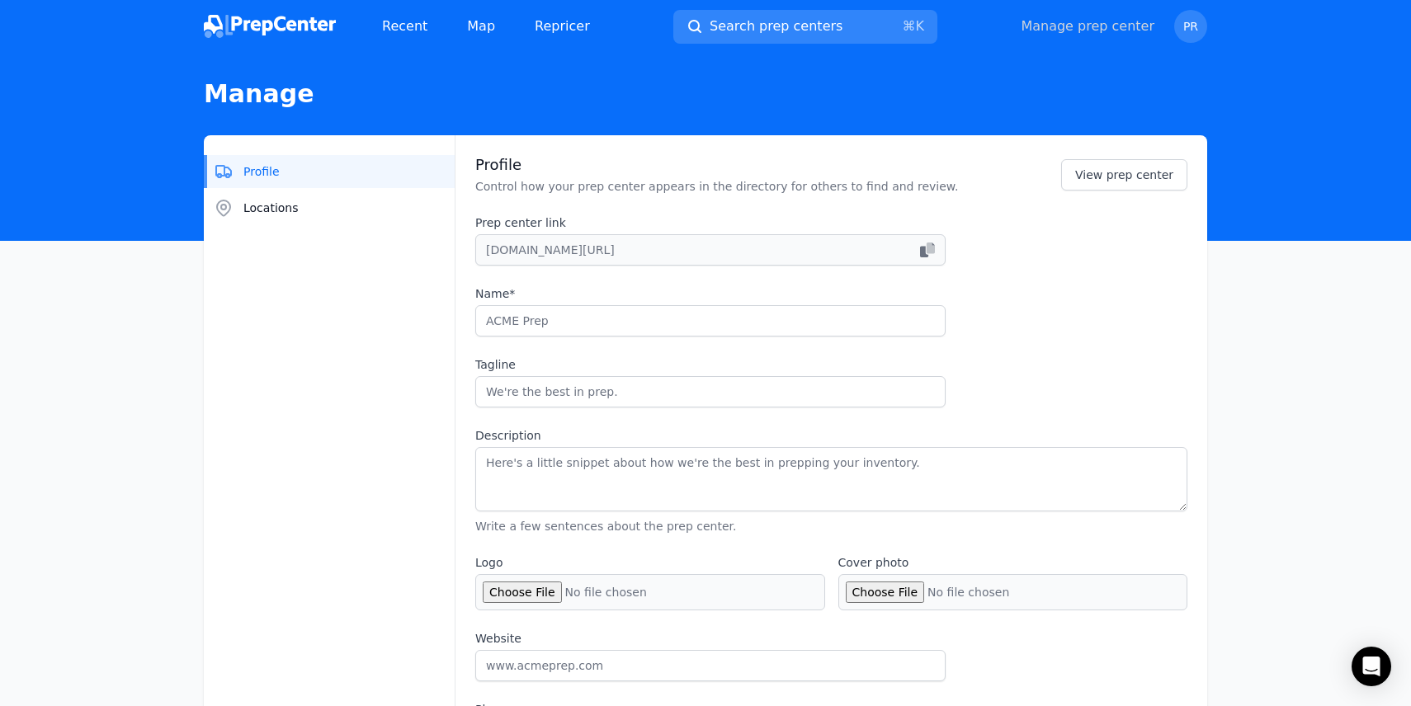
type input "PrepVia"
type input "Fast, accurate prep at the best price! your inventory ready in 48 hours. Pay on…"
type textarea "Providing prep services for sellers of all types and sizes, we go beyond the ba…"
type input "[DOMAIN_NAME]"
type input "[PHONE_NUMBER]"
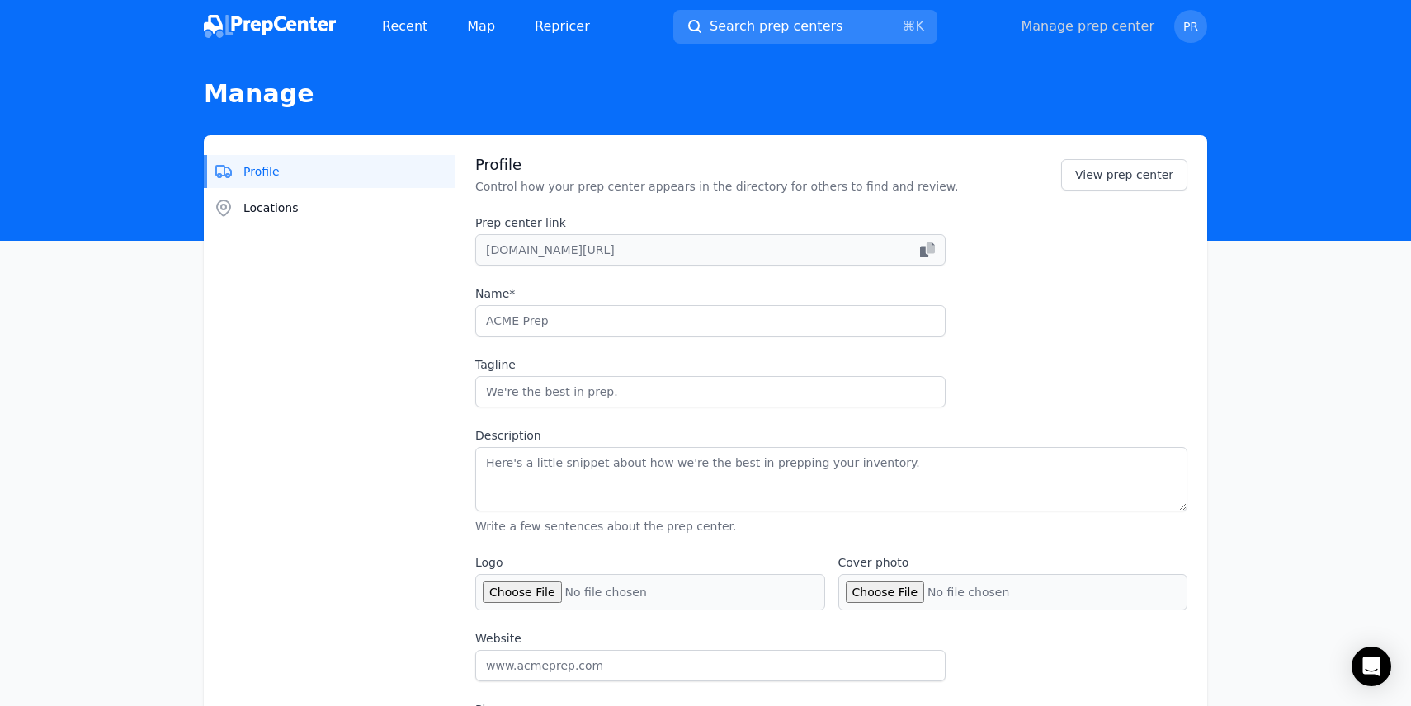
type input "[EMAIL_ADDRESS][DOMAIN_NAME]"
checkbox input "true"
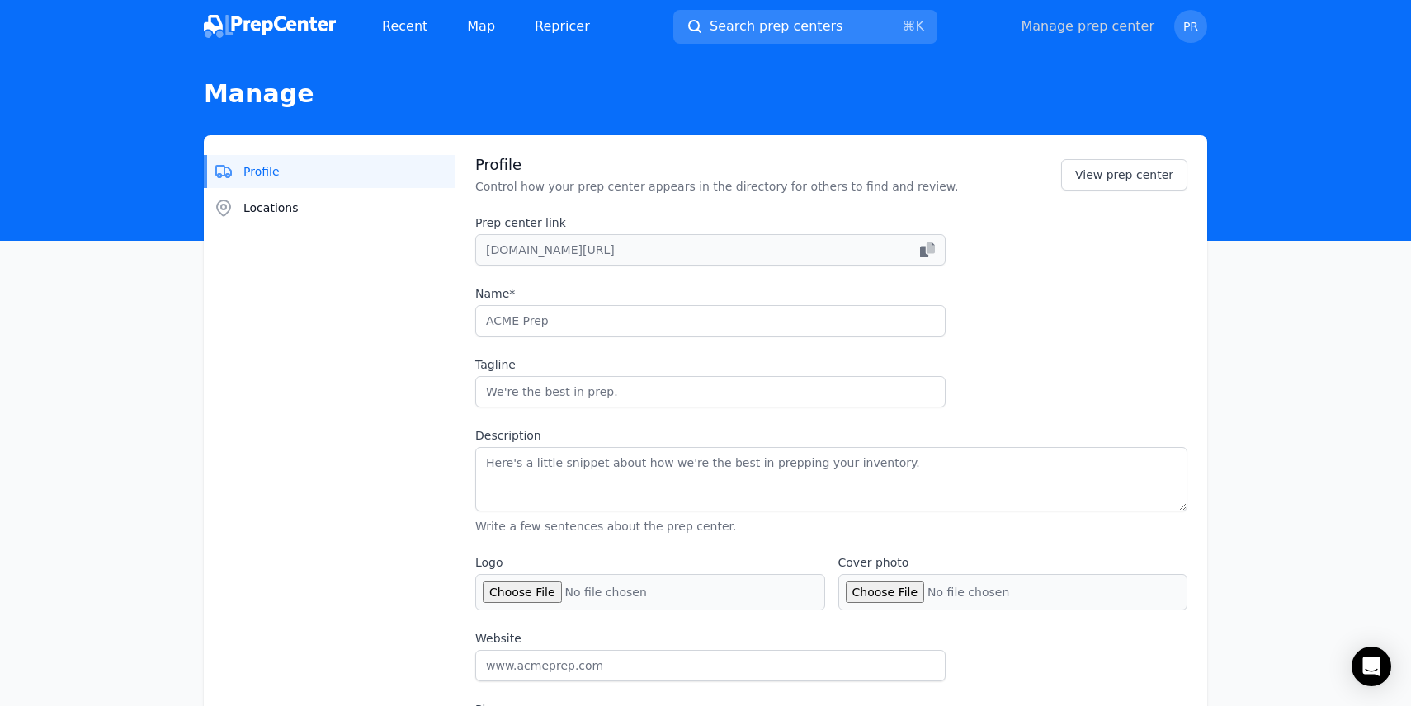
checkbox input "true"
select select "24to48"
type input "prepvia_"
type input "Prepvia"
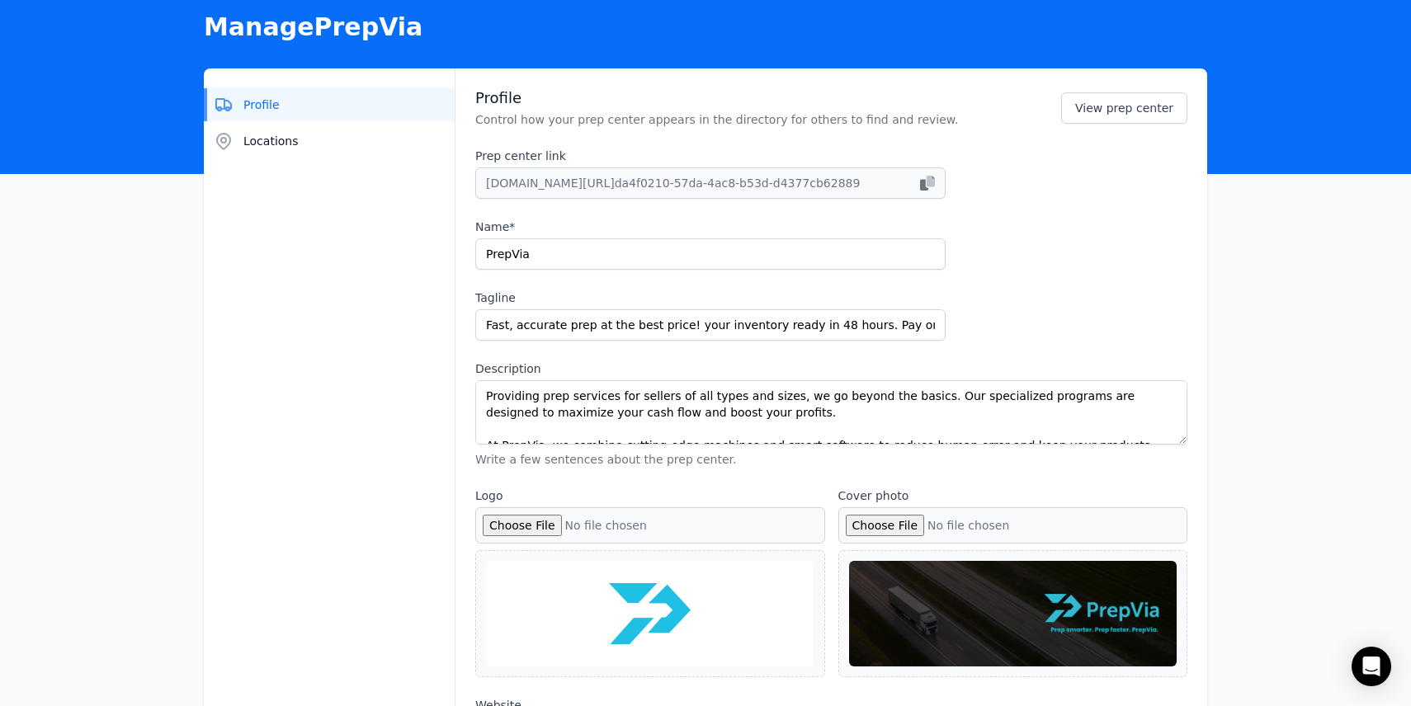
scroll to position [103, 0]
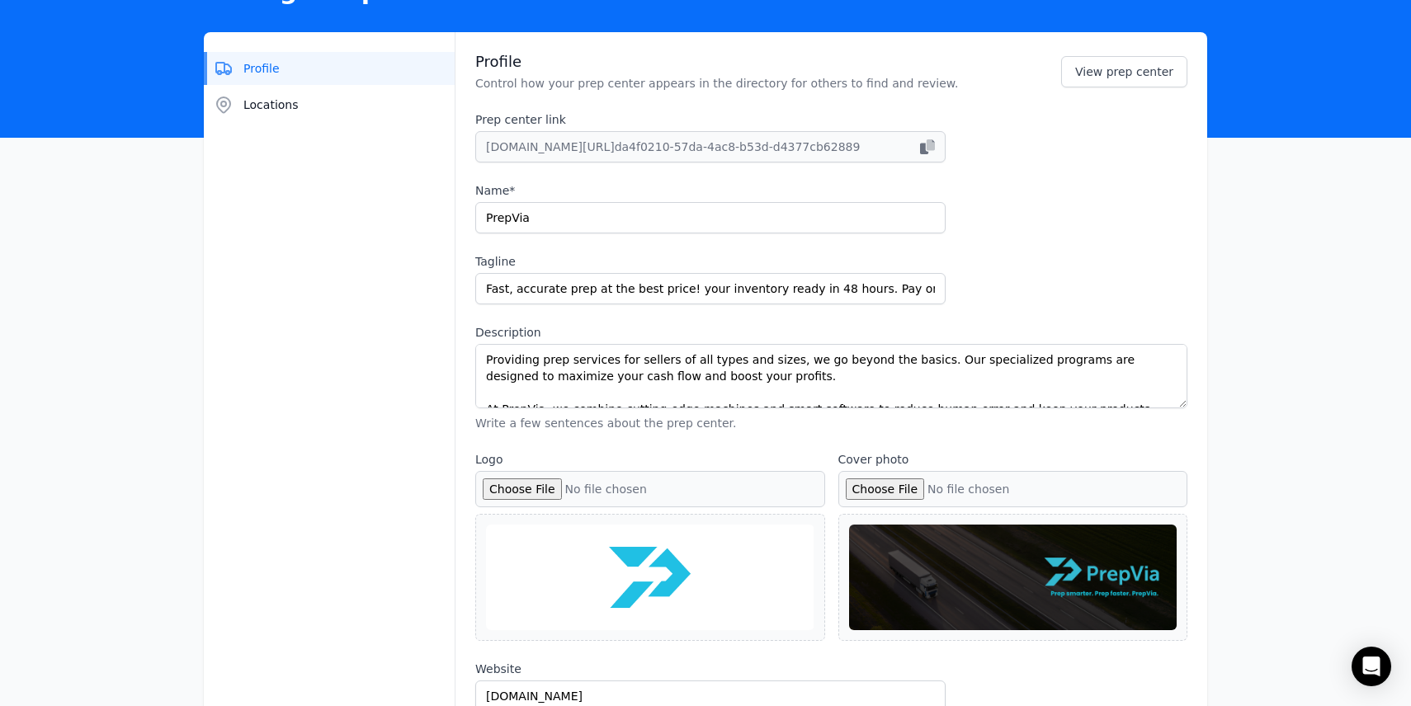
click at [538, 489] on input "Logo" at bounding box center [650, 489] width 350 height 36
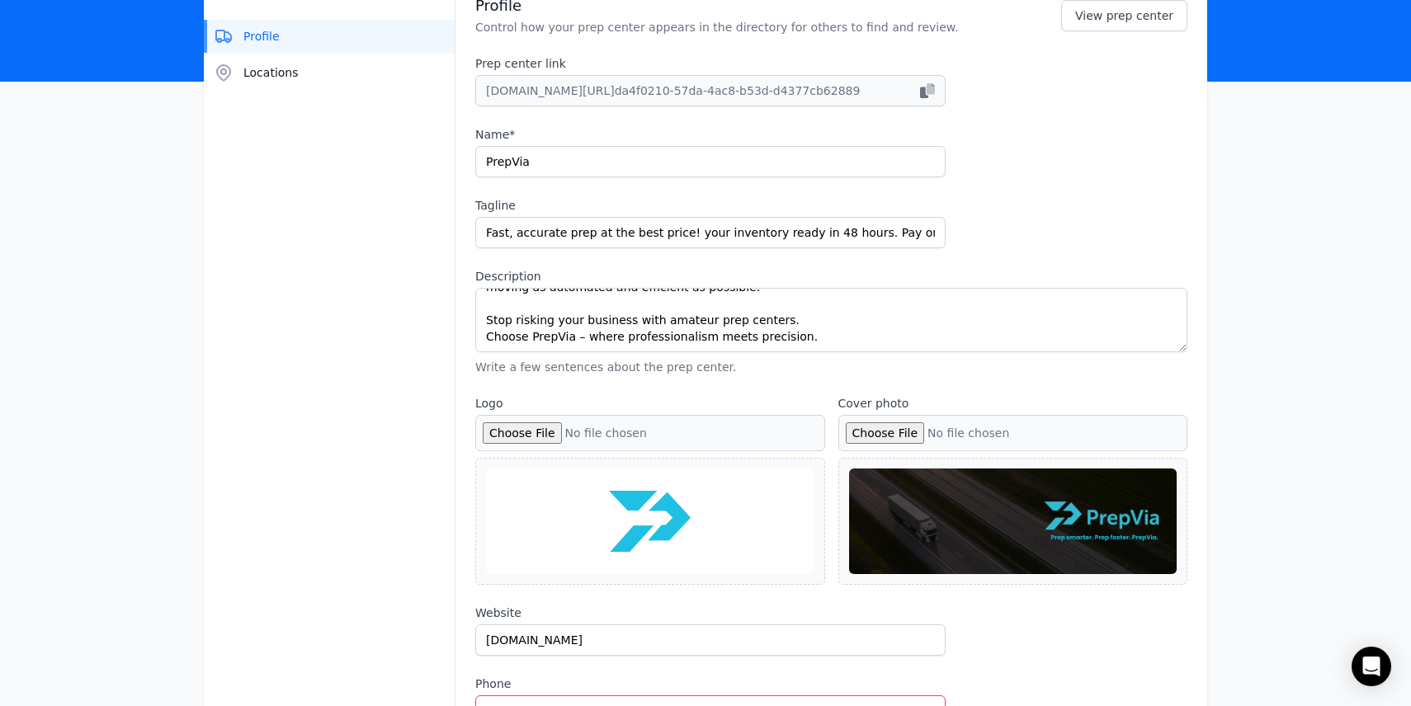
scroll to position [0, 0]
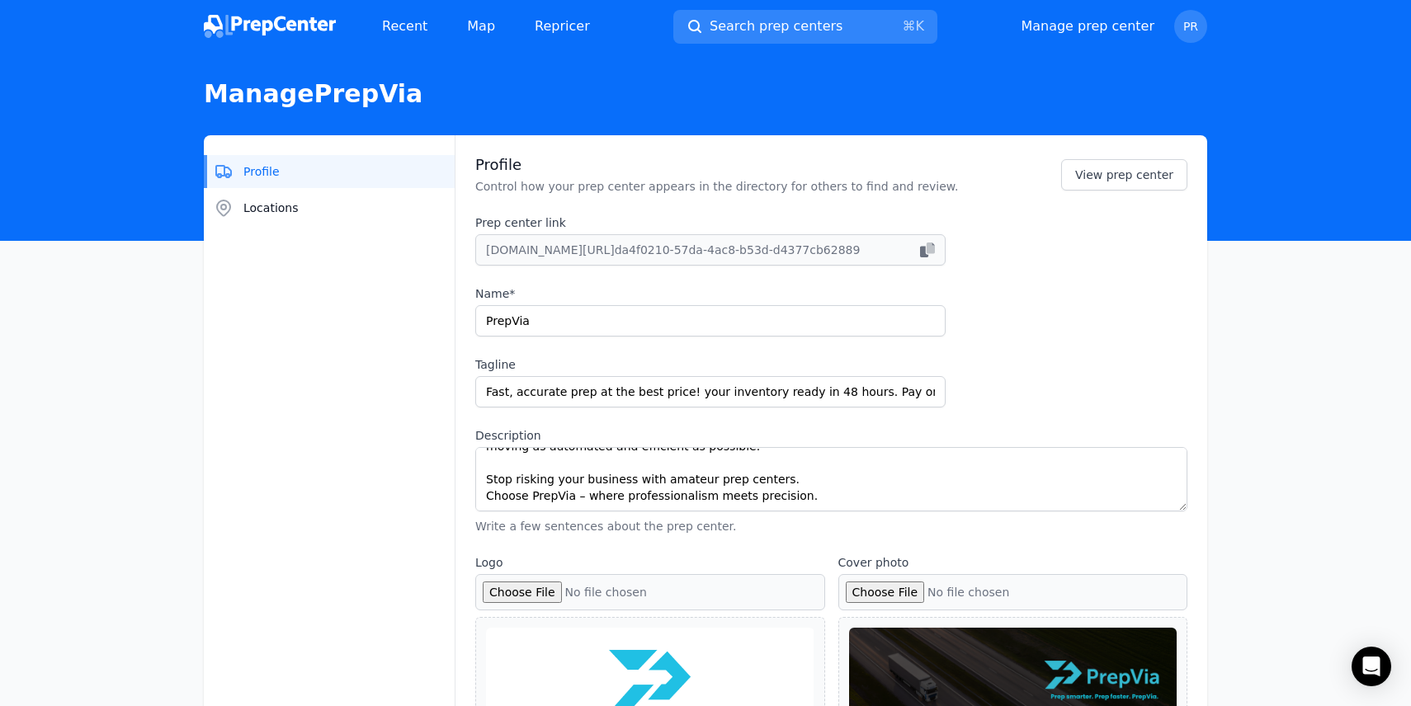
click at [281, 23] on img at bounding box center [270, 26] width 132 height 23
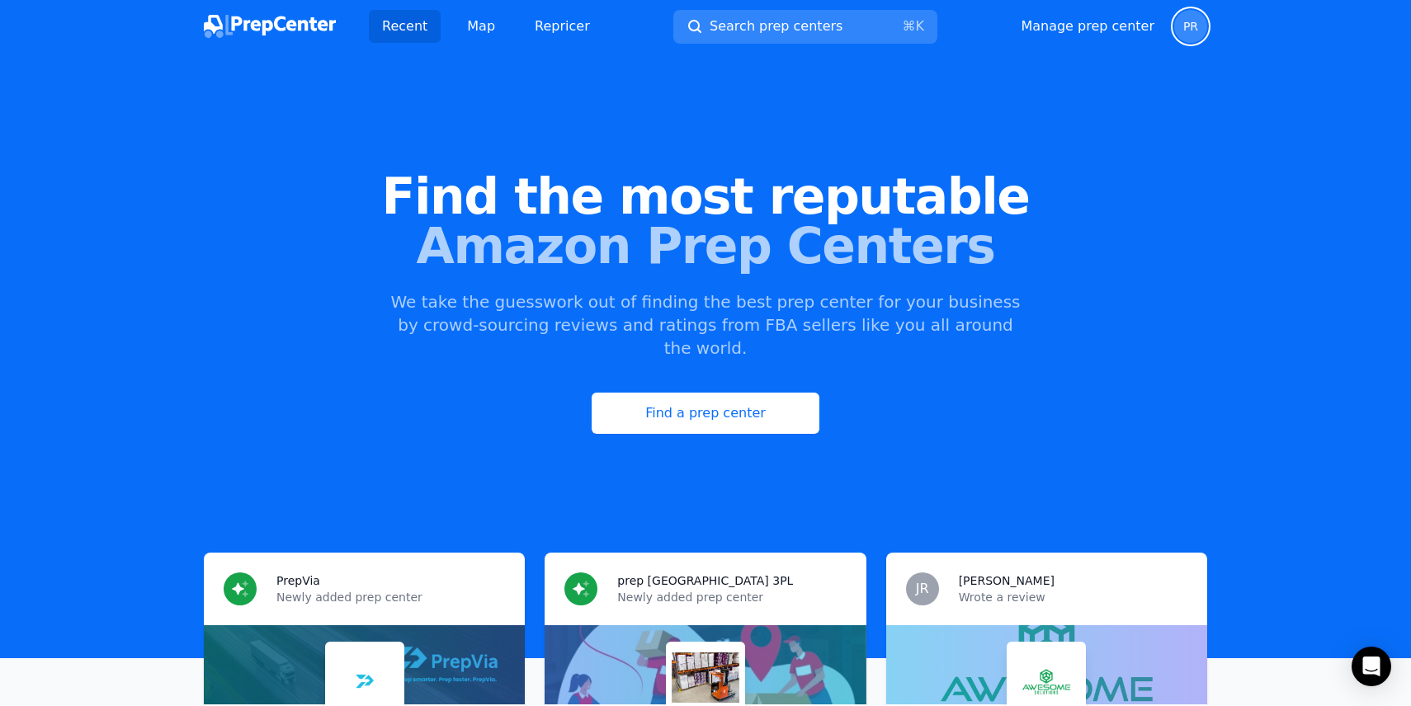
click at [1201, 19] on span "PR" at bounding box center [1190, 26] width 33 height 33
click at [475, 393] on div "Find a prep center" at bounding box center [705, 413] width 1358 height 41
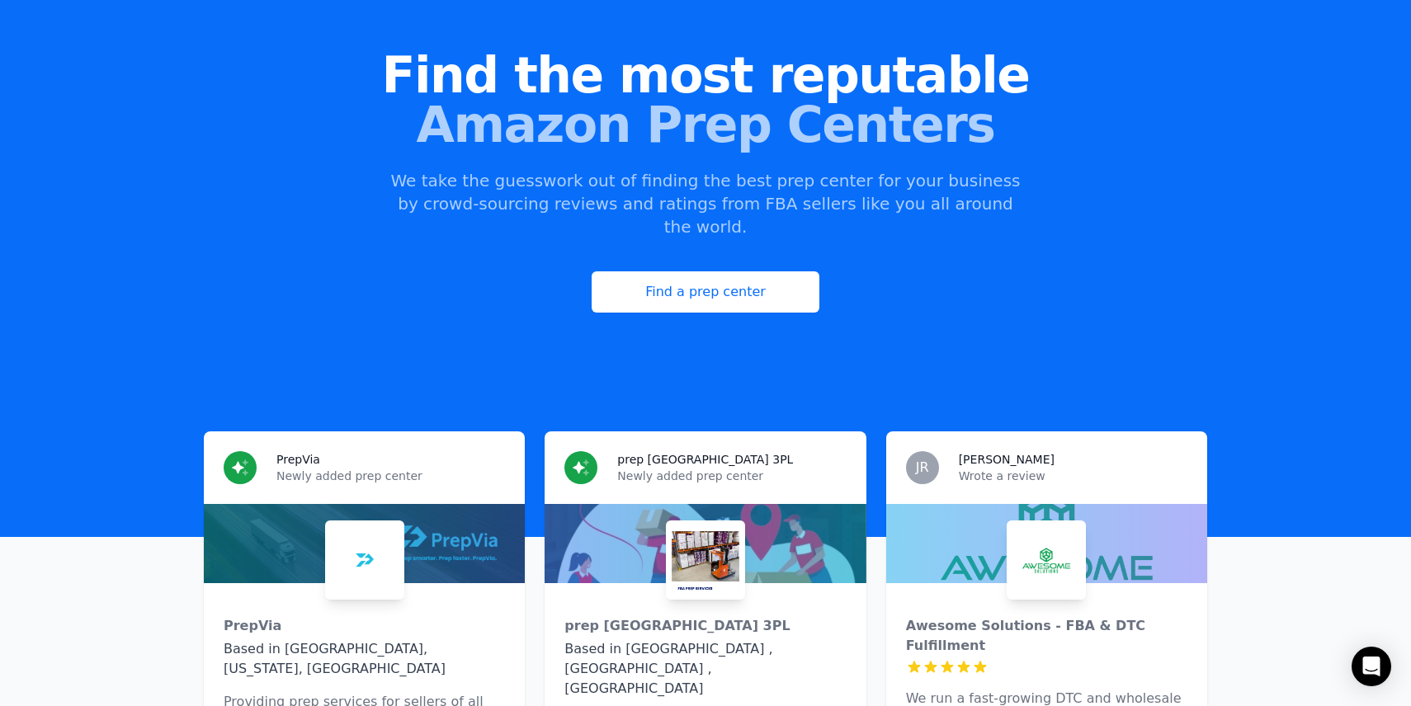
scroll to position [136, 0]
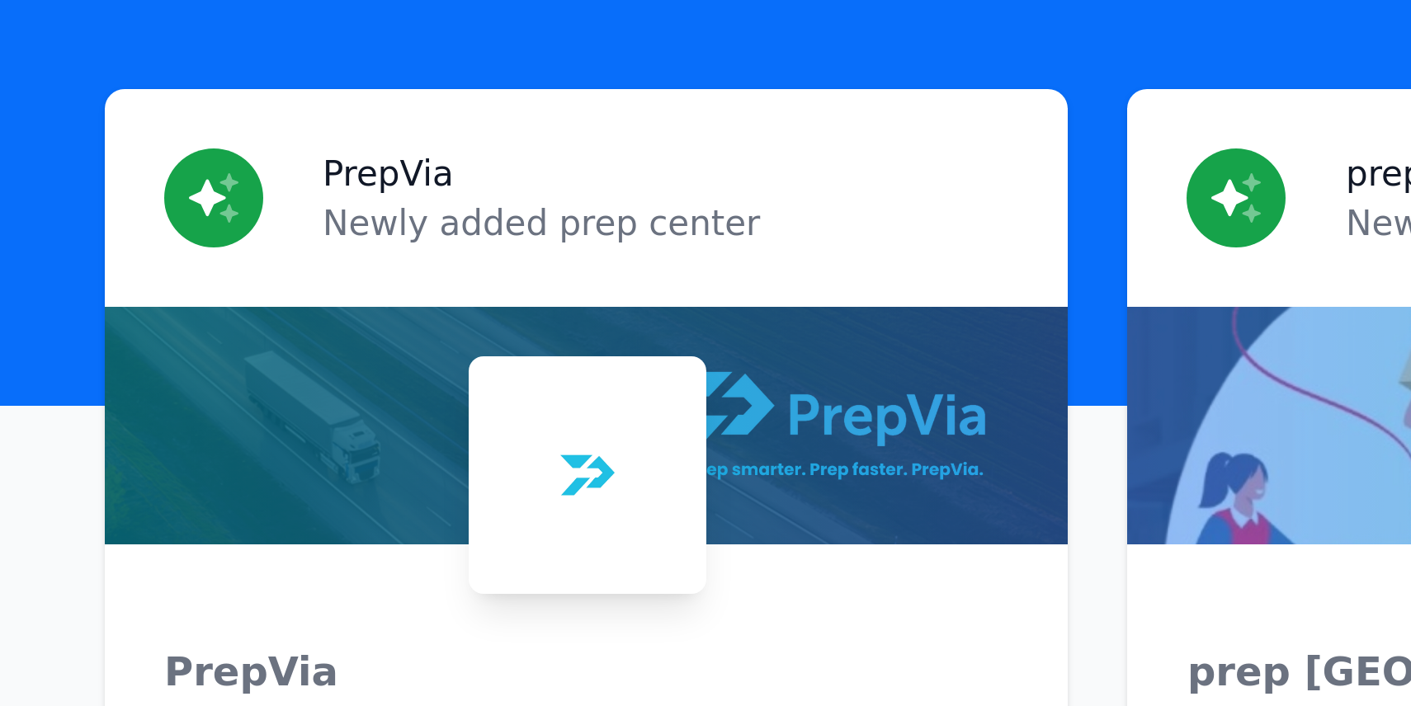
click at [370, 516] on img at bounding box center [364, 545] width 73 height 73
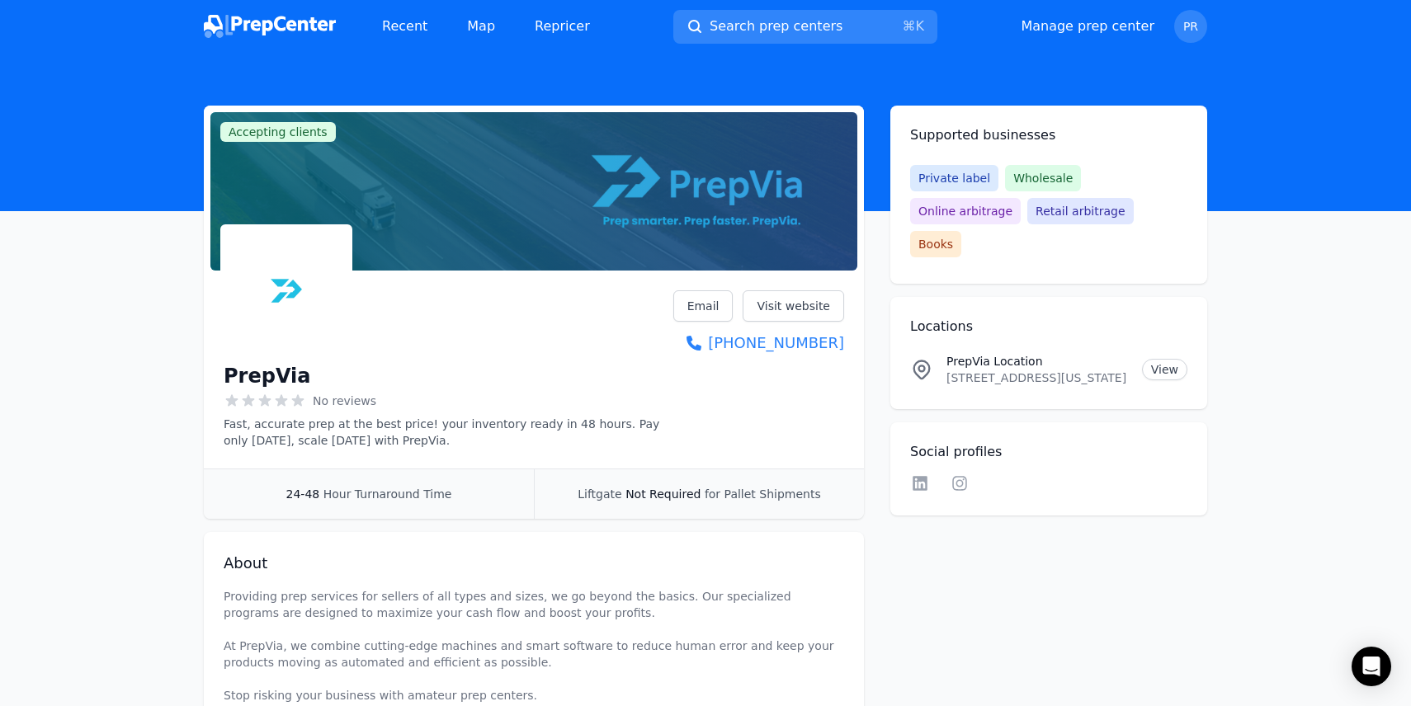
drag, startPoint x: 559, startPoint y: 485, endPoint x: 911, endPoint y: 476, distance: 352.5
click at [891, 480] on div "Accepting clients Claim business PrepVia No reviews Fast, accurate prep at the …" at bounding box center [706, 483] width 1004 height 754
click at [773, 208] on div at bounding box center [533, 191] width 647 height 158
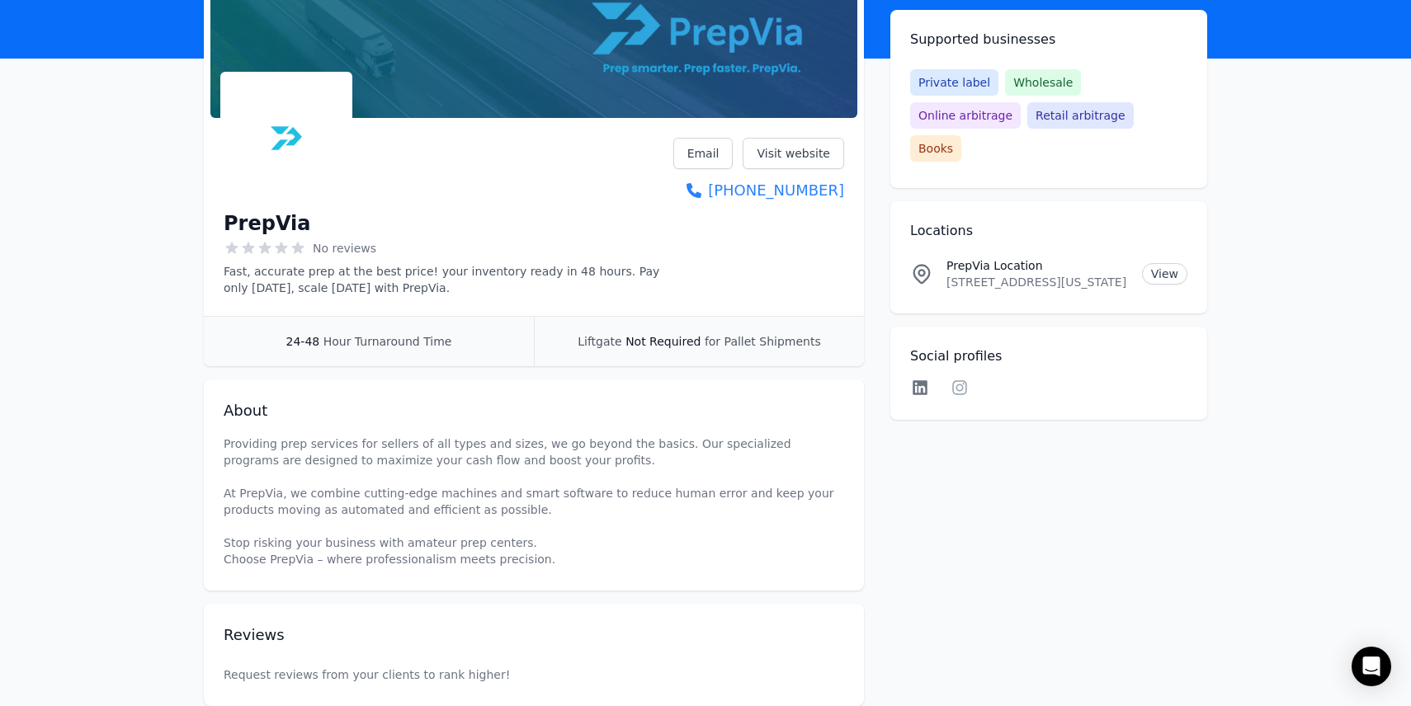
click at [919, 380] on icon at bounding box center [920, 388] width 20 height 17
click at [958, 380] on icon at bounding box center [960, 388] width 20 height 17
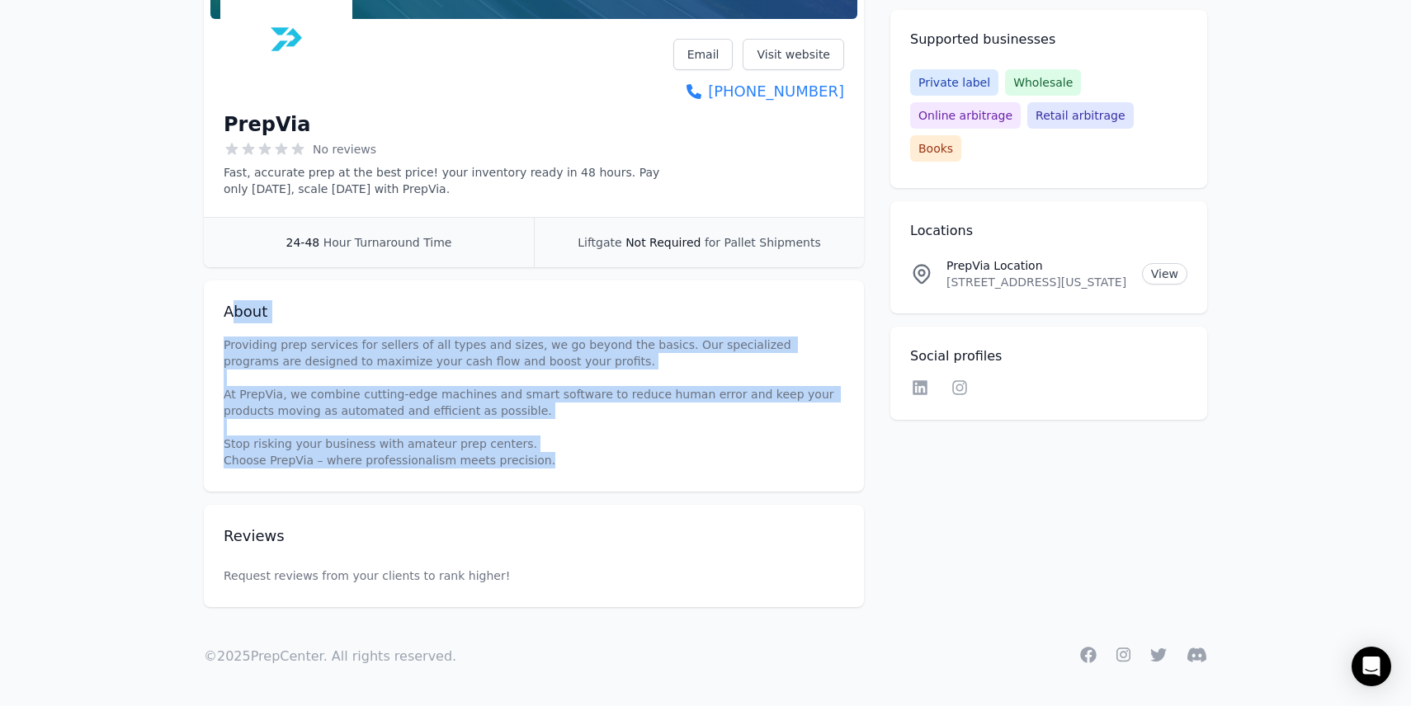
drag, startPoint x: 538, startPoint y: 460, endPoint x: 234, endPoint y: 310, distance: 339.2
click at [234, 316] on div "About Providing prep services for sellers of all types and sizes, we go beyond …" at bounding box center [534, 386] width 660 height 211
click at [394, 422] on p "Providing prep services for sellers of all types and sizes, we go beyond the ba…" at bounding box center [534, 403] width 621 height 132
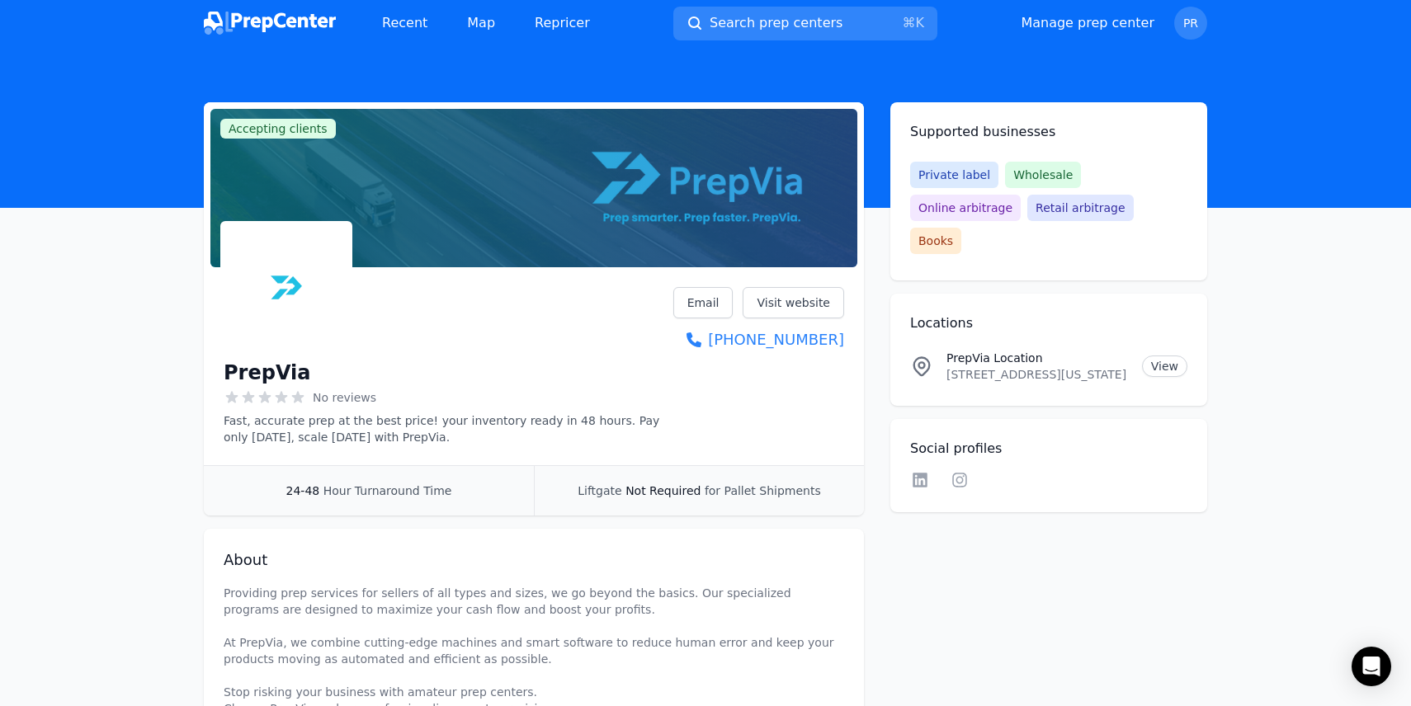
scroll to position [0, 0]
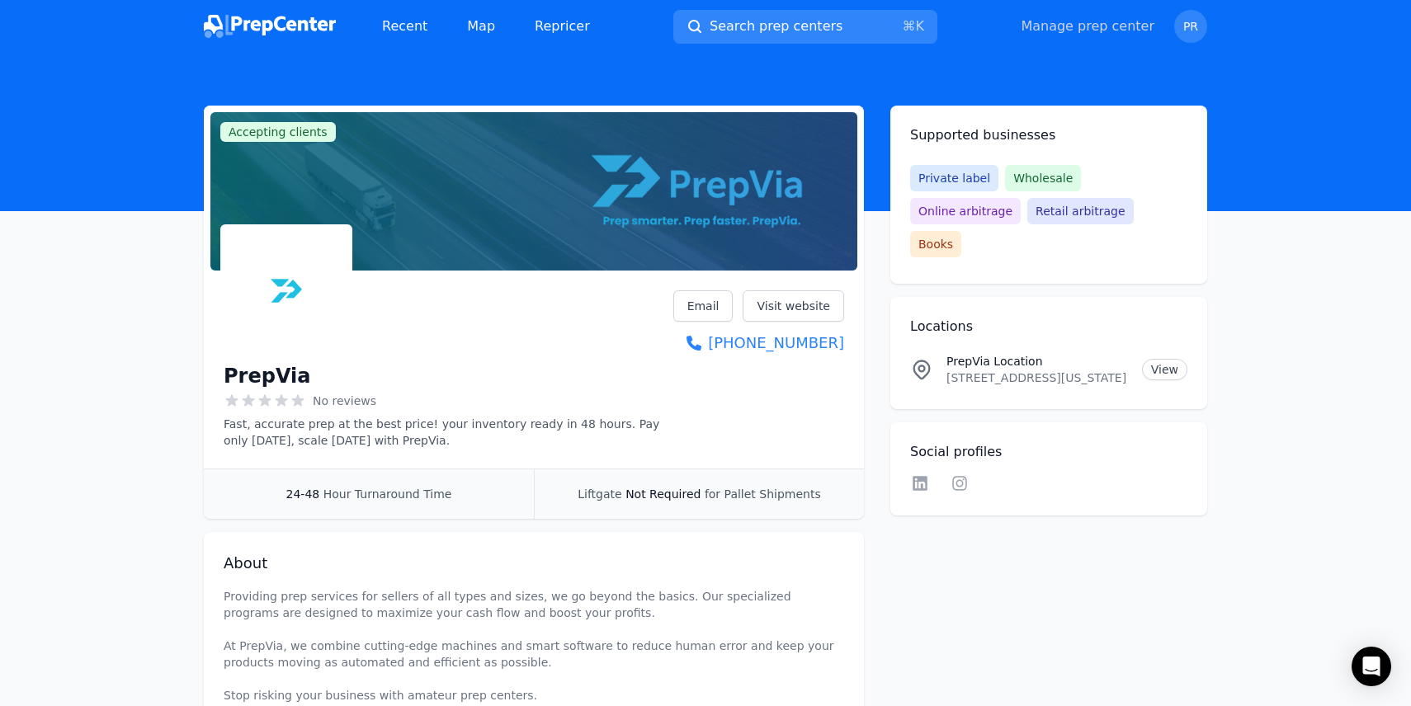
click at [1093, 31] on link "Manage prep center" at bounding box center [1088, 27] width 134 height 20
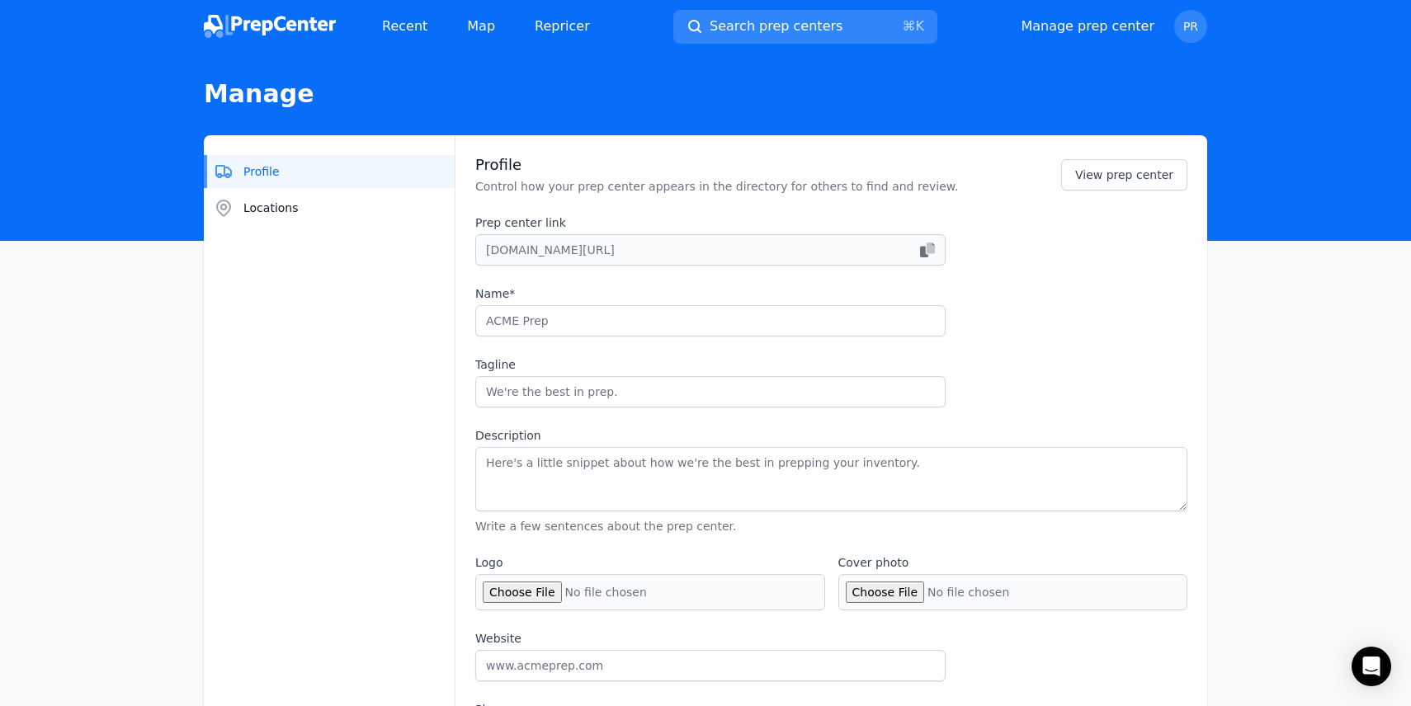
type input "PrepVia"
type input "Fast, accurate prep at the best price! your inventory ready in 48 hours. Pay on…"
type textarea "Providing prep services for sellers of all types and sizes, we go beyond the ba…"
type input "[DOMAIN_NAME]"
type input "[PHONE_NUMBER]"
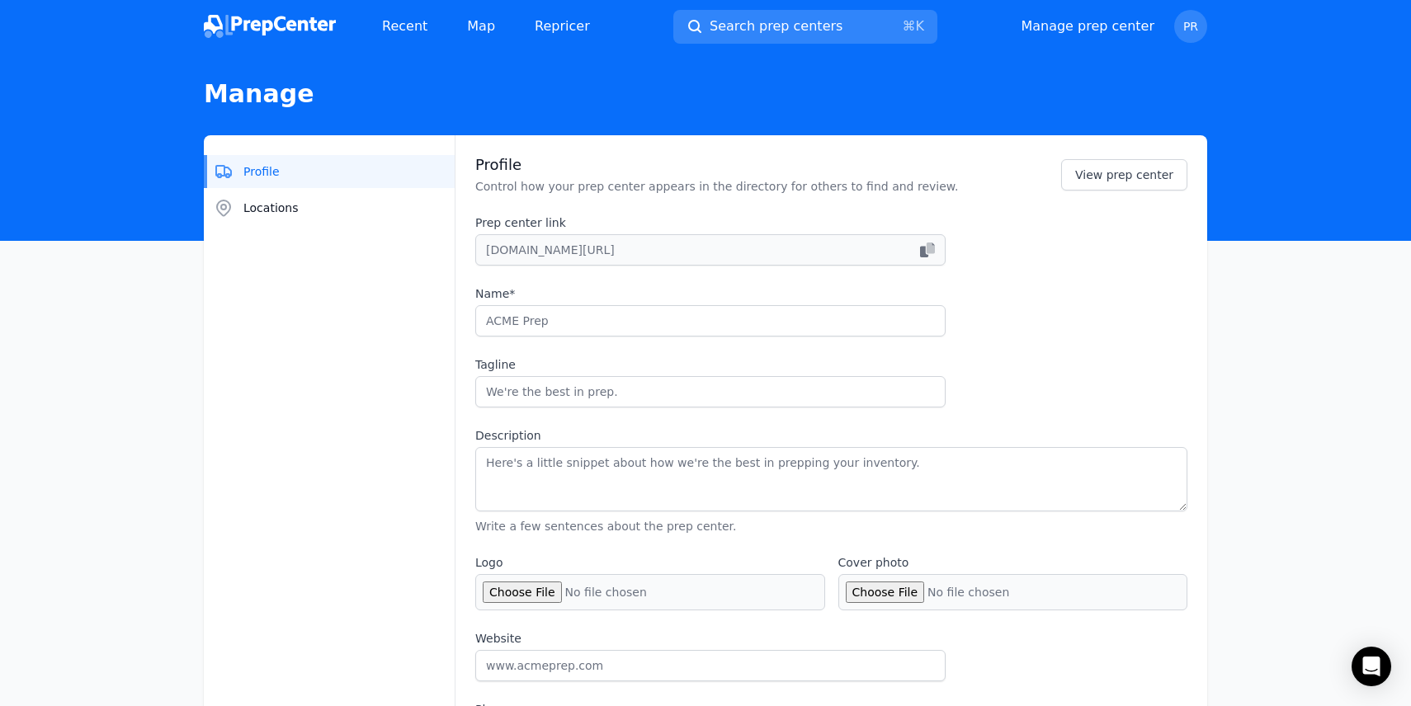
type input "[EMAIL_ADDRESS][DOMAIN_NAME]"
checkbox input "true"
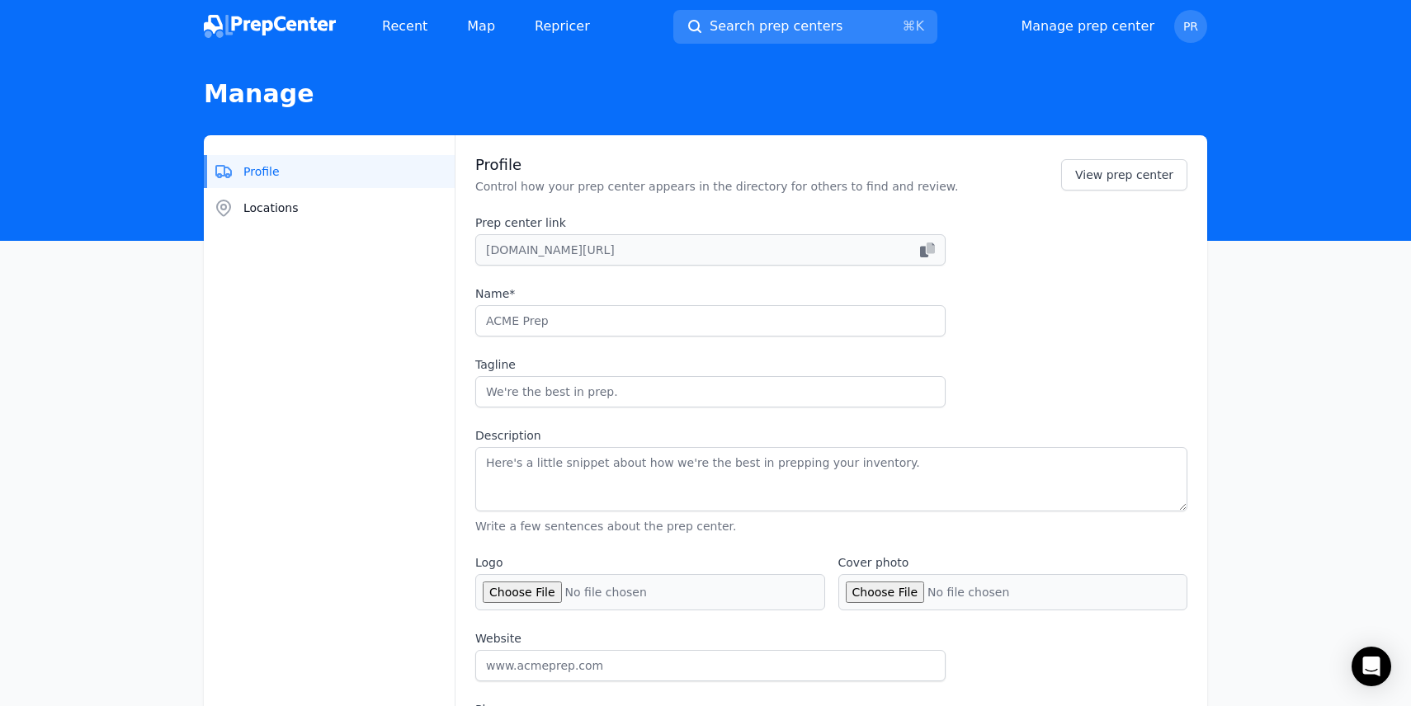
checkbox input "true"
select select "24to48"
type input "prepvia_"
type input "Prepvia"
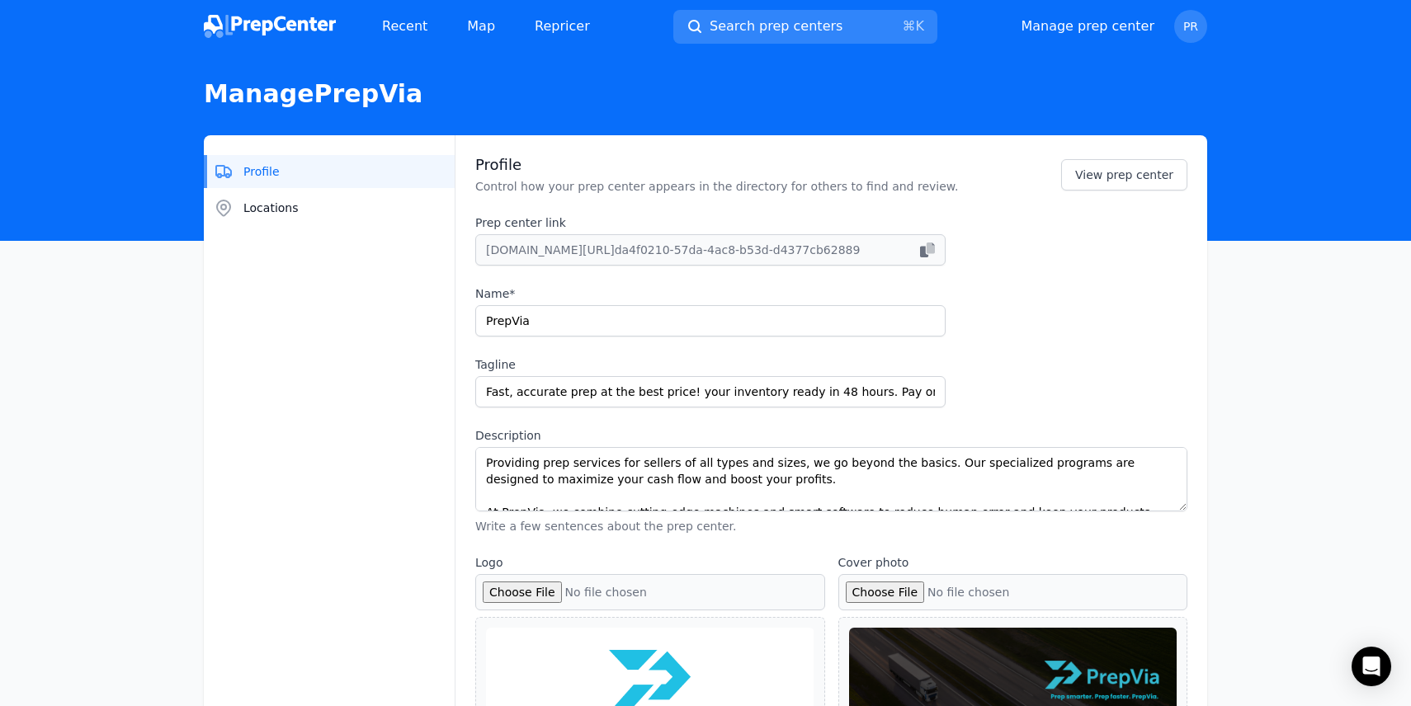
scroll to position [163, 0]
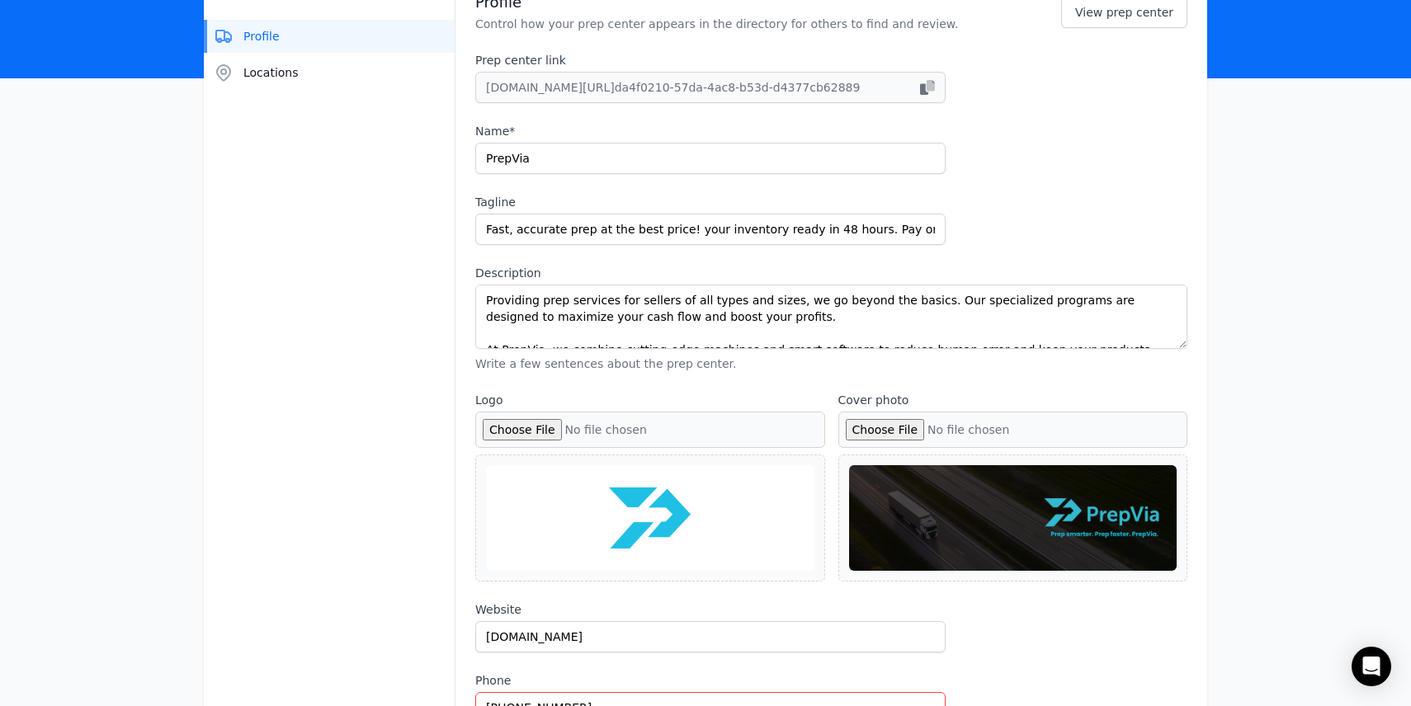
click at [614, 494] on div at bounding box center [650, 518] width 328 height 106
click at [675, 540] on div at bounding box center [650, 518] width 328 height 106
click at [522, 432] on input "Logo" at bounding box center [650, 430] width 350 height 36
type input "C:\fakepath\PREPVIA__Logo Electric Cyan.jpg"
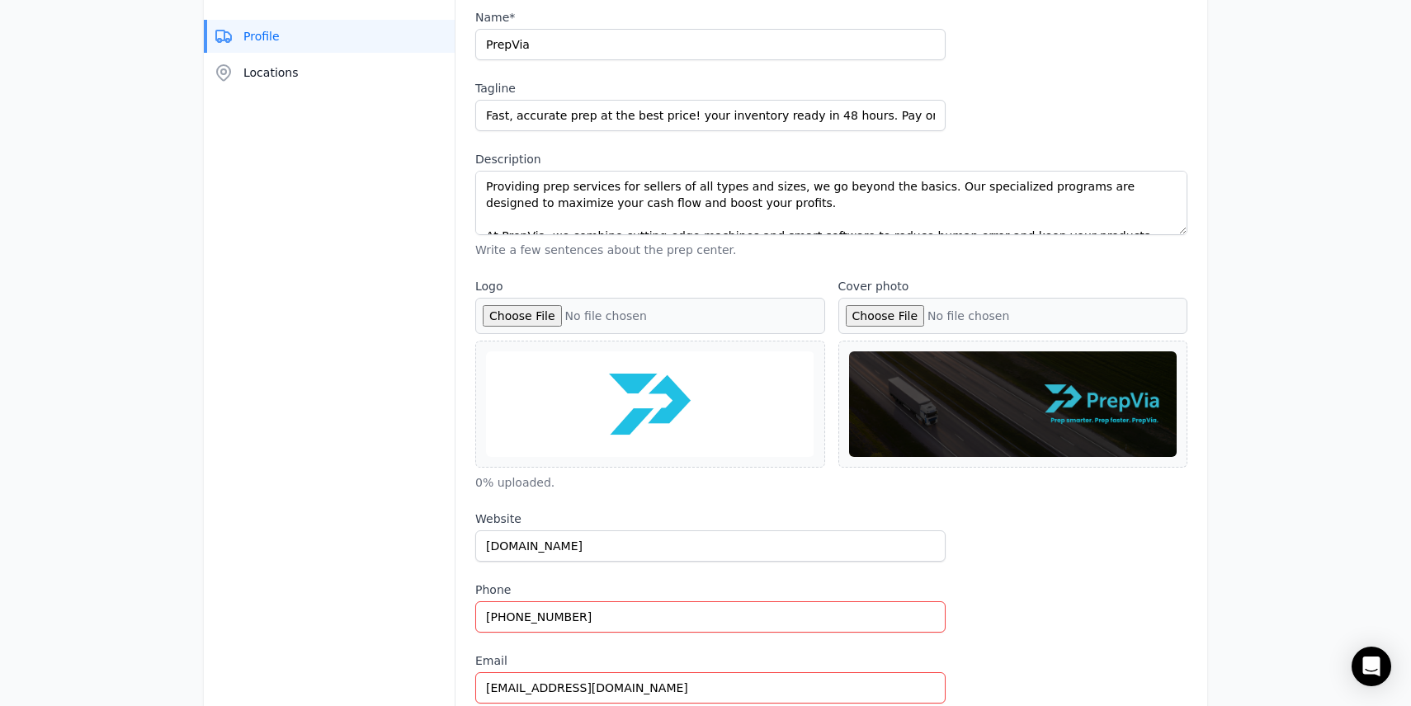
scroll to position [334, 0]
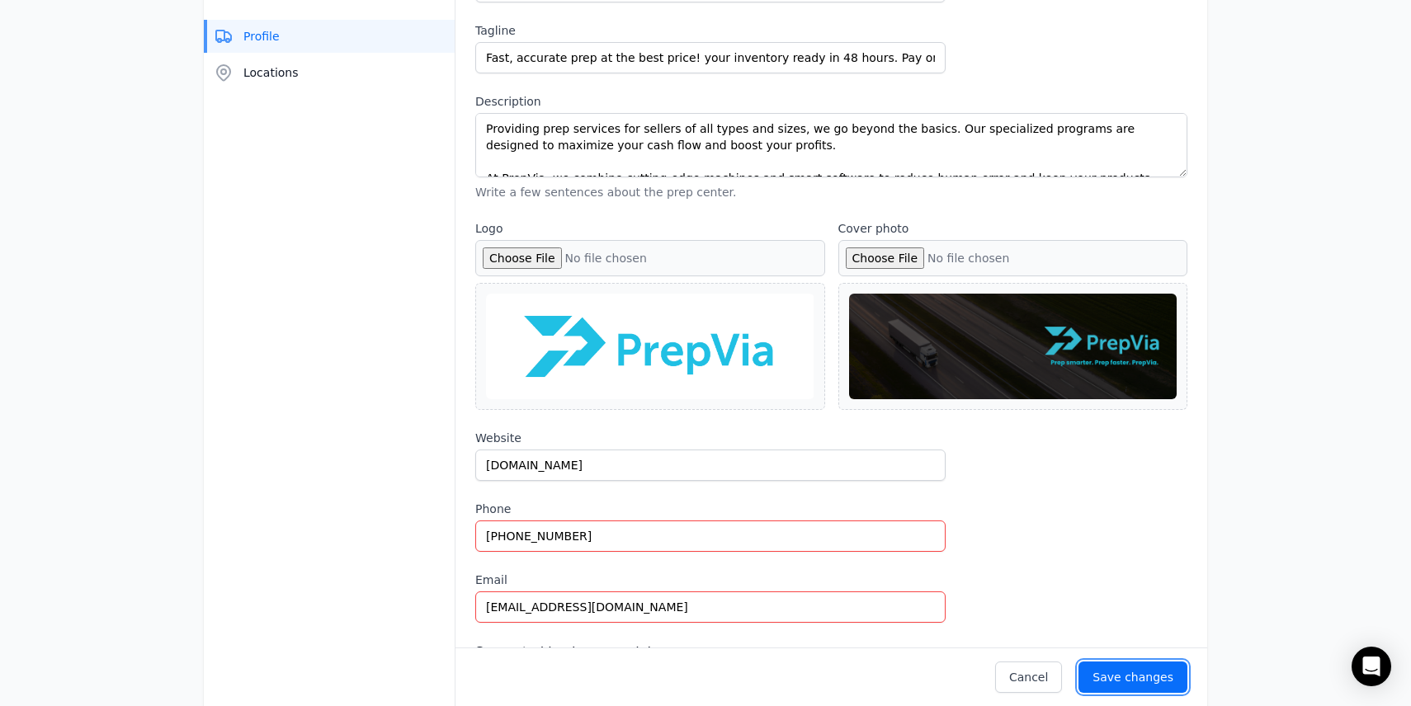
click at [1150, 676] on div "Save changes" at bounding box center [1133, 677] width 81 height 17
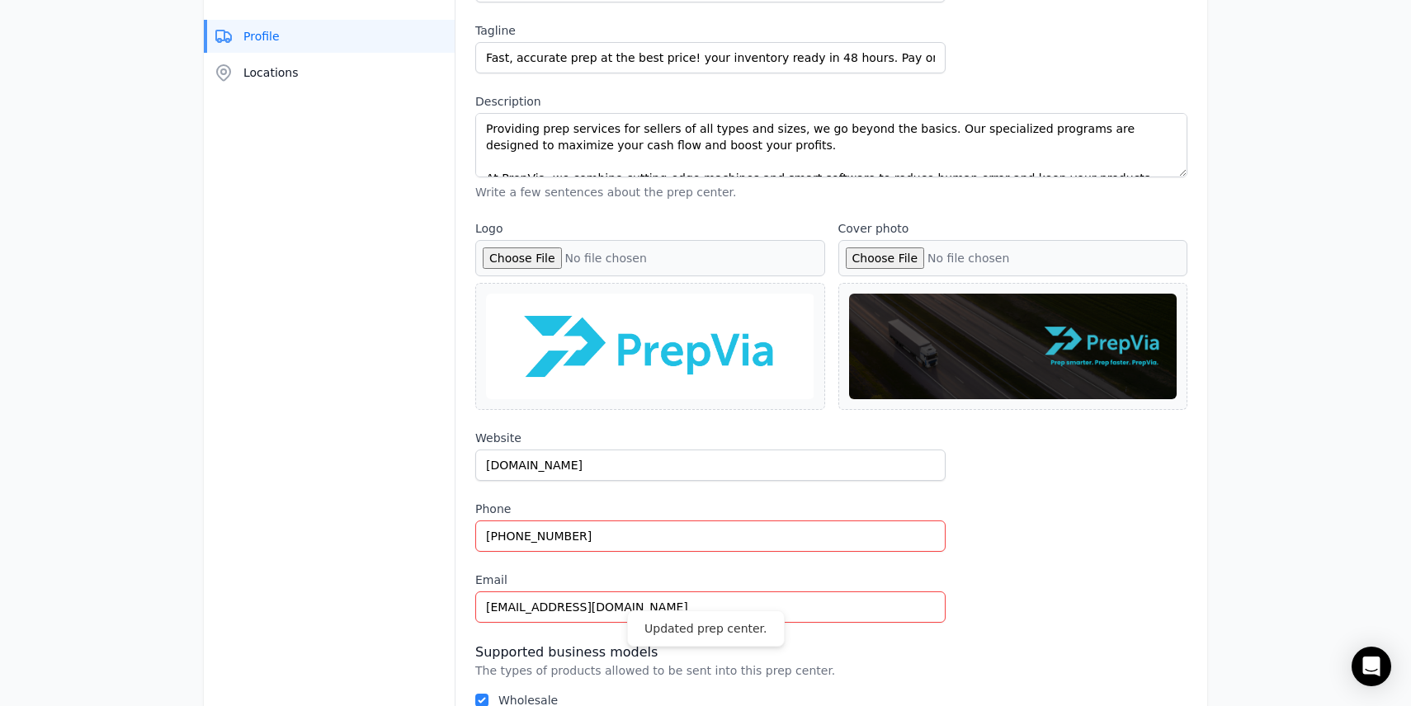
scroll to position [0, 0]
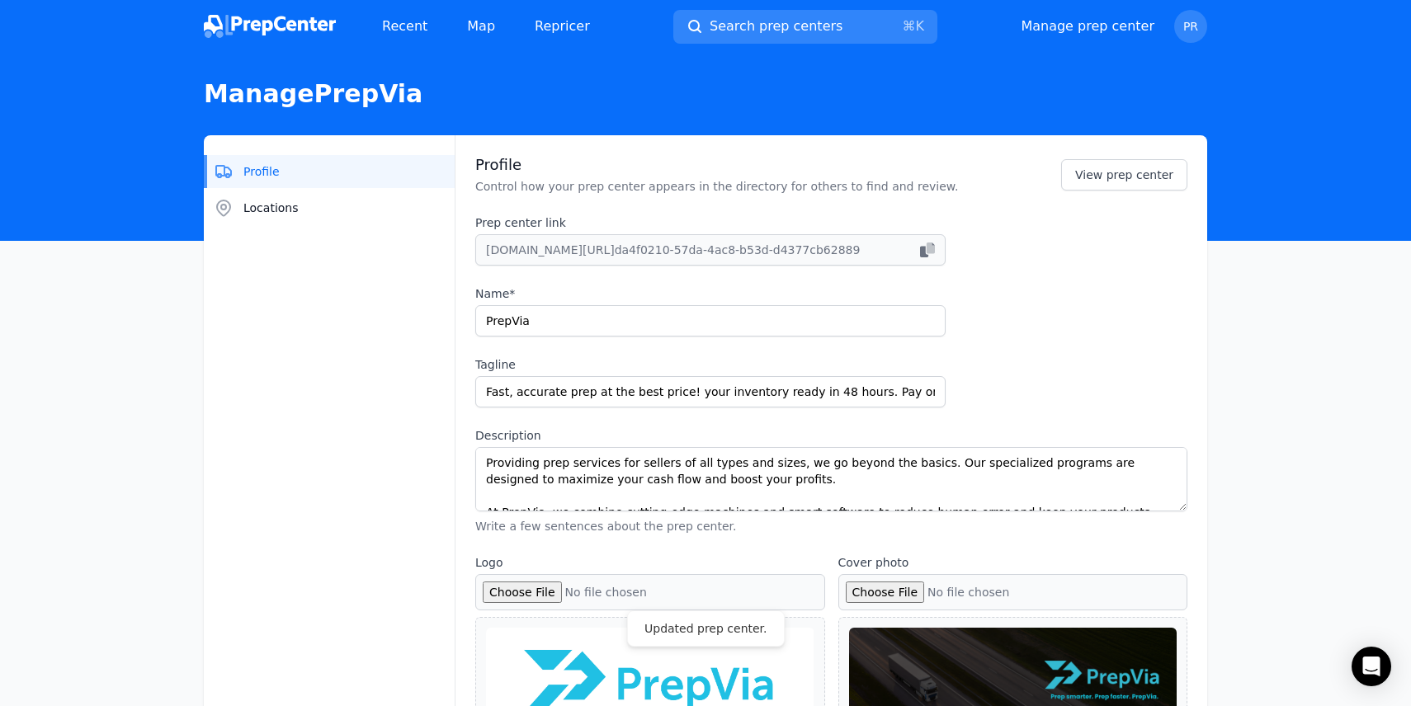
click at [271, 16] on img at bounding box center [270, 26] width 132 height 23
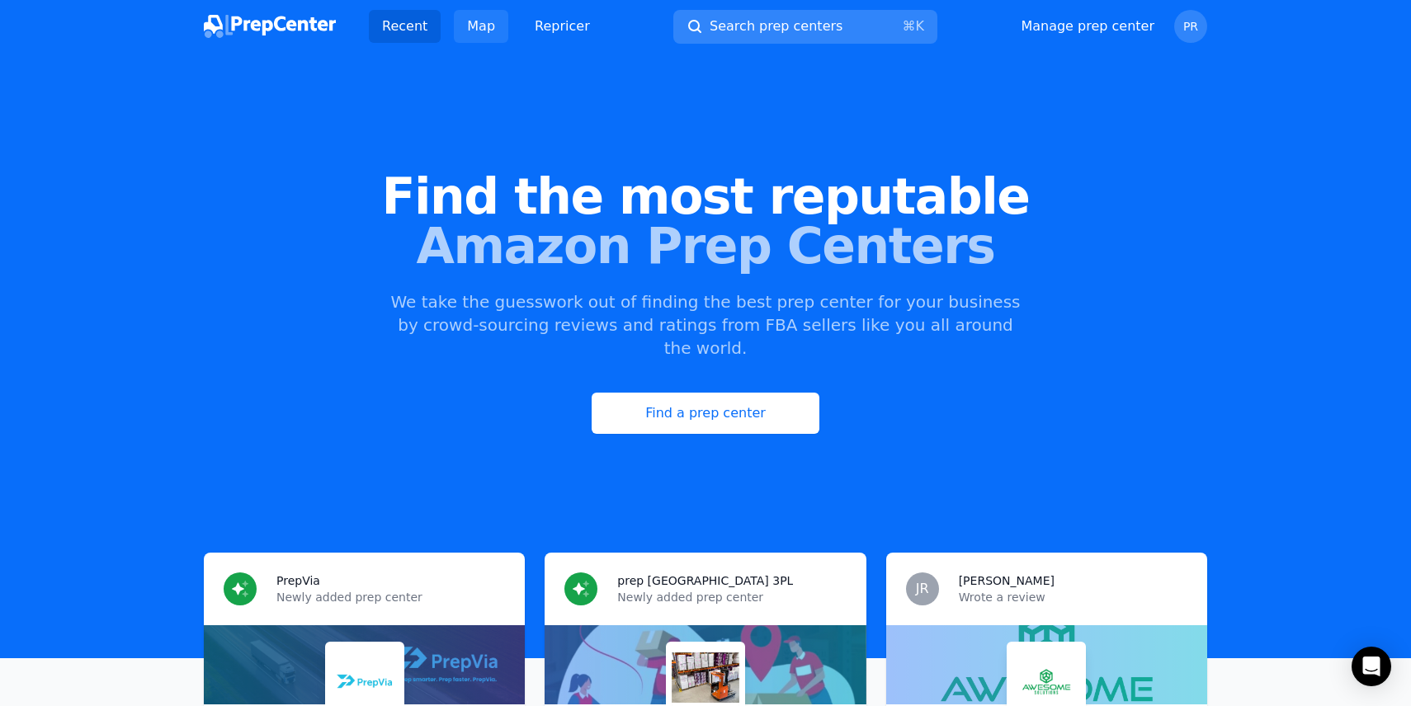
click at [463, 25] on link "Map" at bounding box center [481, 26] width 54 height 33
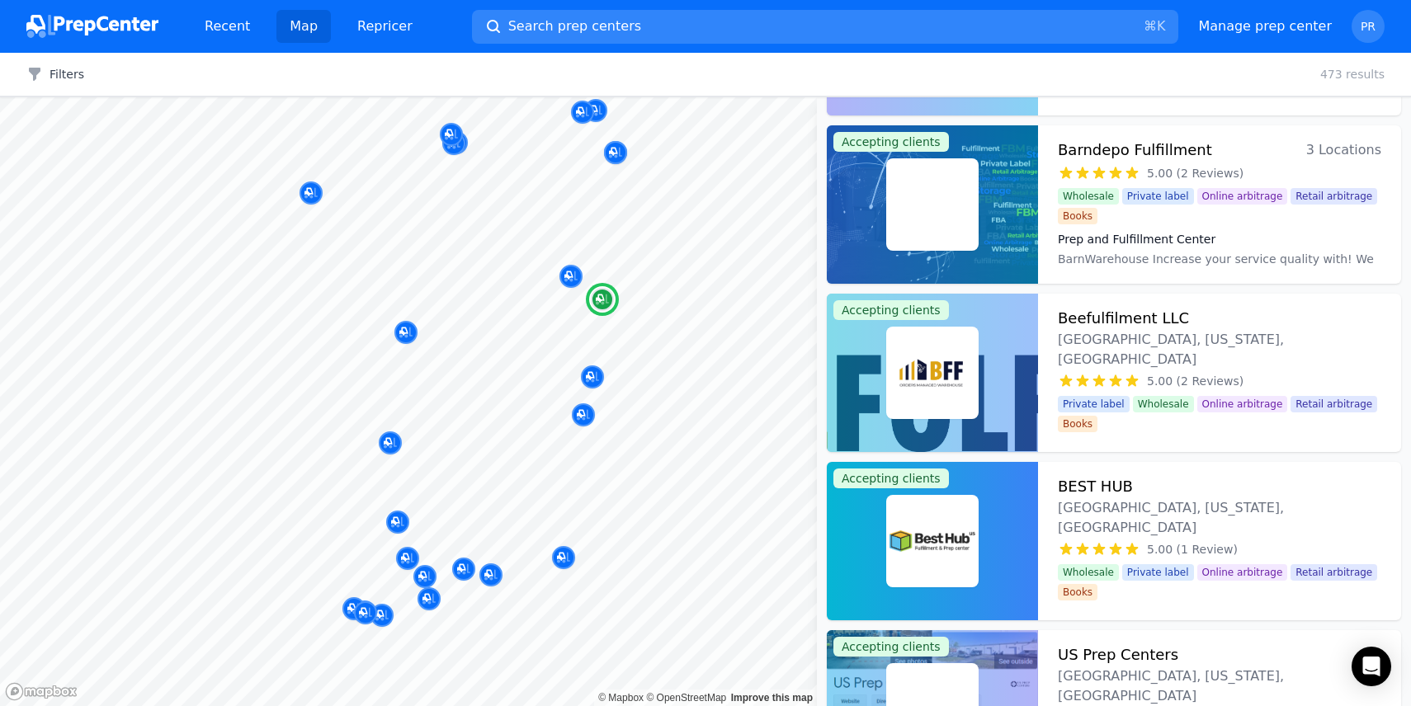
scroll to position [938, 0]
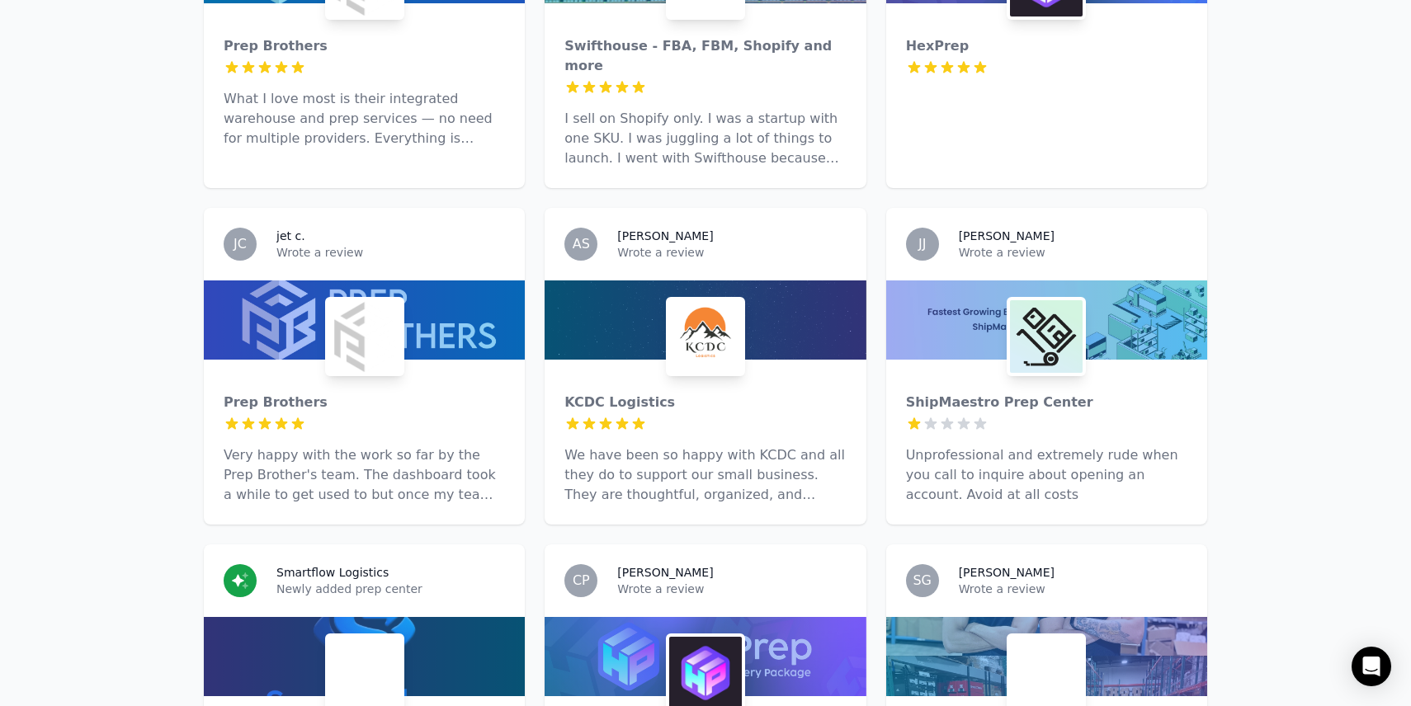
scroll to position [4212, 0]
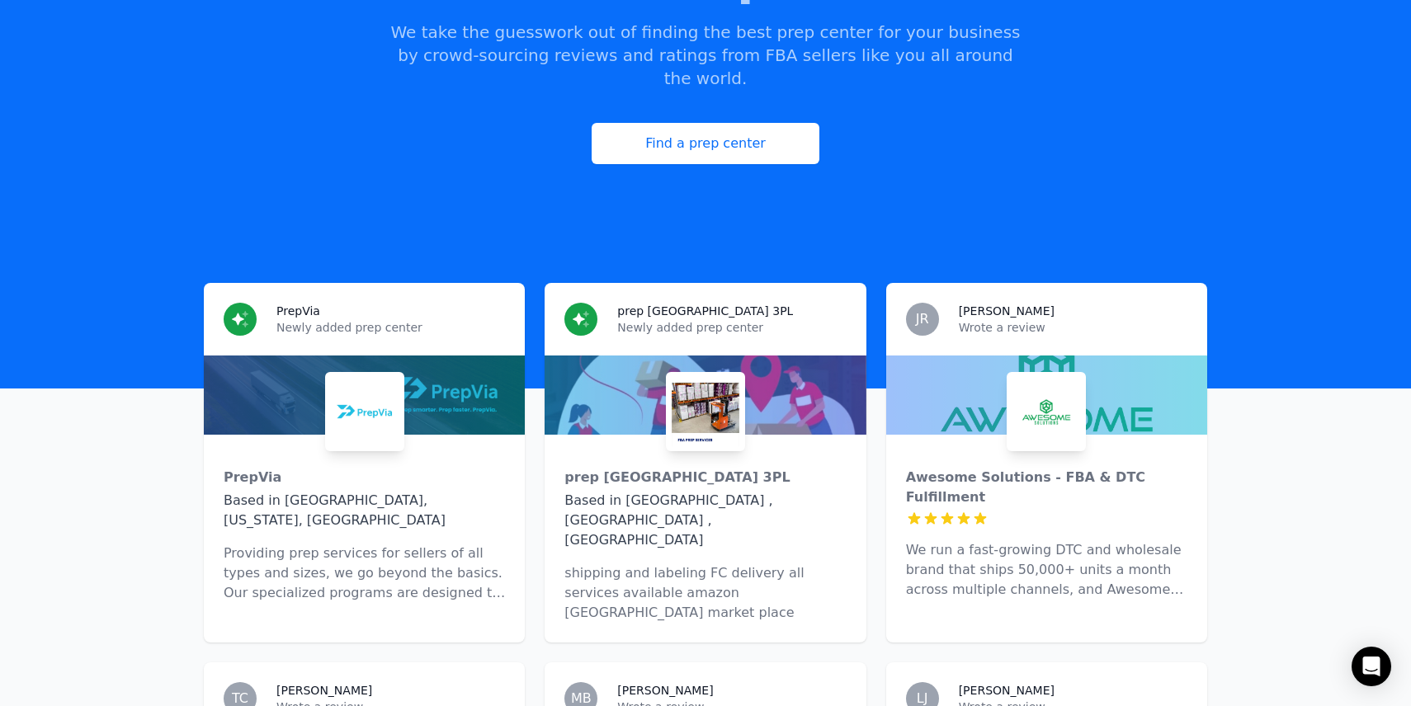
scroll to position [0, 0]
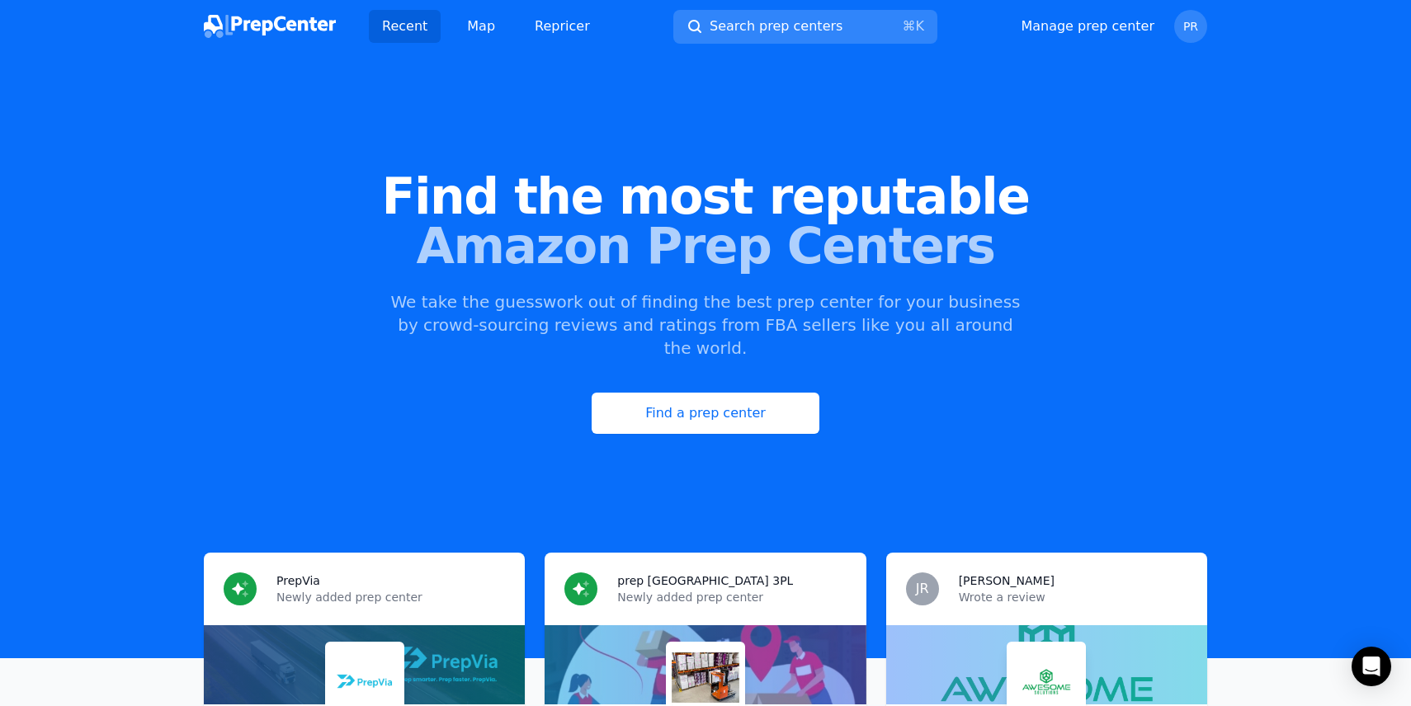
click at [1127, 12] on div "Manage prep center Open user menu PR" at bounding box center [1114, 26] width 187 height 33
click at [1106, 35] on link "Manage prep center" at bounding box center [1088, 27] width 134 height 20
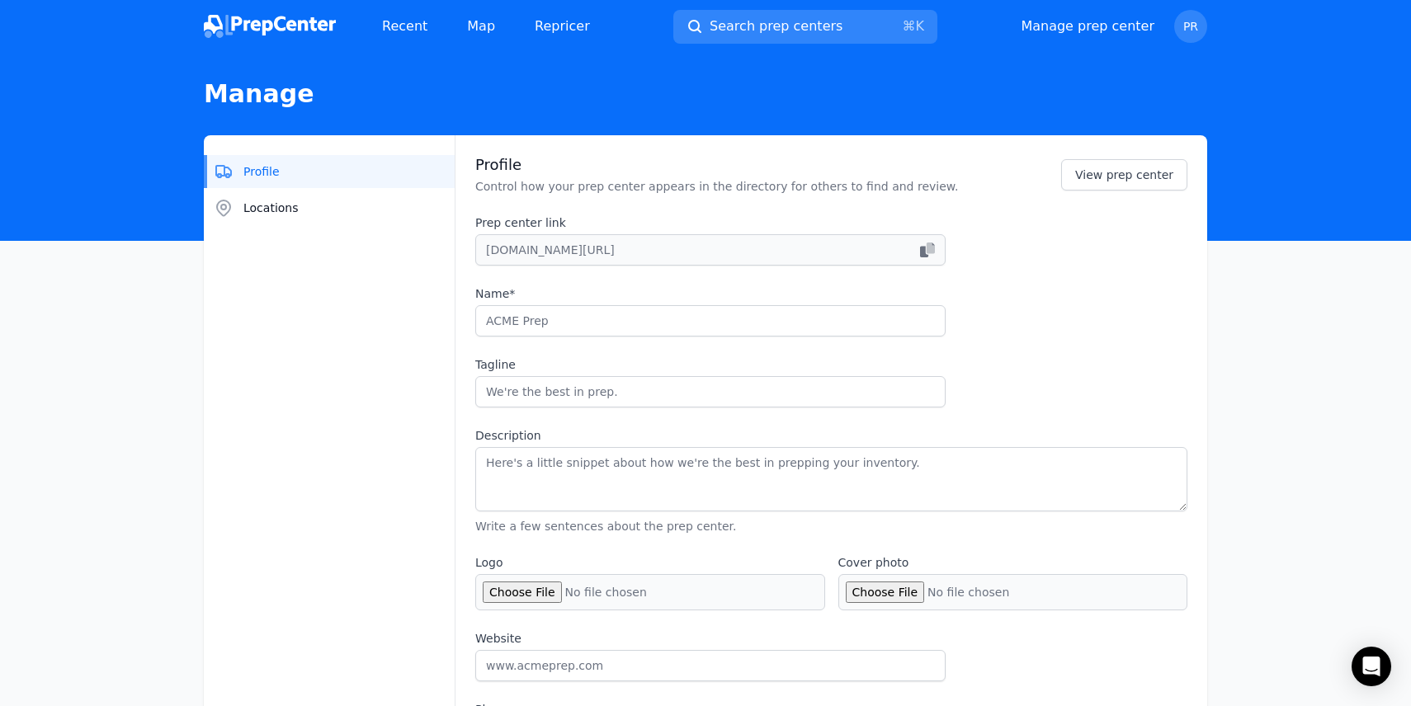
type input "PrepVia"
type input "Fast, accurate prep at the best price! your inventory ready in 48 hours. Pay on…"
type textarea "Providing prep services for sellers of all types and sizes, we go beyond the ba…"
type input "[DOMAIN_NAME]"
type input "[PHONE_NUMBER]"
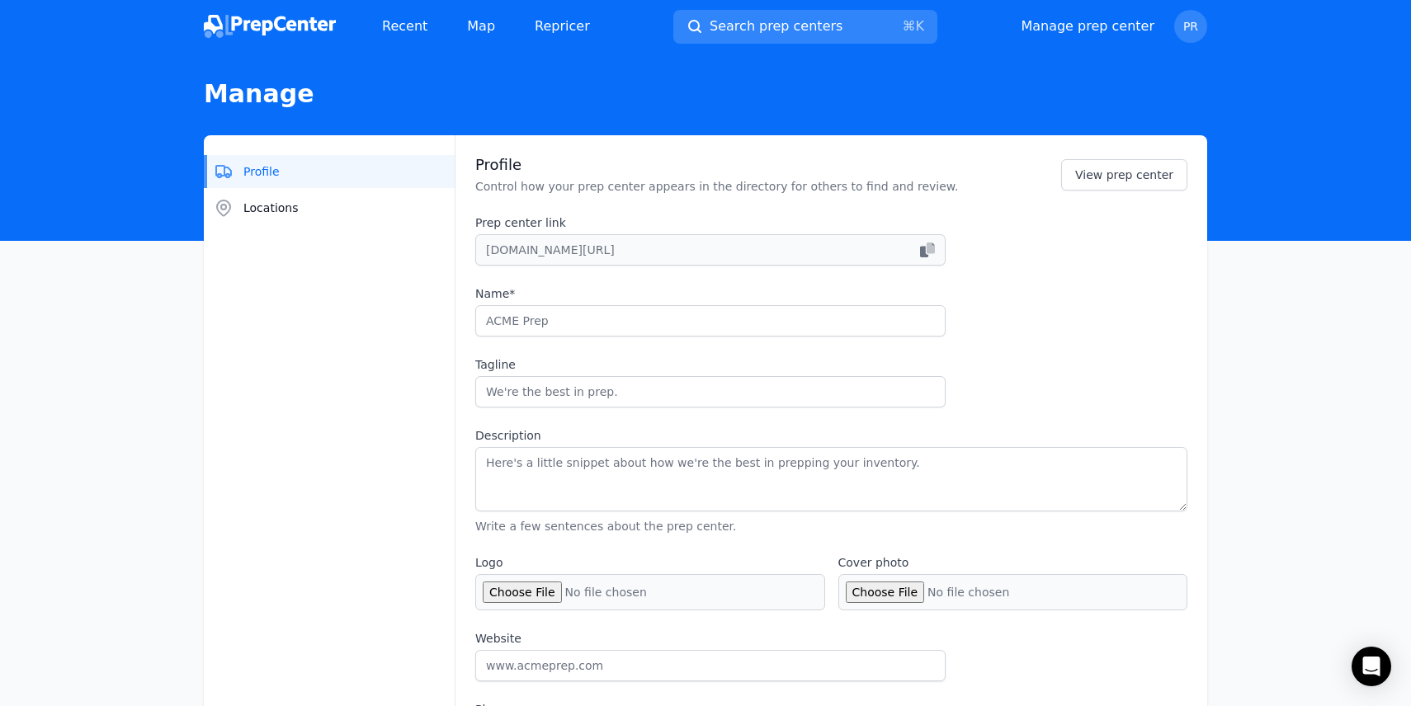
type input "[EMAIL_ADDRESS][DOMAIN_NAME]"
checkbox input "true"
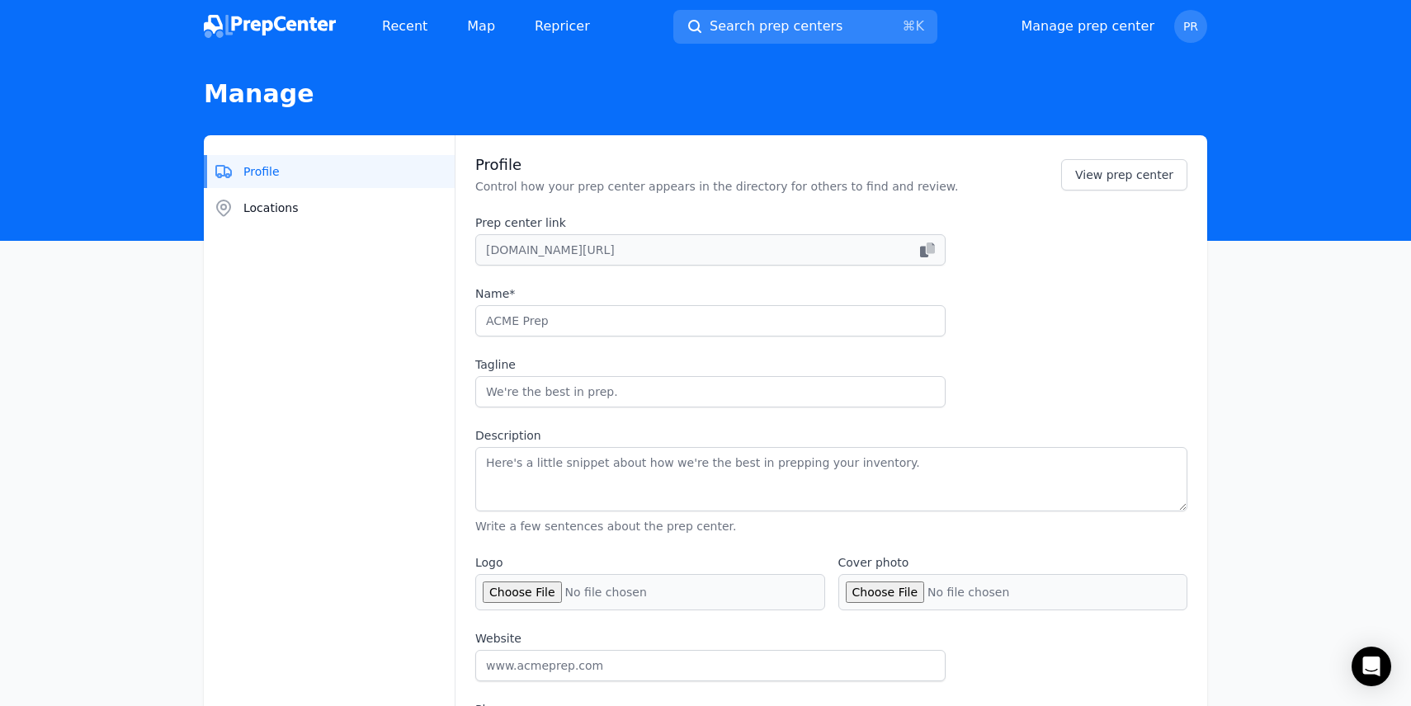
checkbox input "true"
select select "24to48"
type input "prepvia_"
type input "Prepvia"
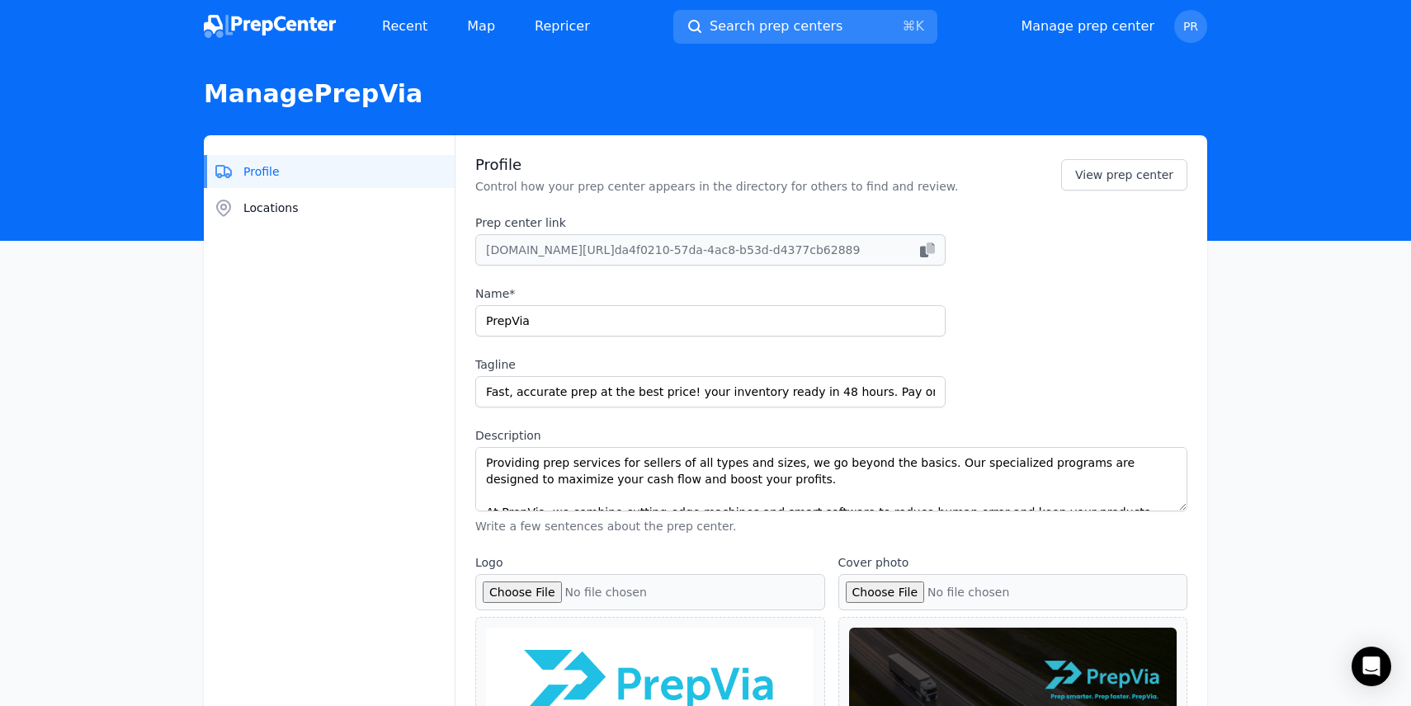
click at [657, 292] on label "Name*" at bounding box center [710, 294] width 470 height 17
click at [657, 305] on input "PrepVia" at bounding box center [710, 320] width 470 height 31
click at [626, 317] on input "PrepVia" at bounding box center [710, 320] width 470 height 31
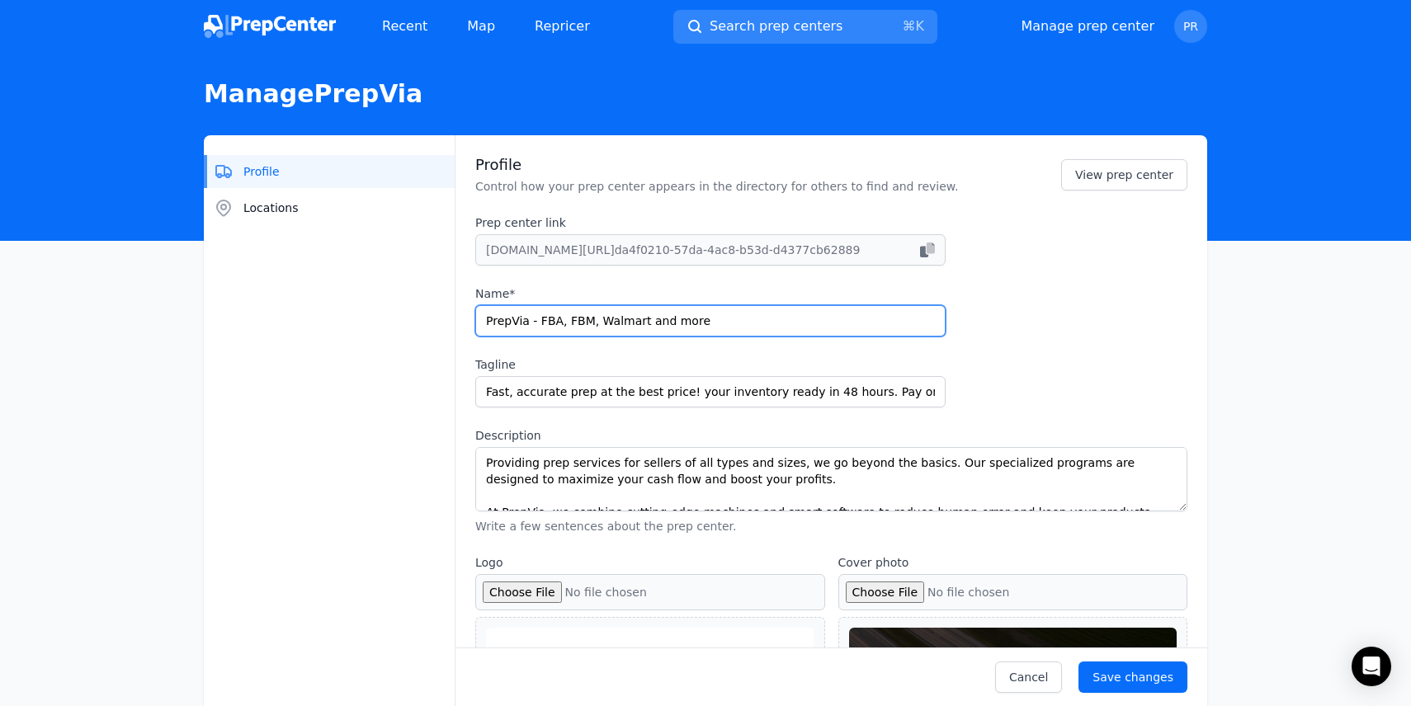
type input "PrepVia - FBA, FBM, Walmart and more"
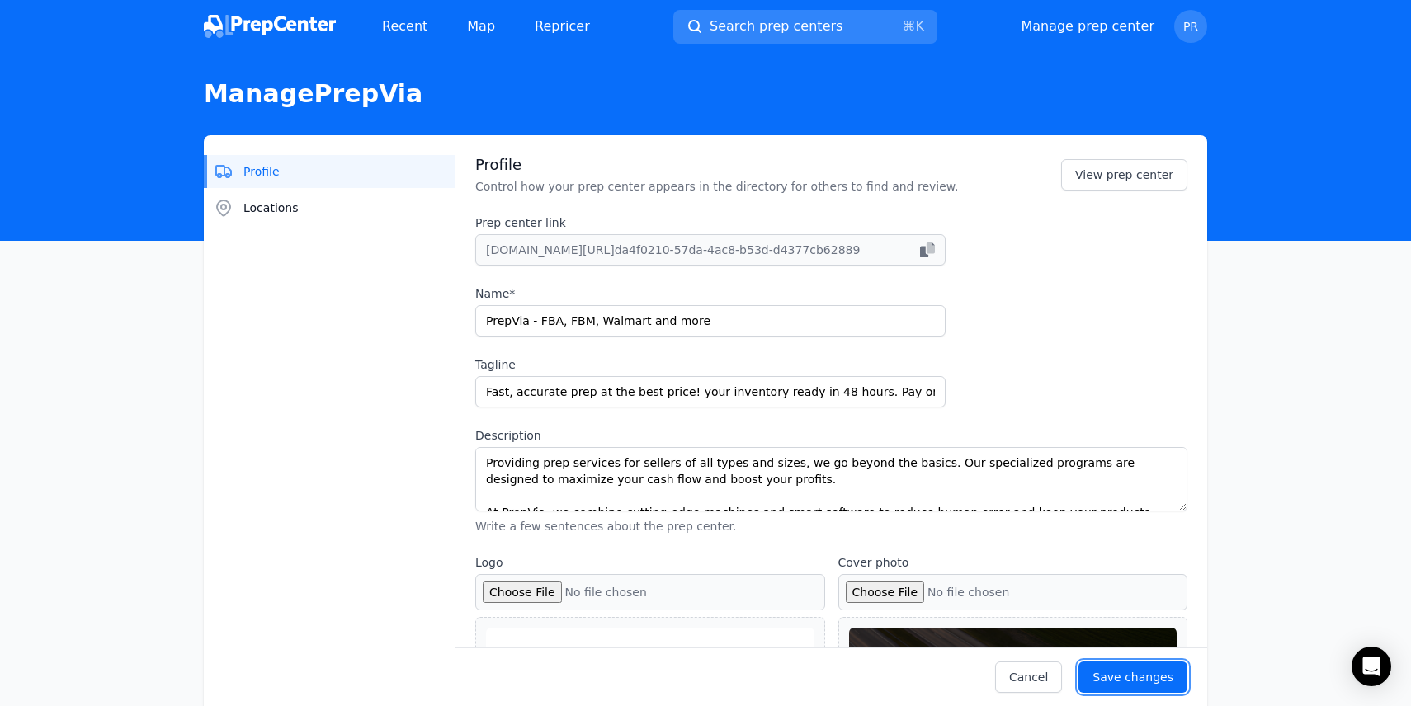
click at [1136, 678] on div "Save changes" at bounding box center [1133, 677] width 81 height 17
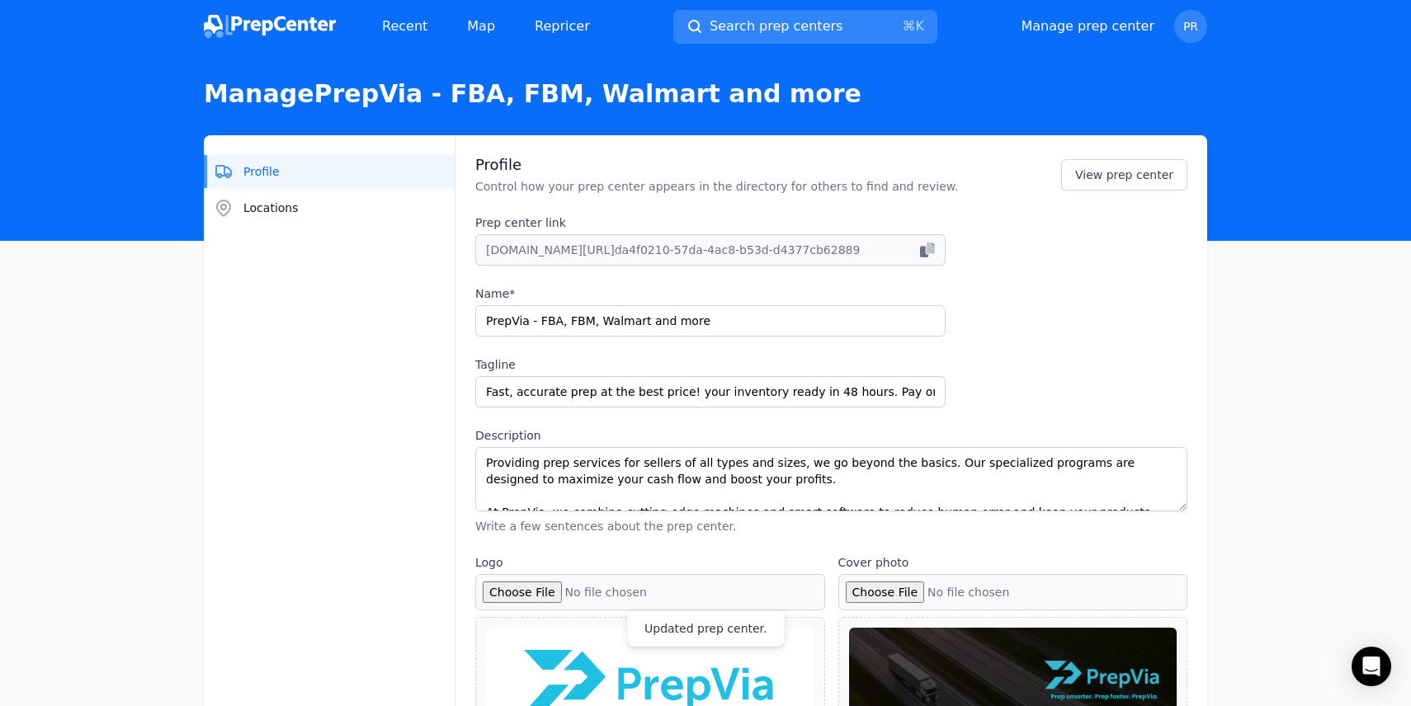
click at [277, 29] on img at bounding box center [270, 26] width 132 height 23
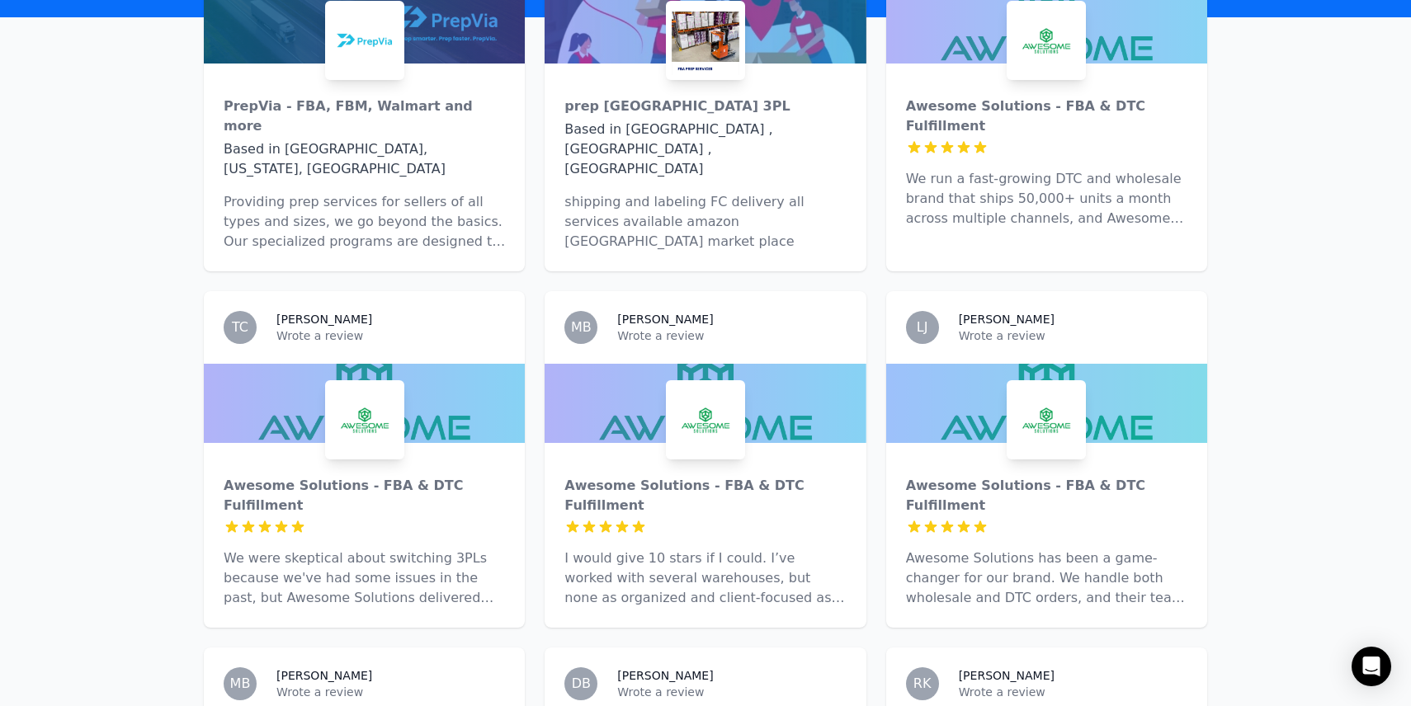
scroll to position [657, 0]
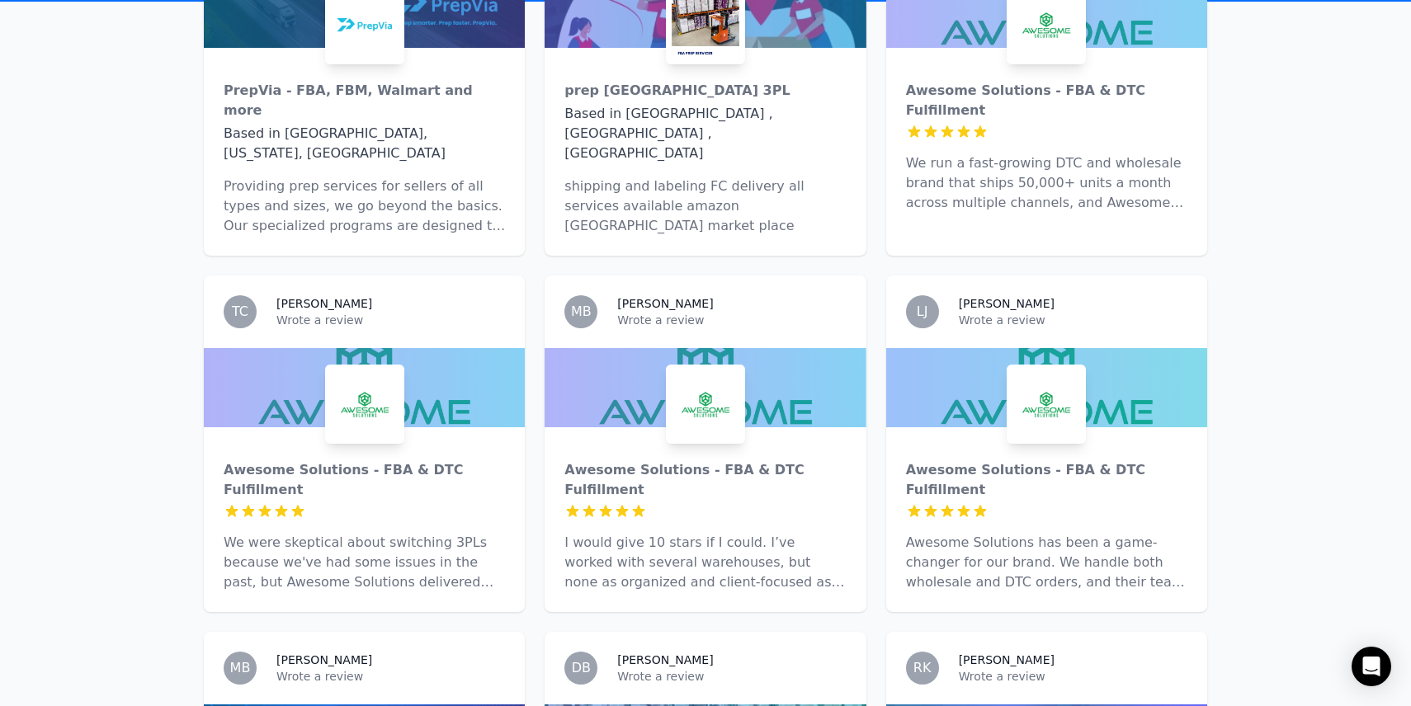
click at [715, 368] on img at bounding box center [705, 404] width 73 height 73
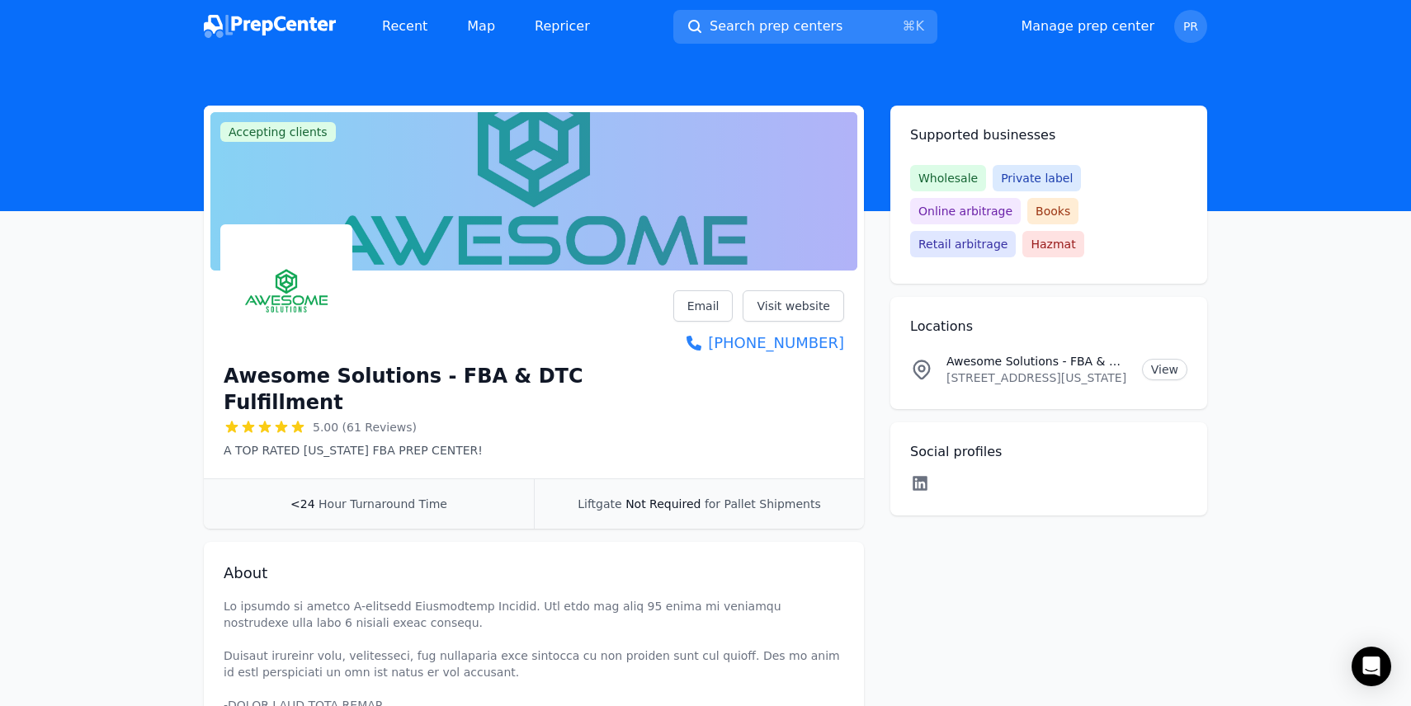
click at [916, 475] on icon at bounding box center [920, 483] width 20 height 17
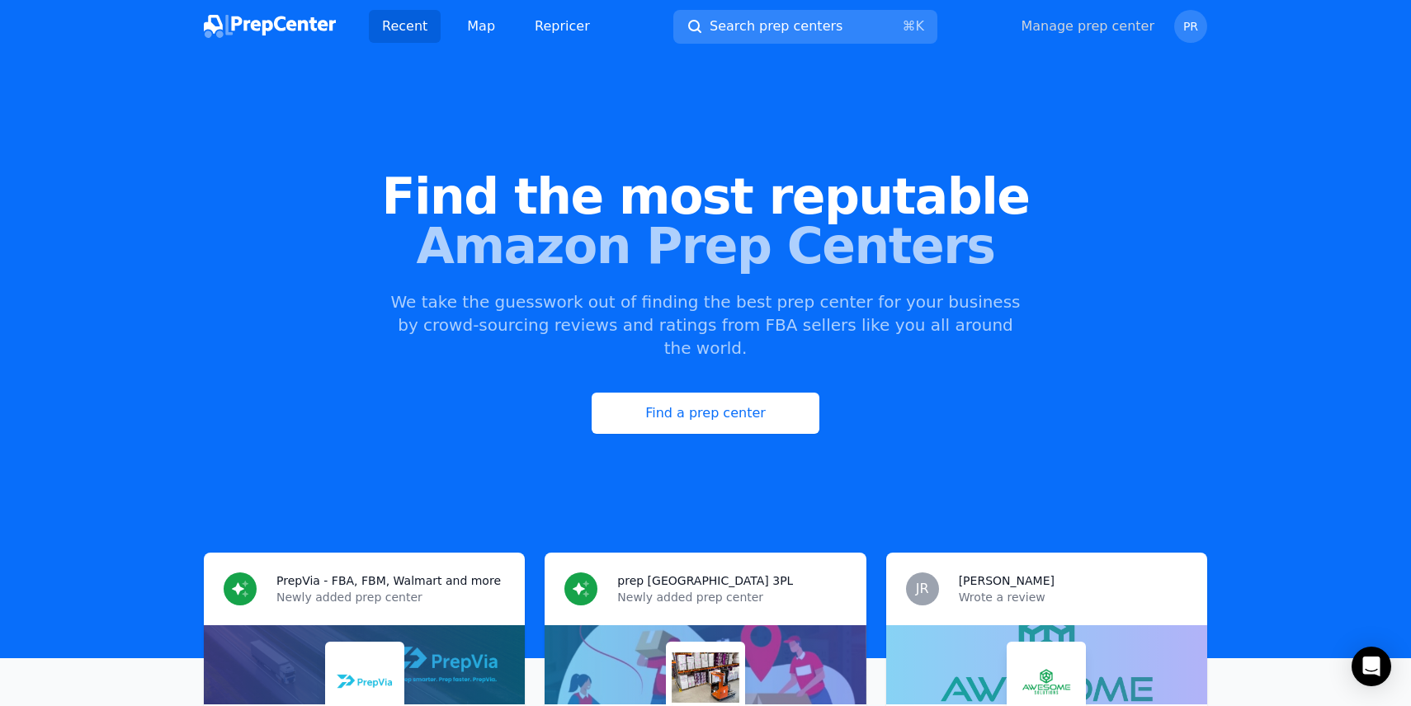
click at [1094, 26] on link "Manage prep center" at bounding box center [1088, 27] width 134 height 20
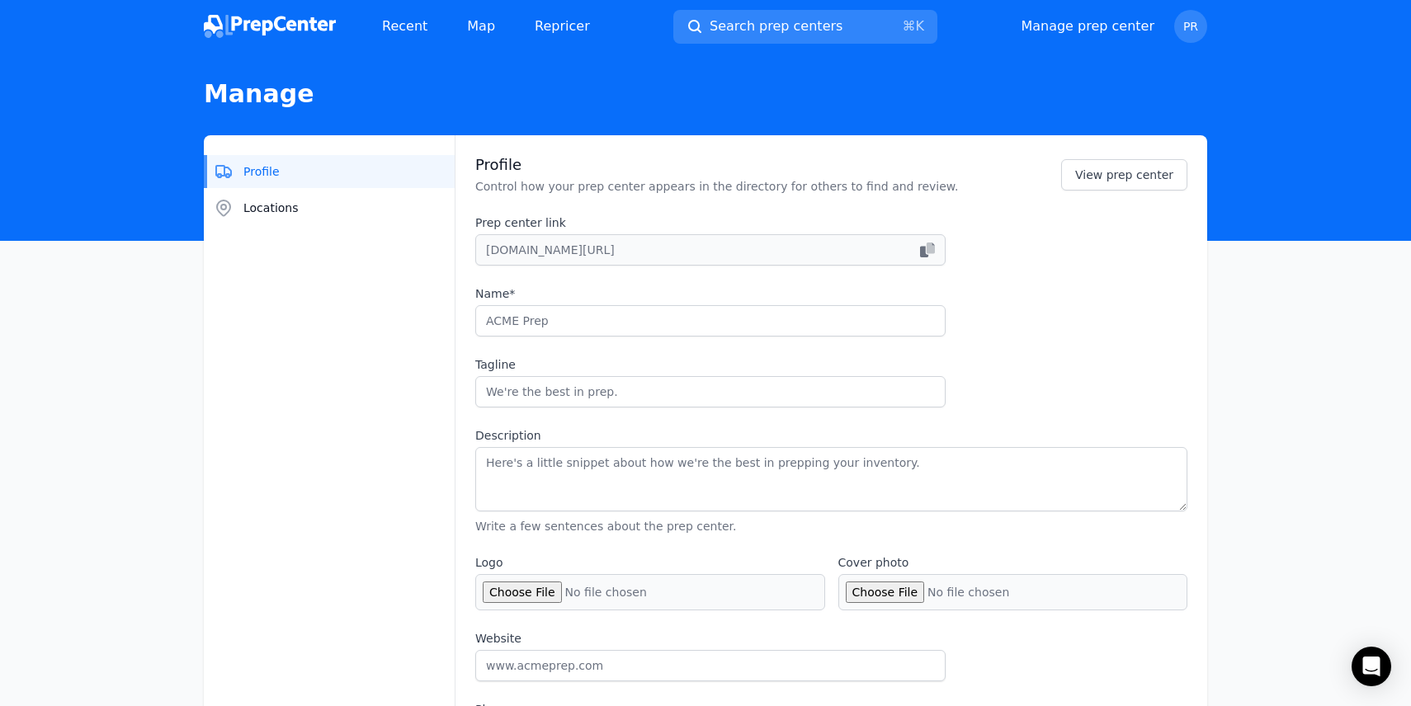
type input "PrepVia - FBA, FBM, Walmart and more"
type input "Fast, accurate prep at the best price! your inventory ready in 48 hours. Pay on…"
type textarea "Providing prep services for sellers of all types and sizes, we go beyond the ba…"
type input "[DOMAIN_NAME]"
type input "[PHONE_NUMBER]"
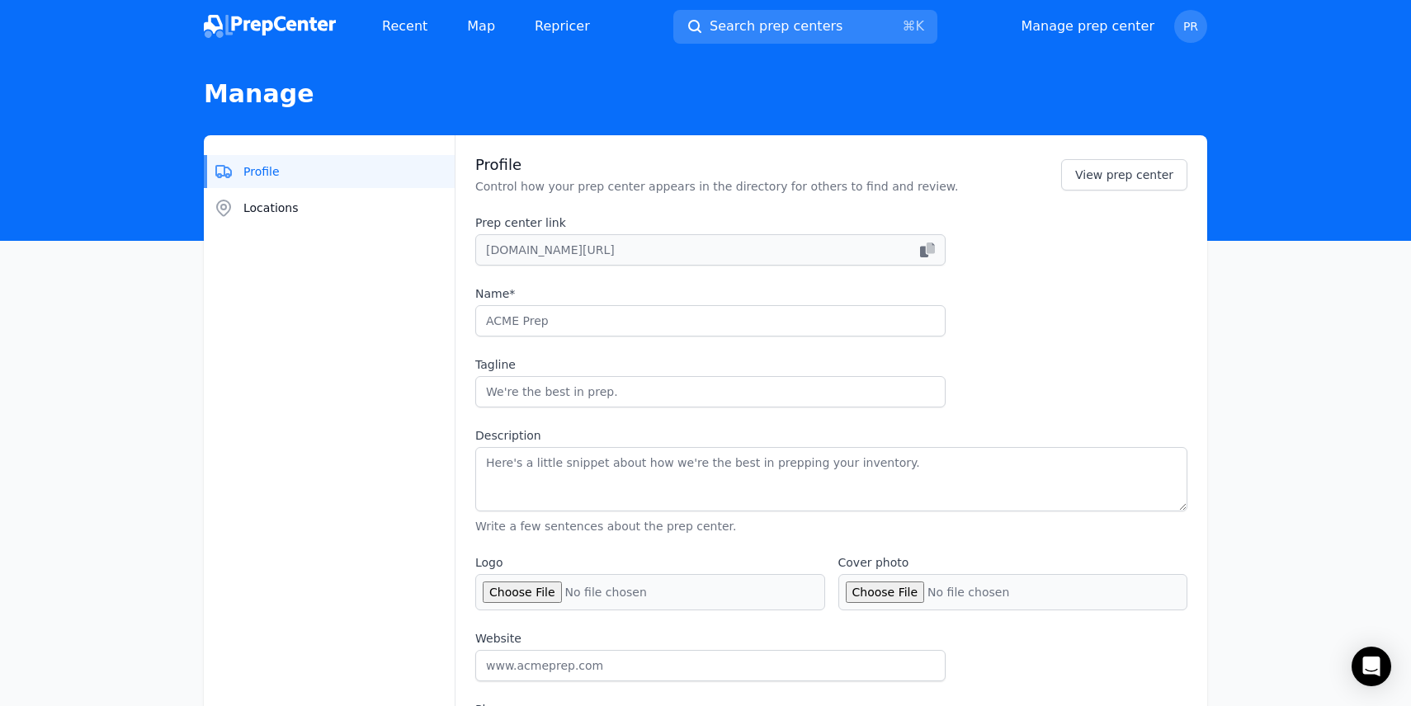
type input "[EMAIL_ADDRESS][DOMAIN_NAME]"
checkbox input "true"
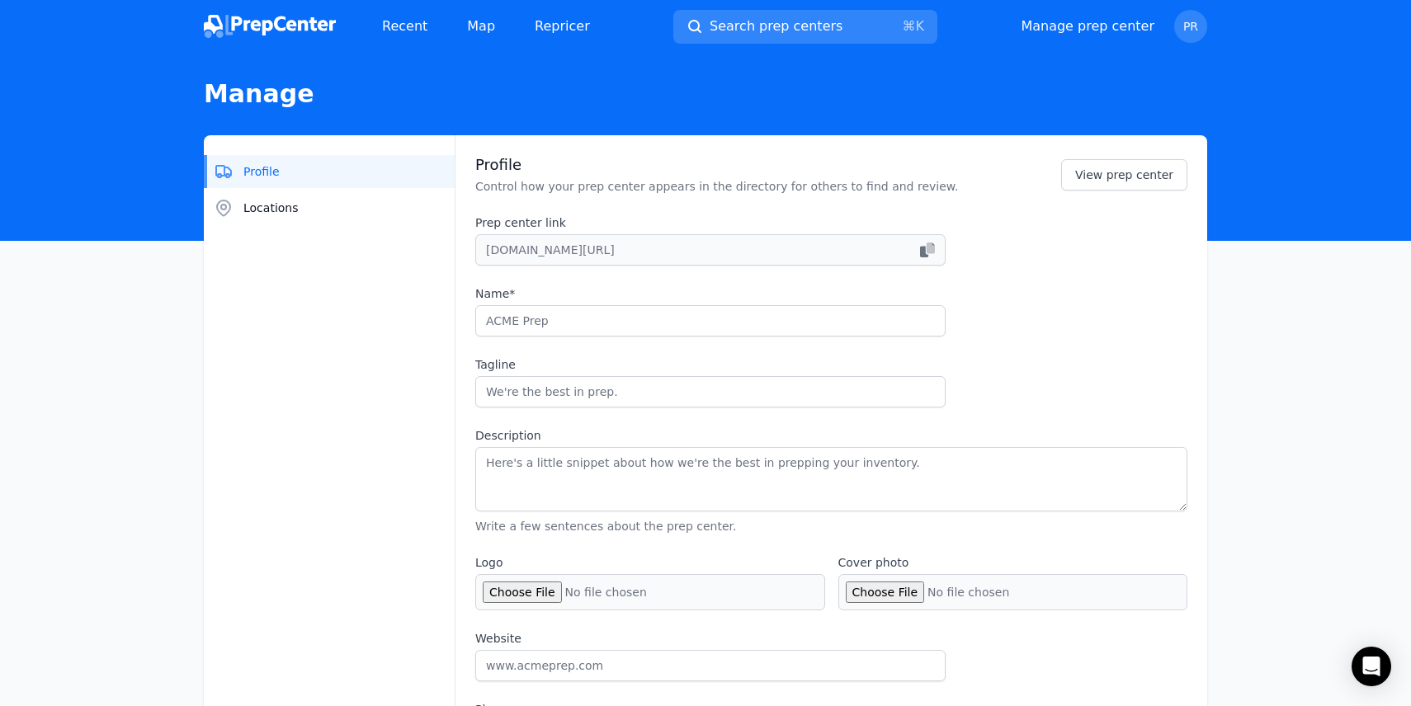
checkbox input "true"
select select "24to48"
type input "prepvia_"
type input "Prepvia"
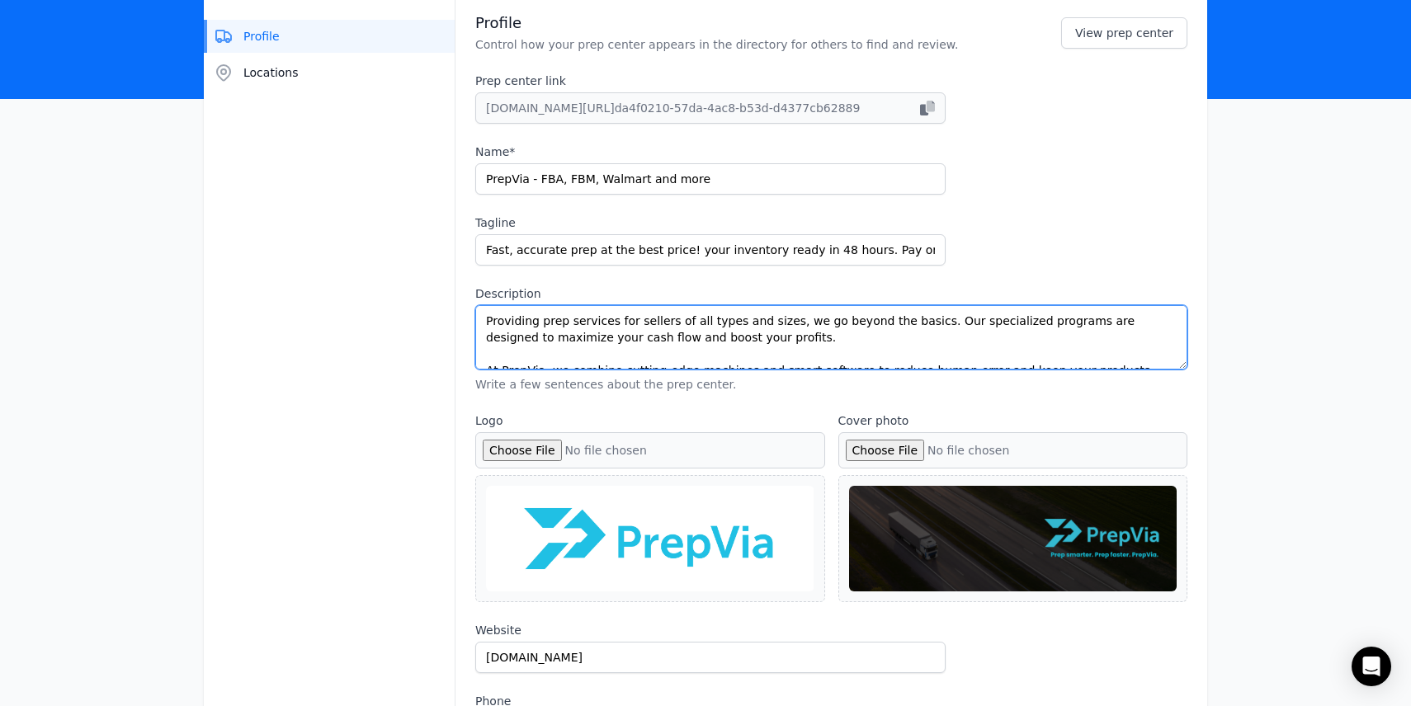
drag, startPoint x: 797, startPoint y: 357, endPoint x: 505, endPoint y: 257, distance: 308.8
click at [505, 257] on div "Prep center link [DOMAIN_NAME][URL] da4f0210-57da-4ac8-b53d-d4377cb62889 Name* …" at bounding box center [831, 233] width 712 height 320
paste textarea "At PrepVia, we believe prep should feel simple, fast, and reliable — not like a…"
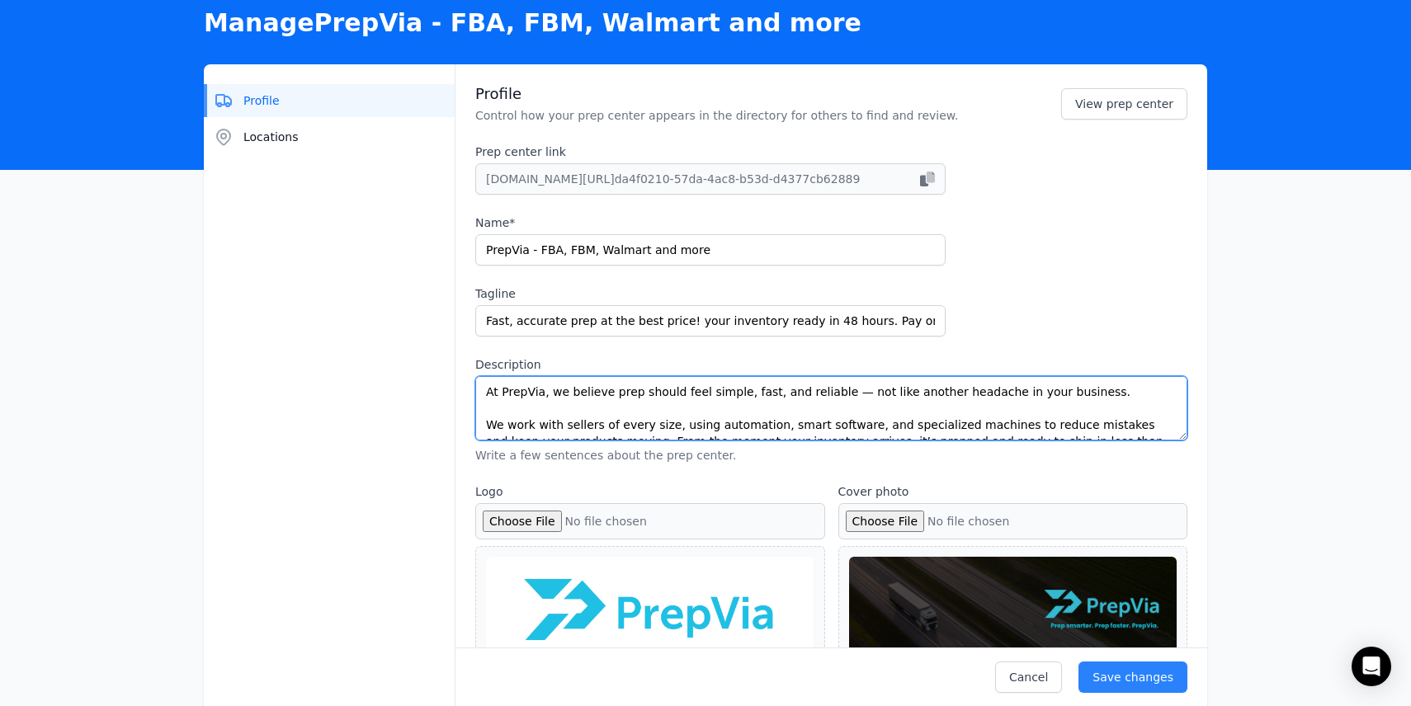
scroll to position [45, 0]
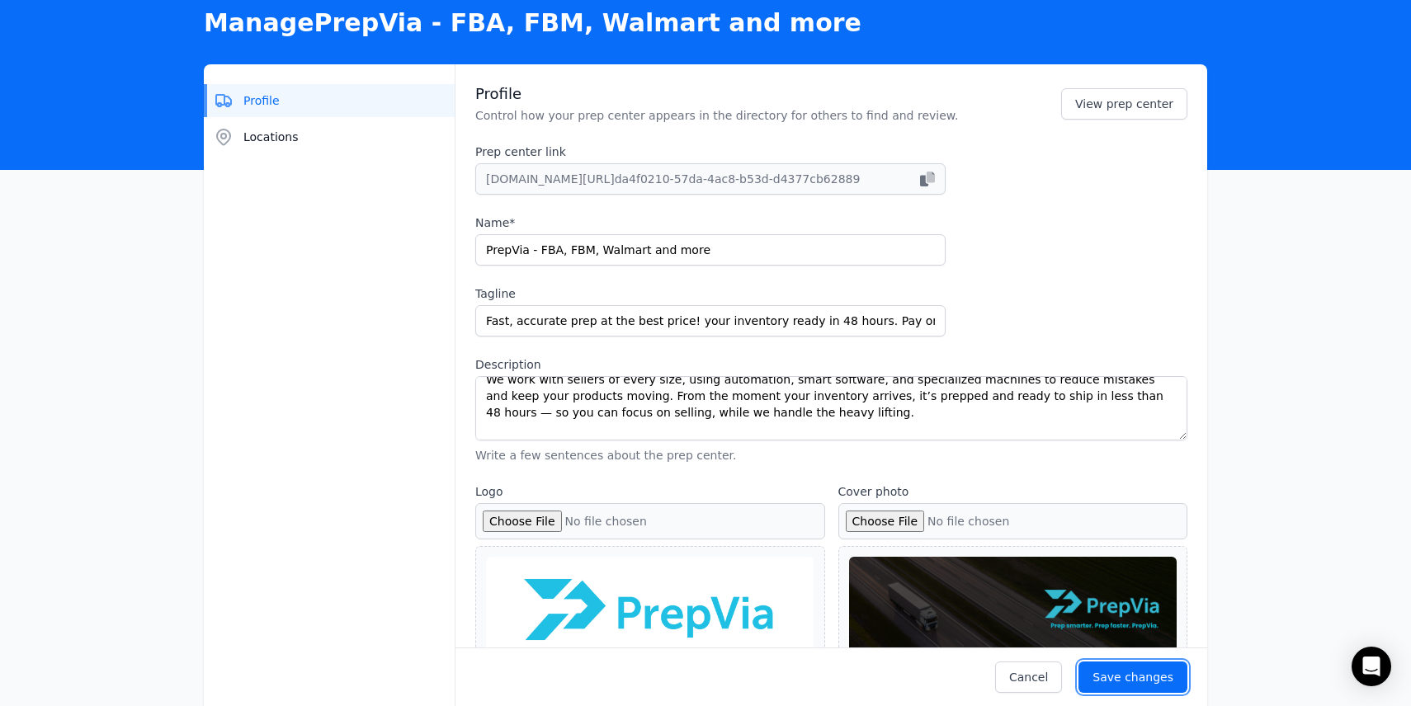
click at [1139, 674] on div "Save changes" at bounding box center [1133, 677] width 81 height 17
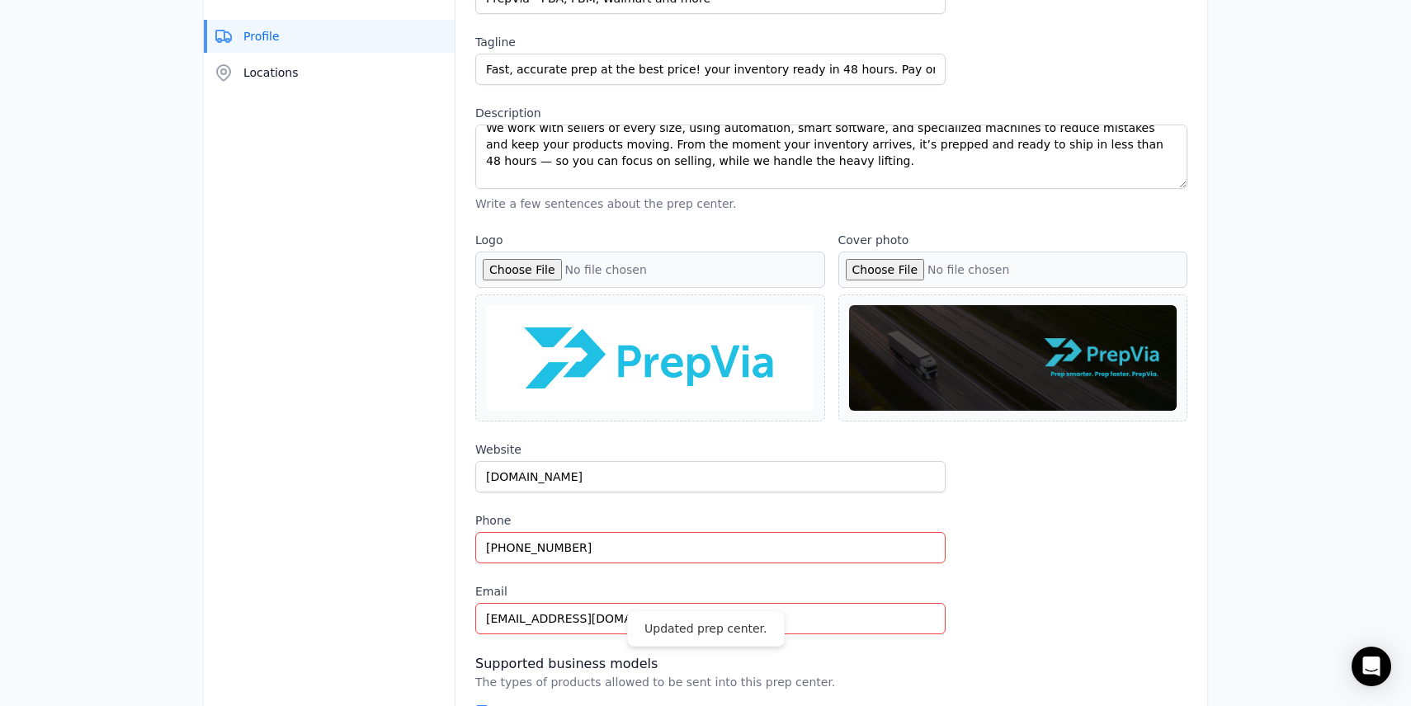
scroll to position [240, 0]
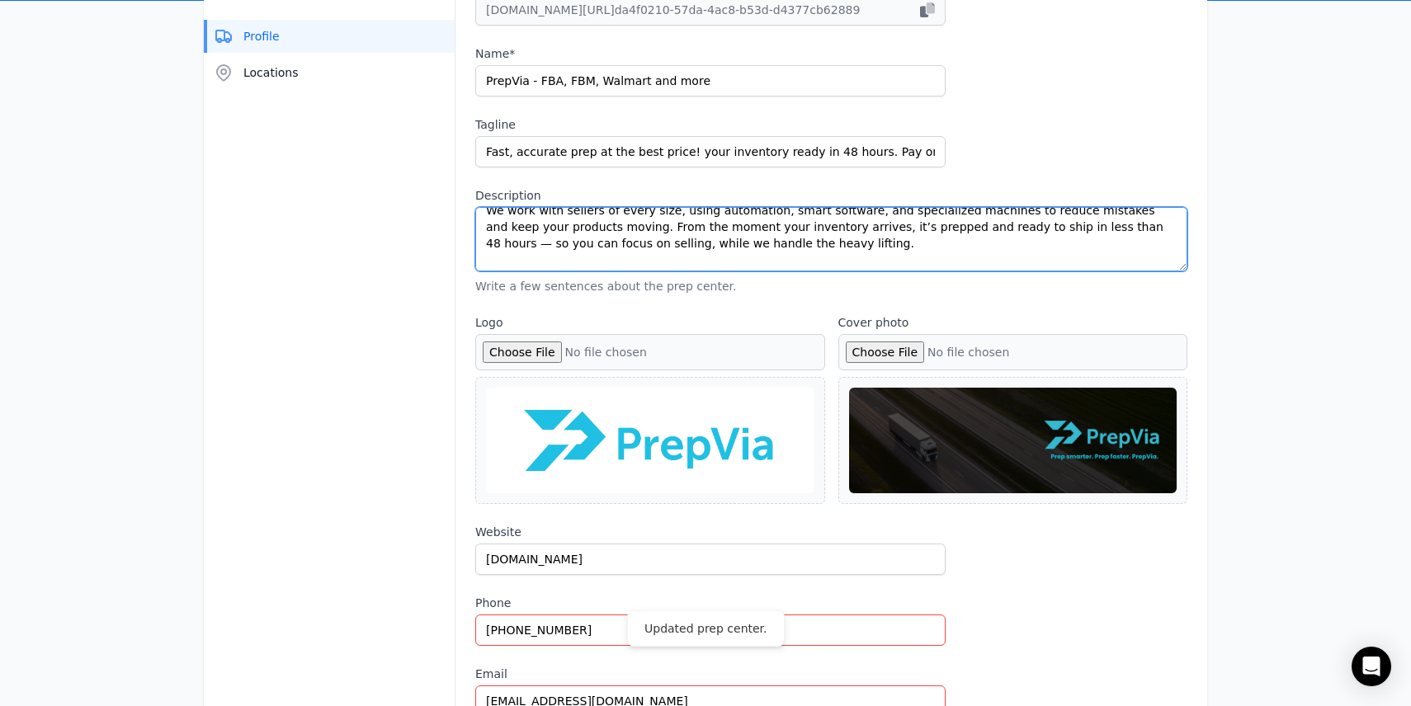
click at [772, 244] on textarea "At PrepVia, we believe prep should feel simple, fast, and reliable — not like a…" at bounding box center [831, 239] width 712 height 64
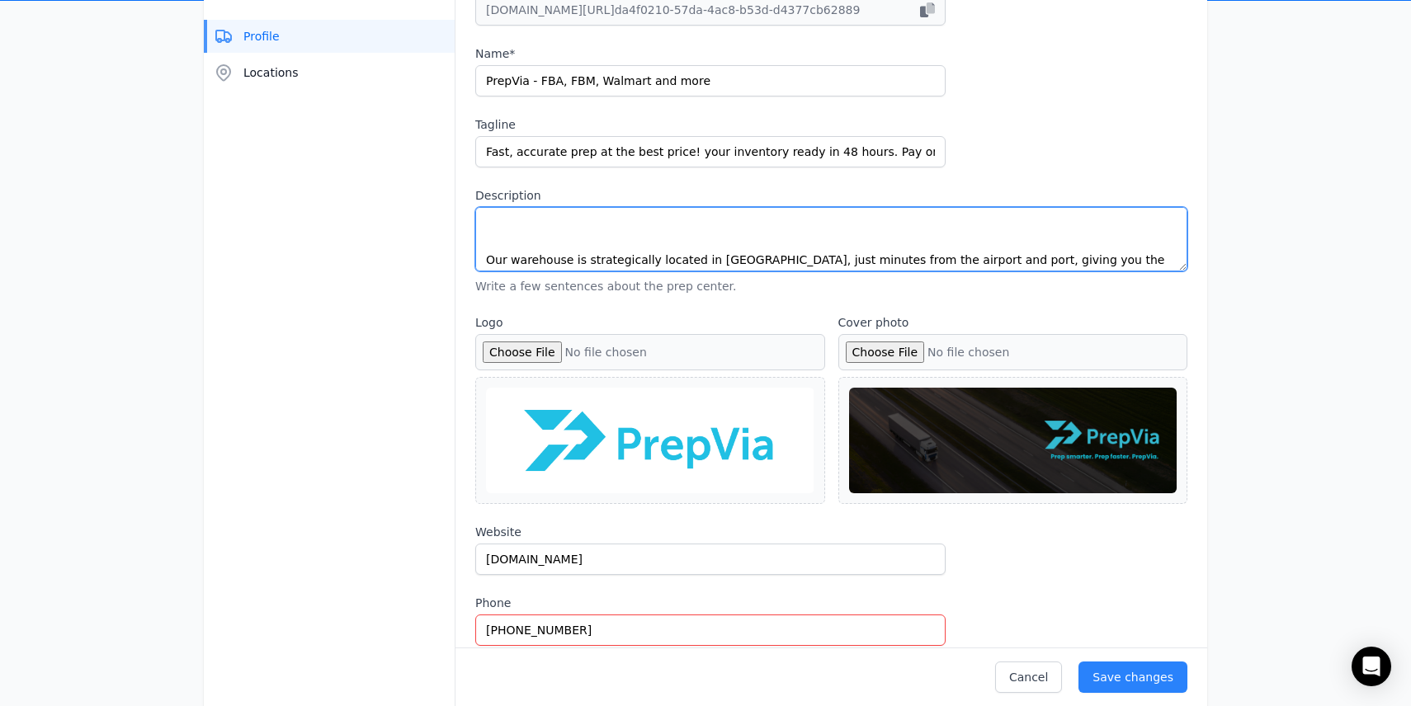
scroll to position [78, 0]
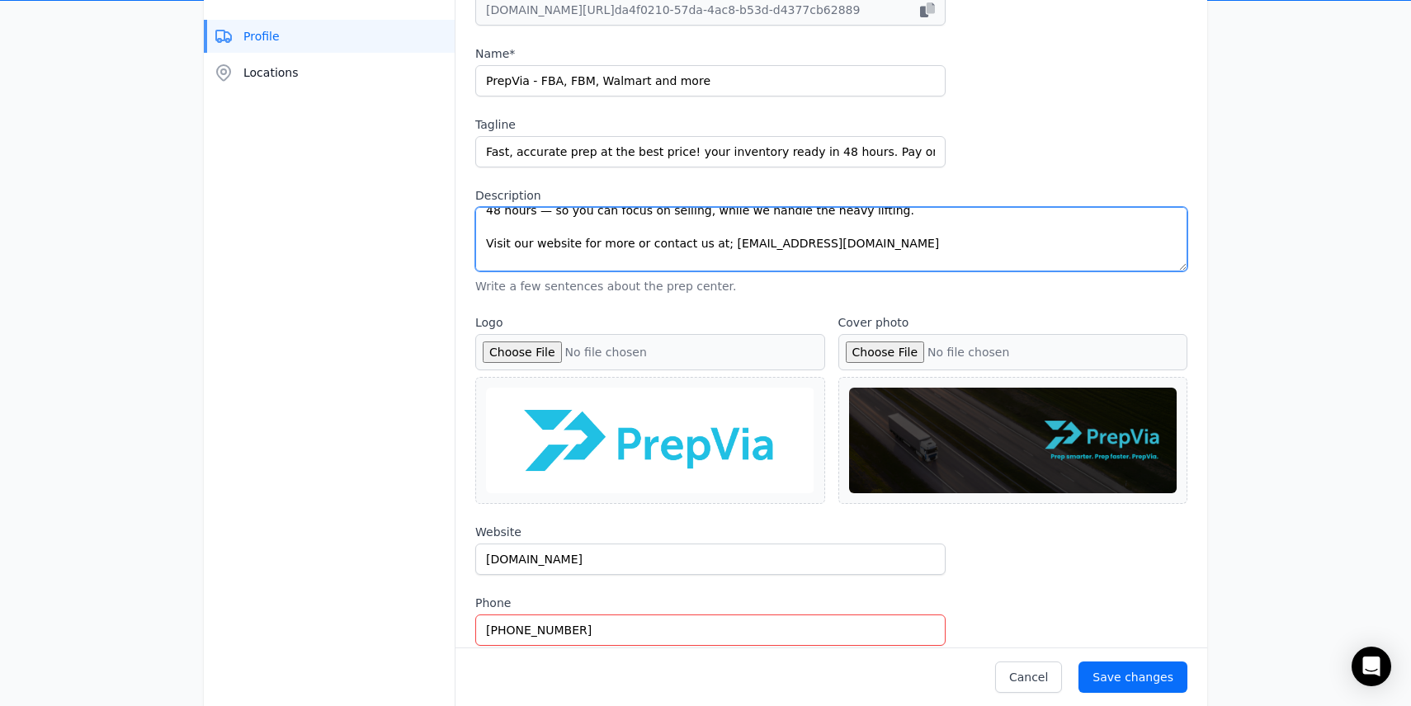
type textarea "At PrepVia, we believe prep should feel simple, fast, and reliable — not like a…"
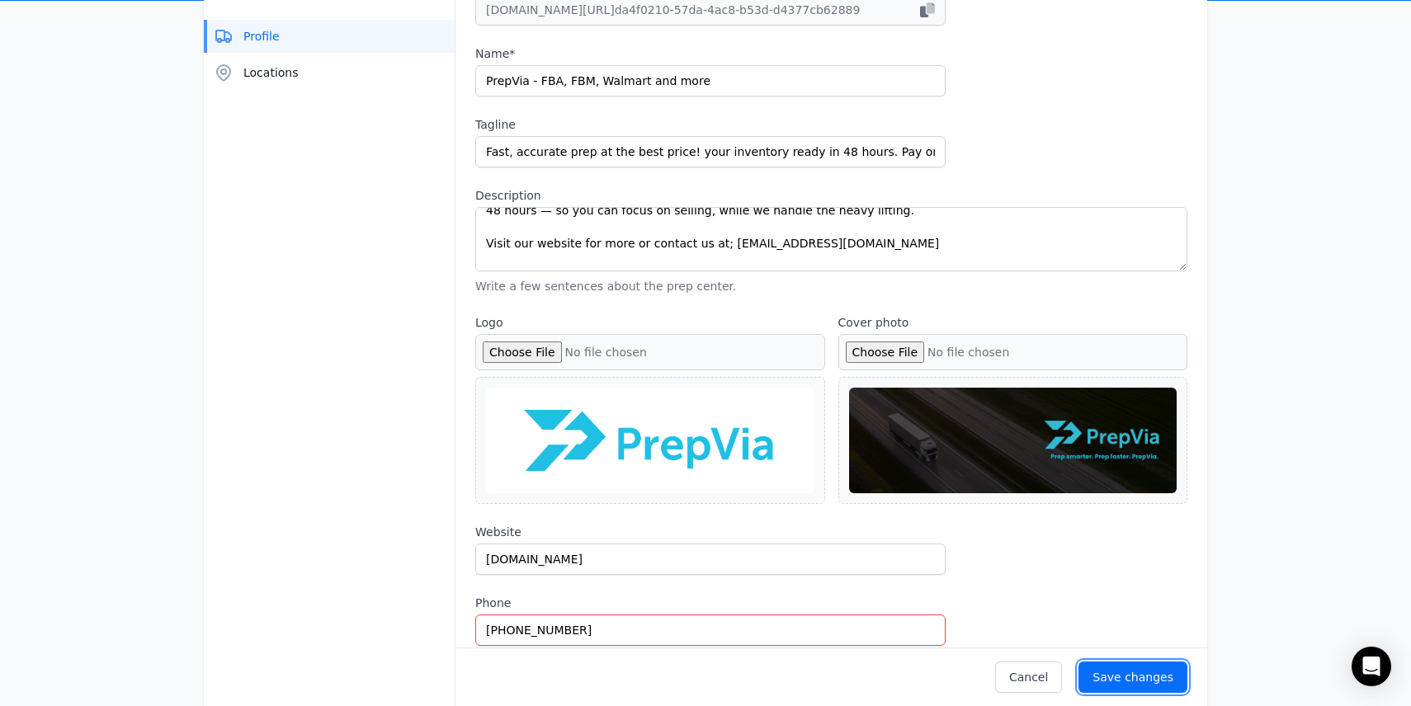
click at [1126, 671] on div "Save changes" at bounding box center [1133, 677] width 81 height 17
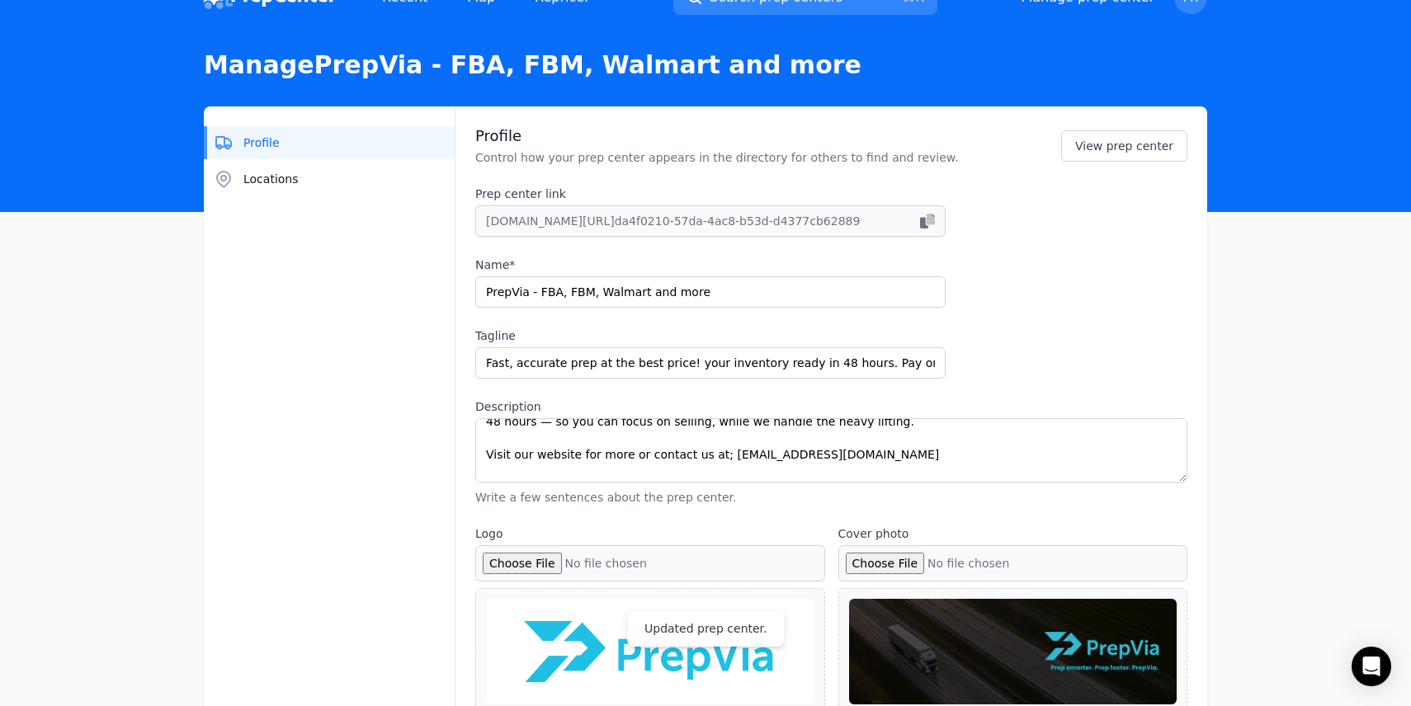
scroll to position [0, 0]
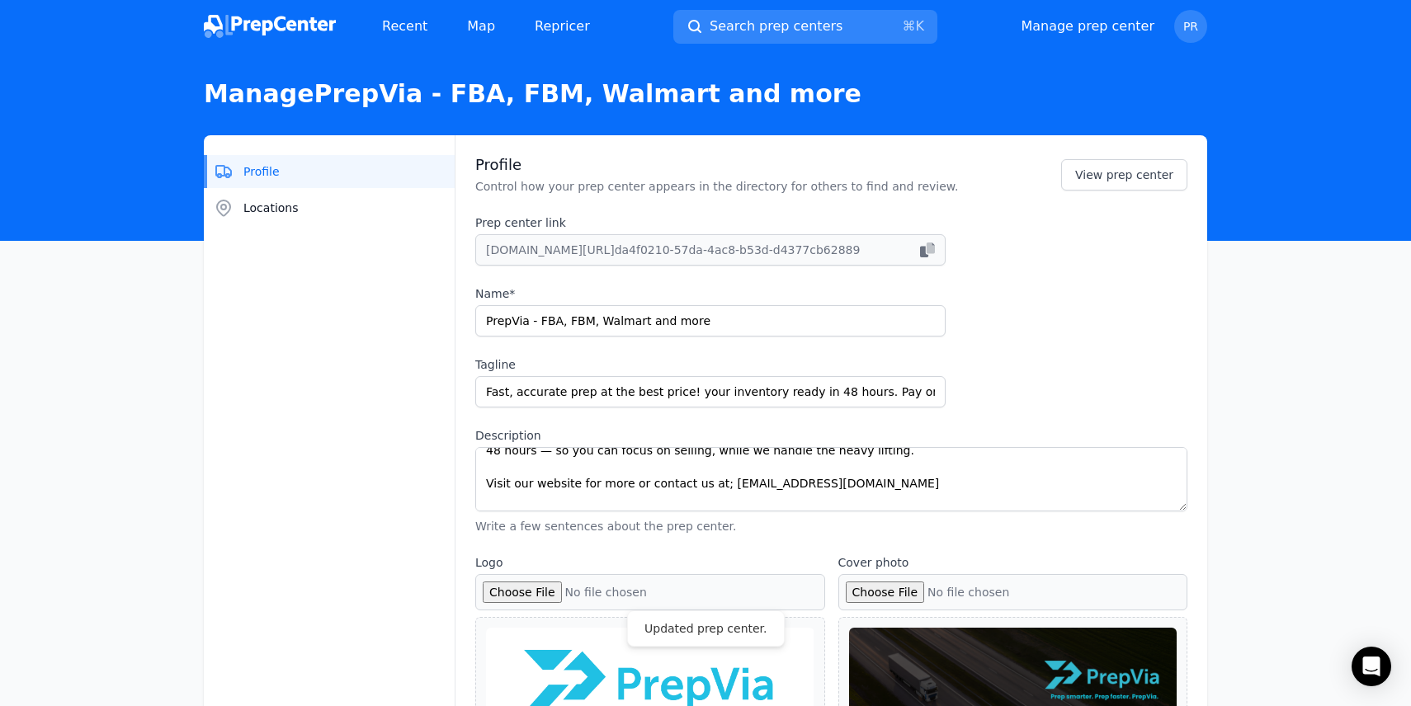
click at [268, 28] on img at bounding box center [270, 26] width 132 height 23
